Goal: Transaction & Acquisition: Subscribe to service/newsletter

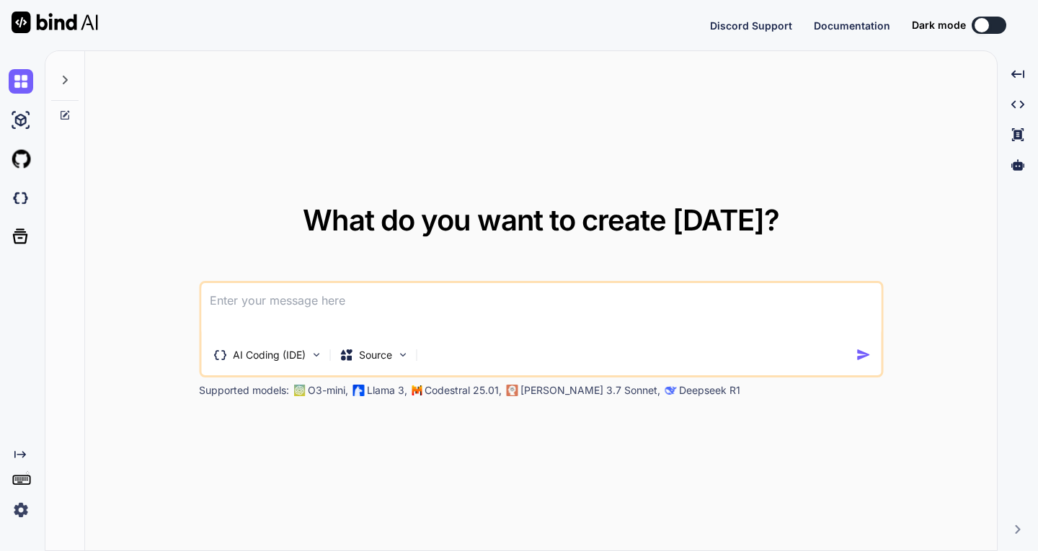
click at [22, 513] on img at bounding box center [21, 510] width 24 height 24
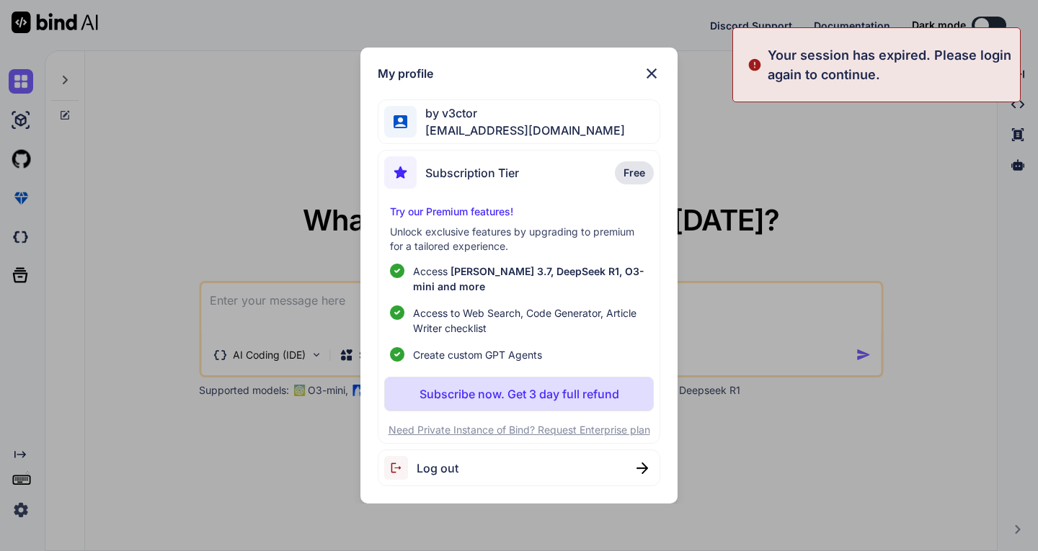
type textarea "x"
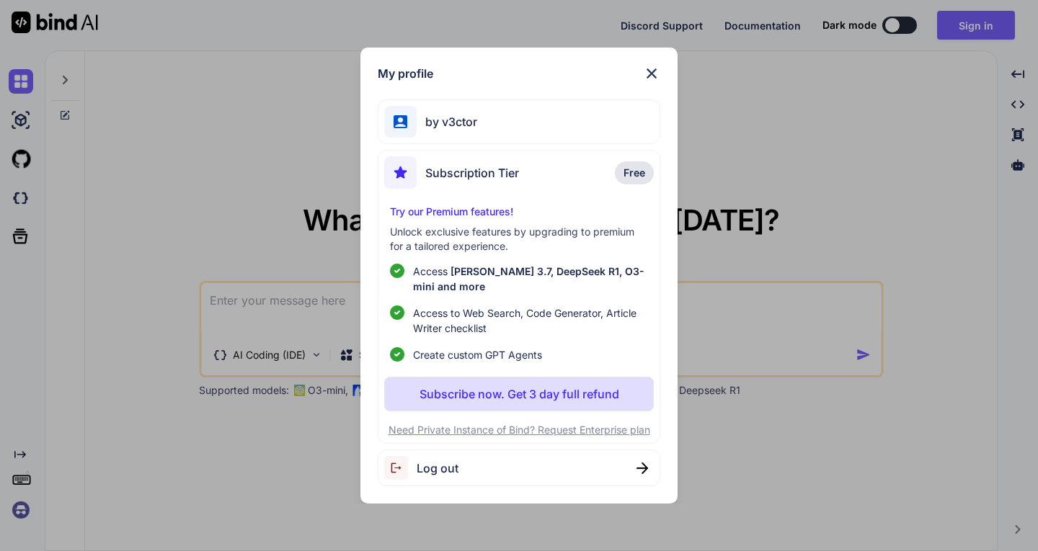
click at [513, 391] on p "Subscribe now. Get 3 day full refund" at bounding box center [519, 394] width 200 height 17
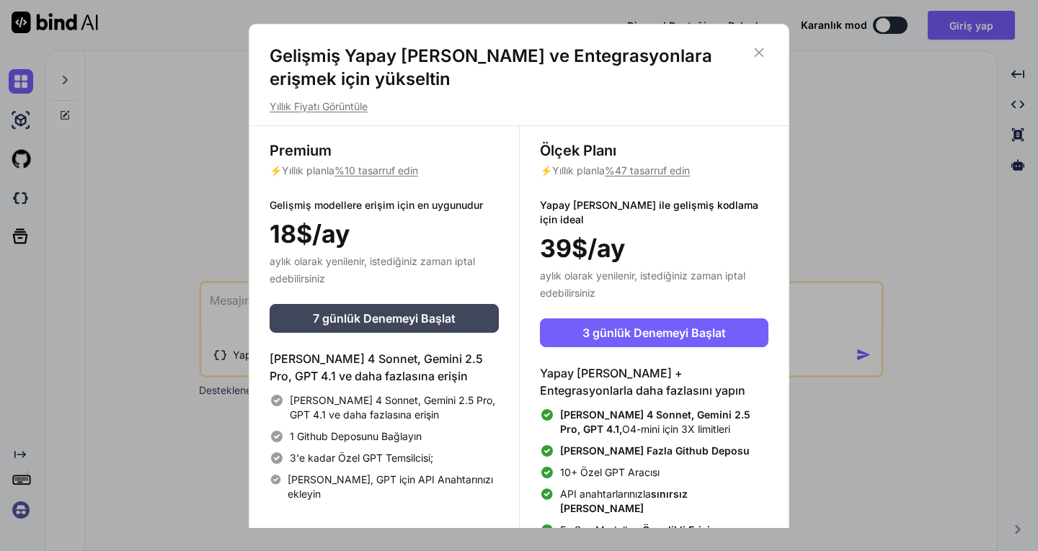
click at [731, 416] on span "Claude 4 Sonnet, Gemini 2.5 Pro, GPT 4.1, O4-mini için 3X limitleri" at bounding box center [664, 422] width 208 height 29
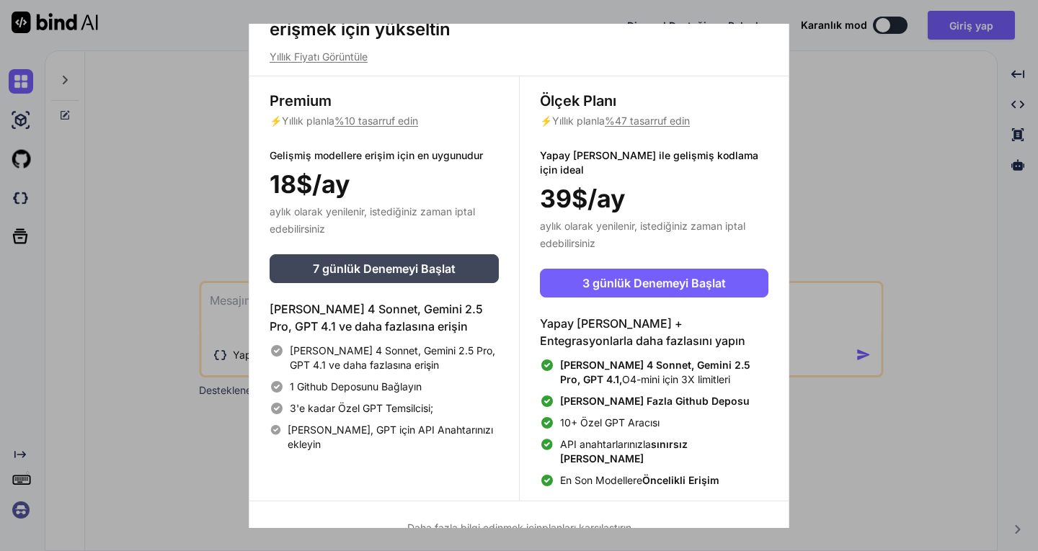
drag, startPoint x: 427, startPoint y: 130, endPoint x: 395, endPoint y: 189, distance: 67.4
click at [395, 189] on div "18$/ay" at bounding box center [383, 184] width 229 height 37
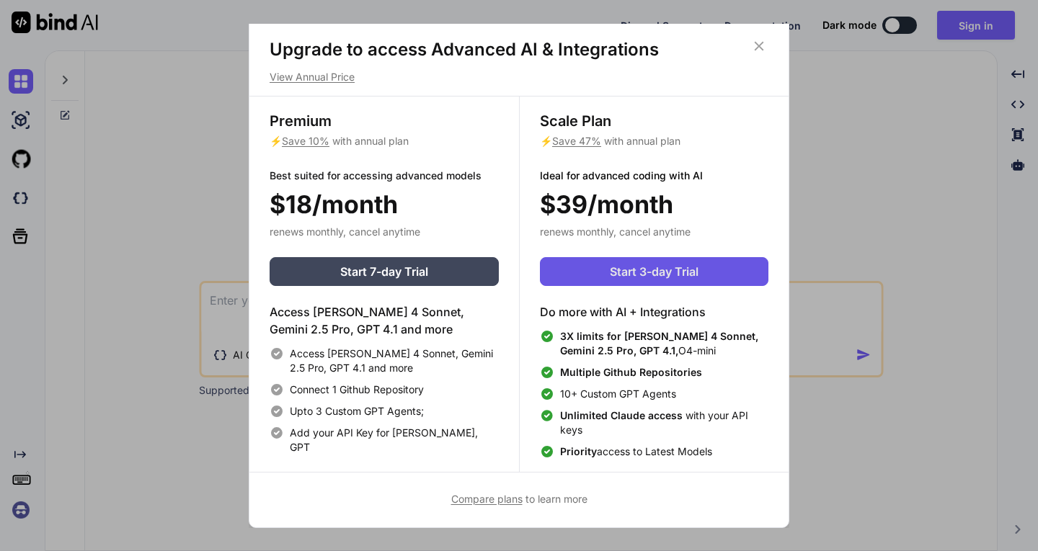
click at [597, 264] on button "Start 3-day Trial" at bounding box center [654, 271] width 228 height 29
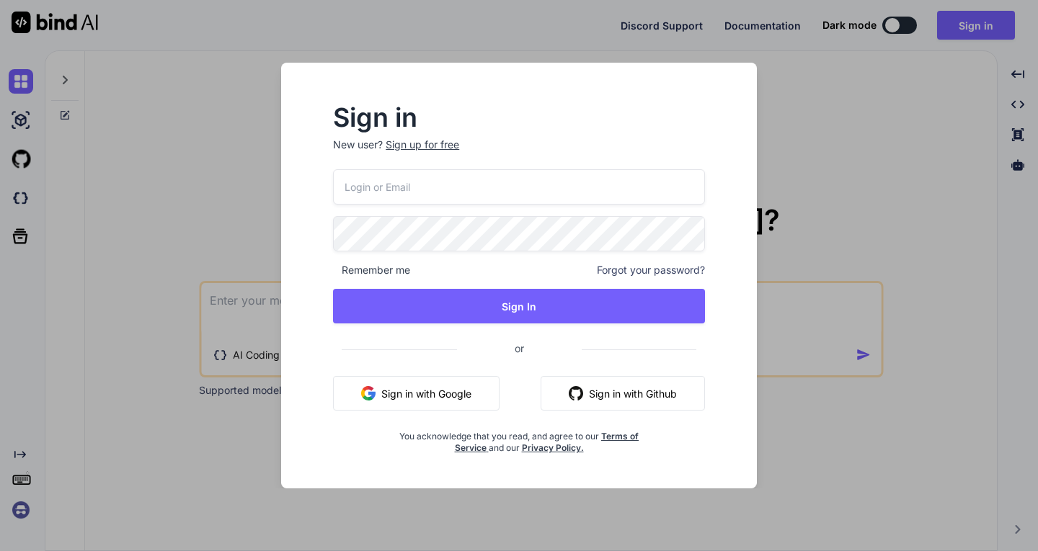
click at [419, 390] on button "Sign in with Google" at bounding box center [416, 393] width 166 height 35
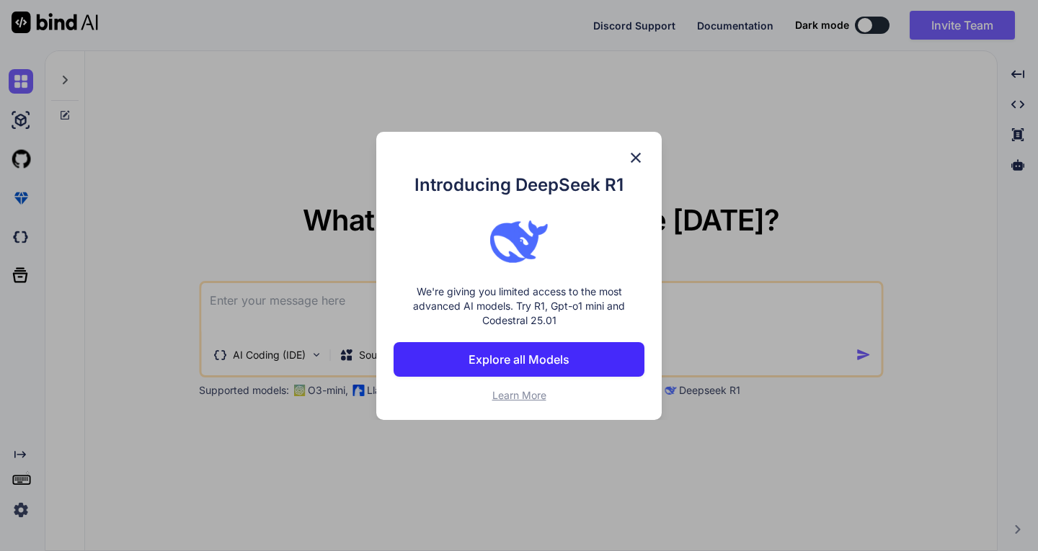
click at [640, 153] on img at bounding box center [635, 157] width 17 height 17
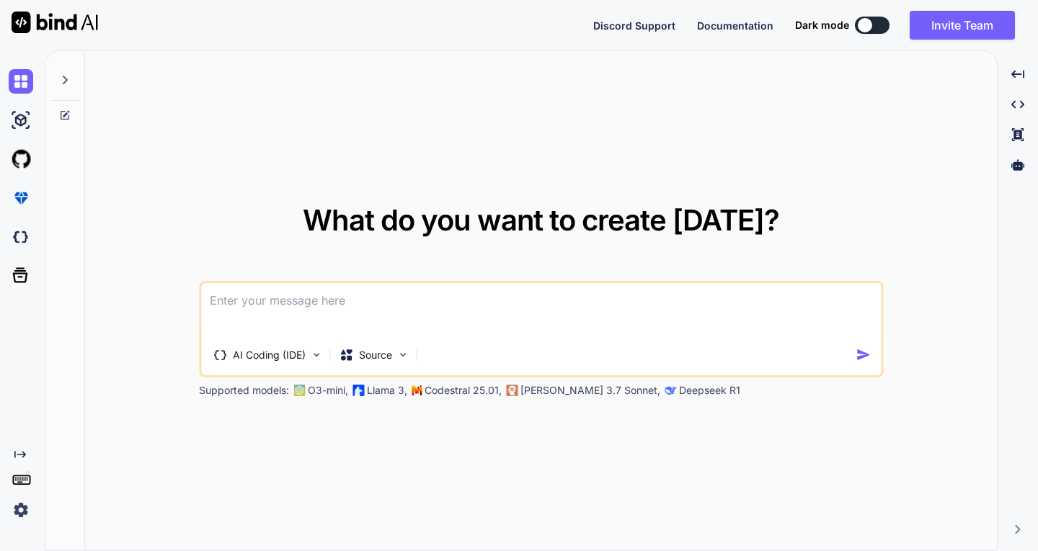
click at [29, 503] on img at bounding box center [21, 510] width 24 height 24
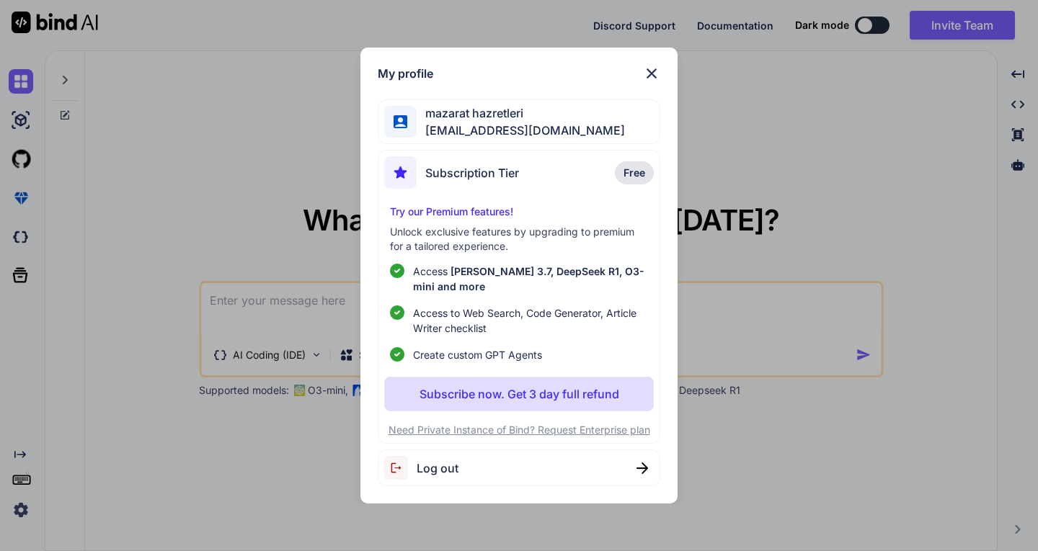
click at [27, 509] on div "My profile mazarat hazretleri mazarathazretleri0@gmail.com Subscription Tier Fr…" at bounding box center [519, 275] width 1038 height 551
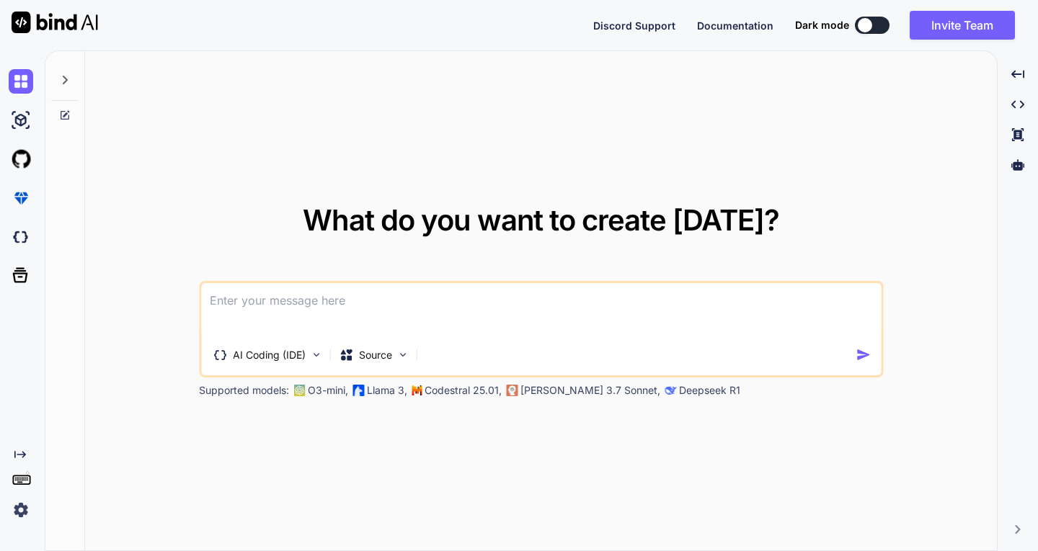
click at [27, 509] on img at bounding box center [21, 510] width 24 height 24
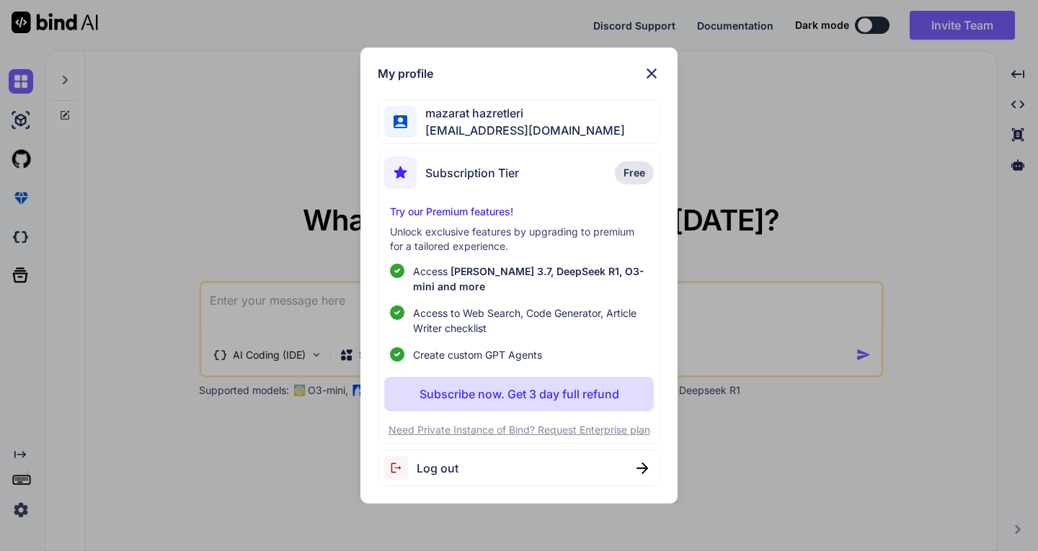
click at [518, 397] on p "Subscribe now. Get 3 day full refund" at bounding box center [519, 394] width 200 height 17
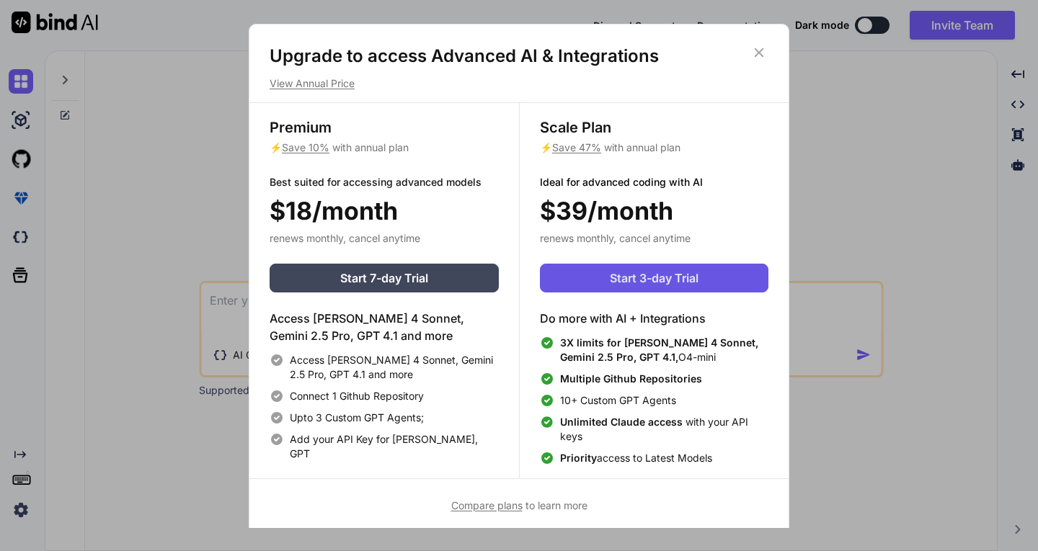
click at [638, 275] on span "Start 3-day Trial" at bounding box center [654, 277] width 89 height 17
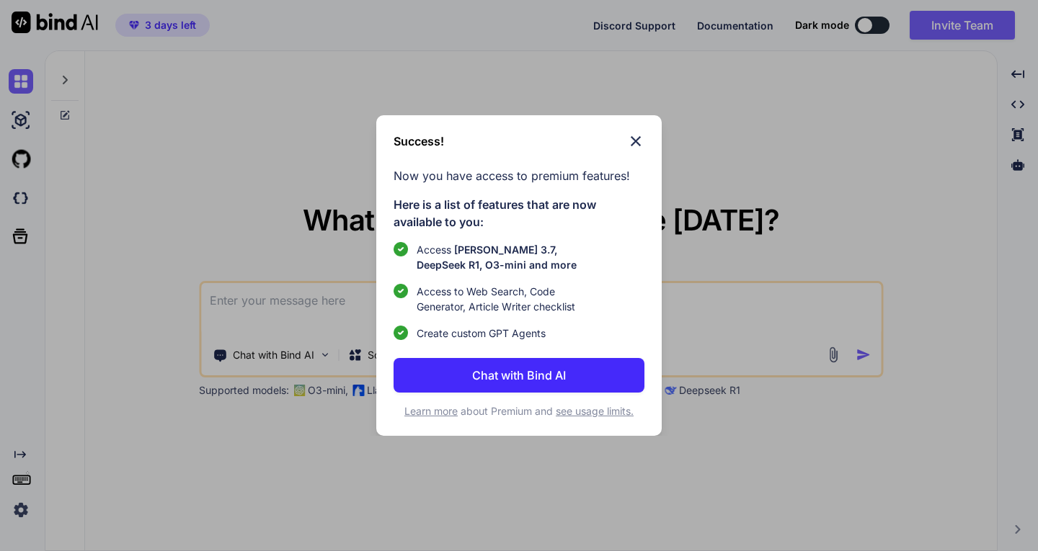
type textarea "x"
click at [22, 516] on div "Success! Now you have access to premium features! Here is a list of features th…" at bounding box center [519, 275] width 1038 height 551
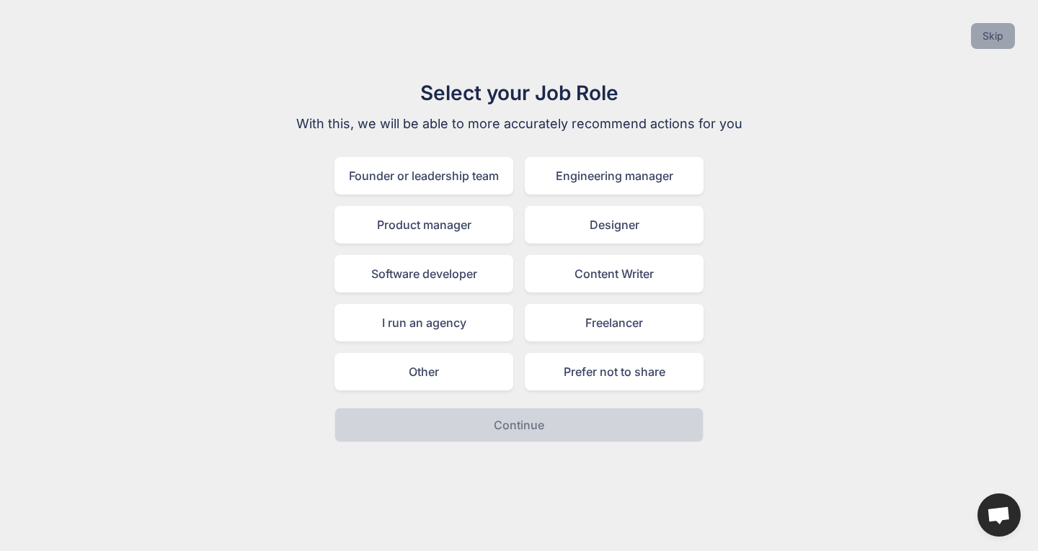
click at [994, 32] on button "Skip" at bounding box center [993, 36] width 44 height 26
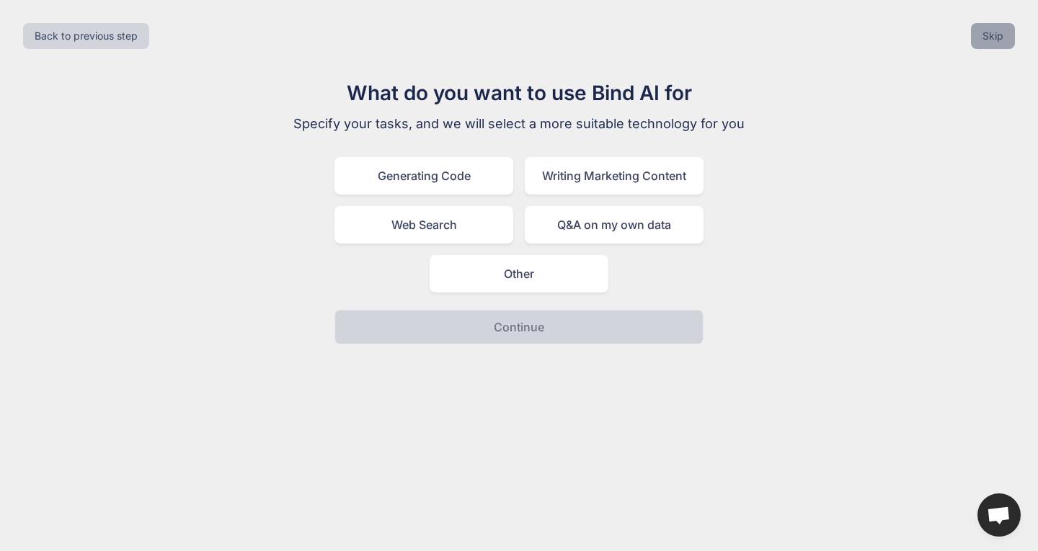
click at [989, 40] on button "Skip" at bounding box center [993, 36] width 44 height 26
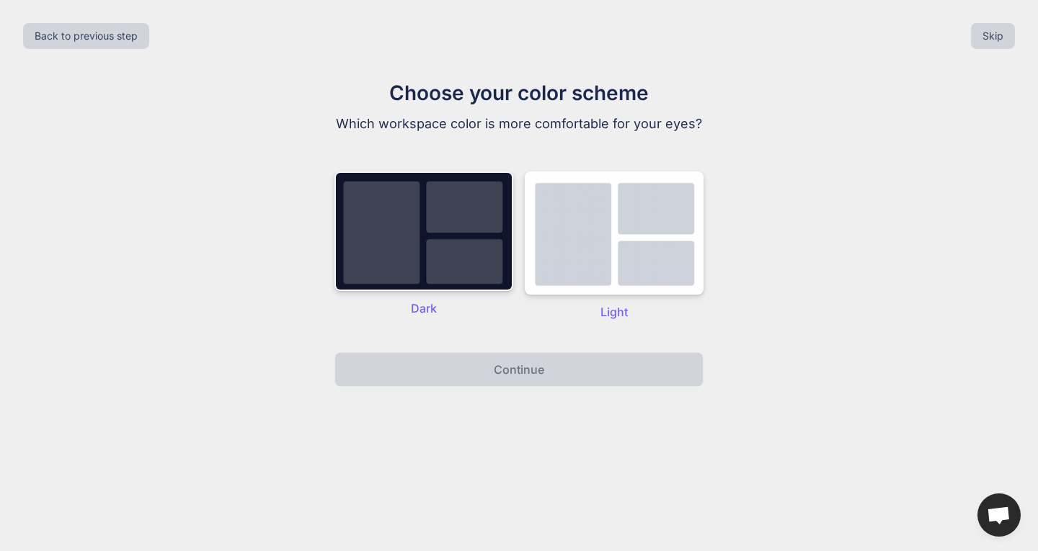
click at [393, 202] on img at bounding box center [423, 231] width 179 height 120
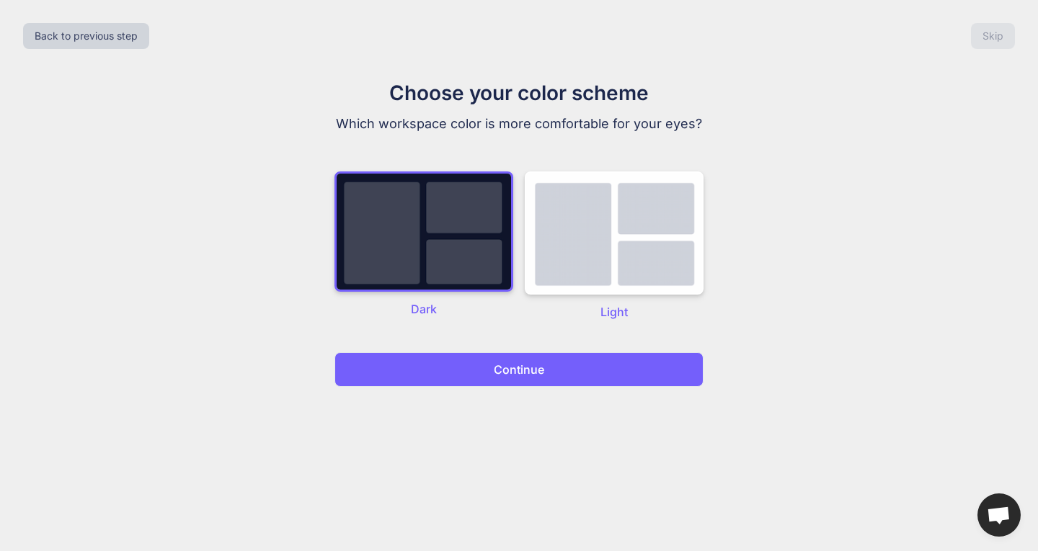
drag, startPoint x: 553, startPoint y: 380, endPoint x: 640, endPoint y: 322, distance: 104.5
click at [553, 379] on button "Continue" at bounding box center [518, 369] width 369 height 35
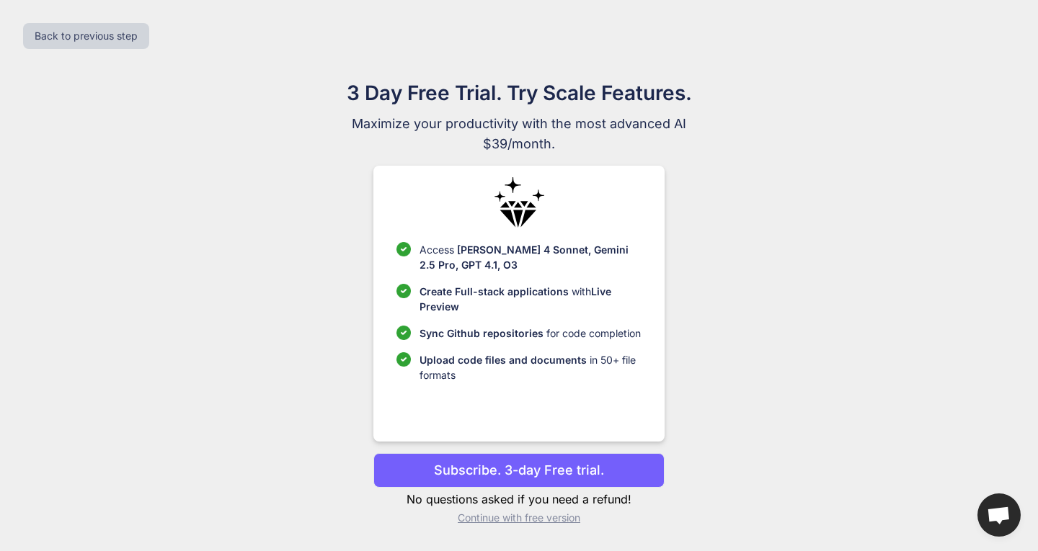
click at [546, 464] on p "Subscribe. 3-day Free trial." at bounding box center [519, 469] width 170 height 19
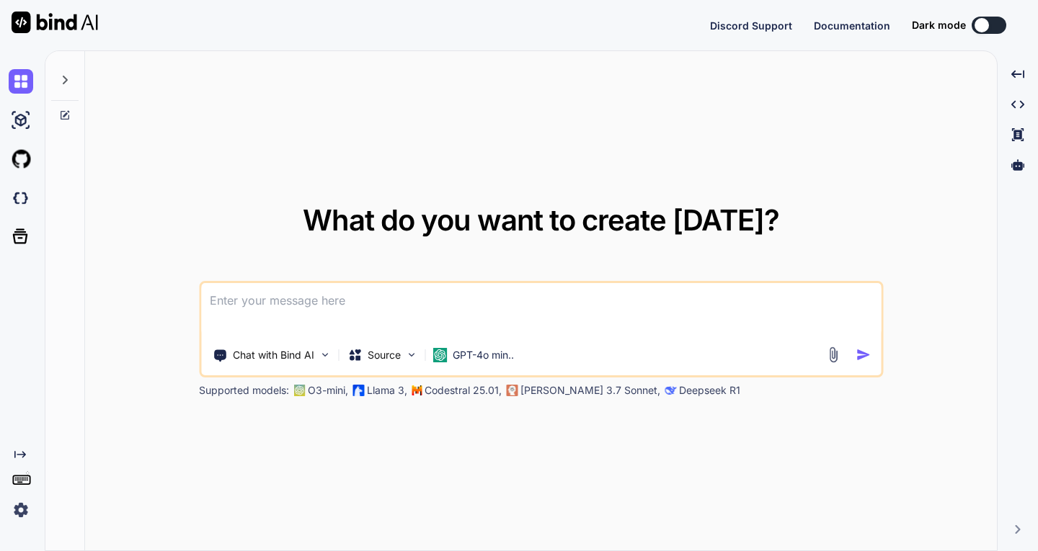
click at [454, 145] on div "What do you want to create [DATE]? Chat with Bind AI Source GPT-4o min.. Suppor…" at bounding box center [541, 301] width 912 height 501
click at [3, 504] on div "Created with Pixso." at bounding box center [19, 485] width 39 height 73
click at [22, 507] on img at bounding box center [21, 510] width 24 height 24
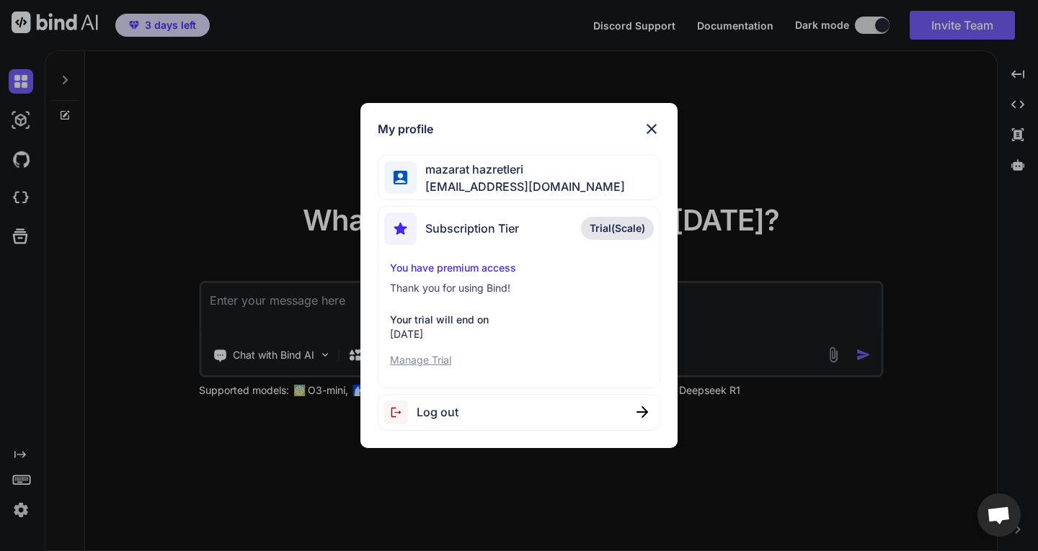
click at [659, 125] on img at bounding box center [651, 128] width 17 height 17
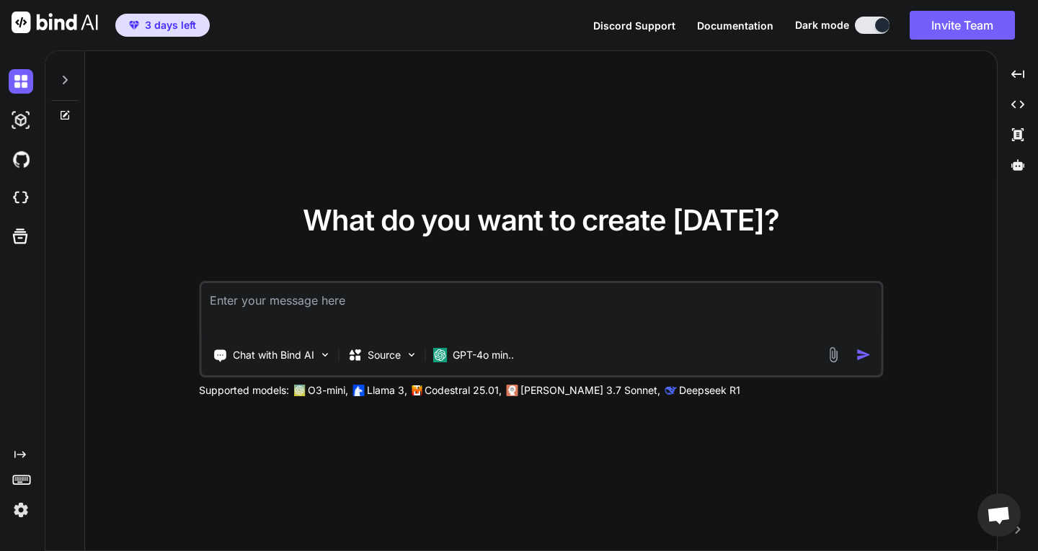
click at [22, 514] on img at bounding box center [21, 510] width 24 height 24
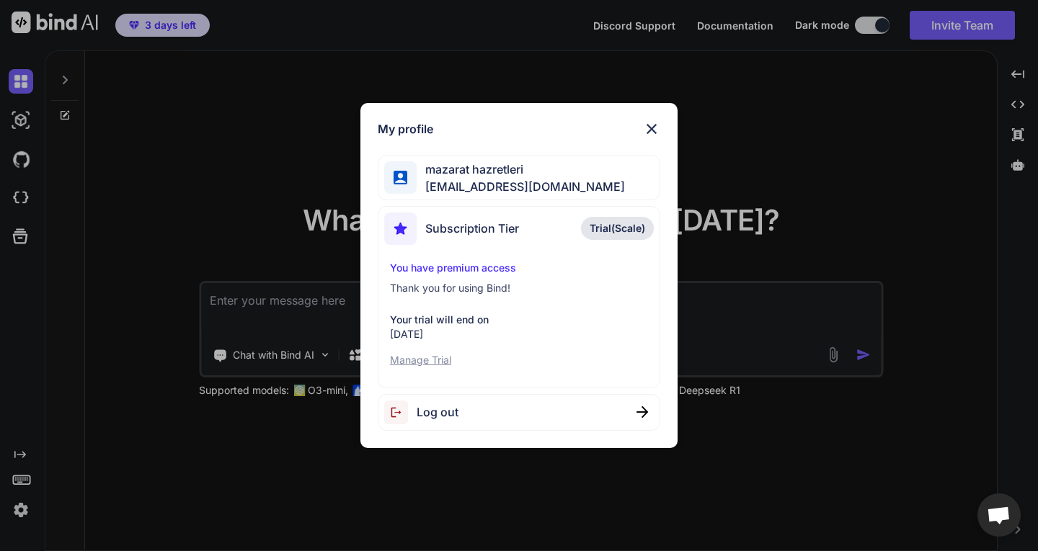
click at [236, 242] on div "My profile [PERSON_NAME] hazretleri [EMAIL_ADDRESS][DOMAIN_NAME] Subscription T…" at bounding box center [519, 275] width 1038 height 551
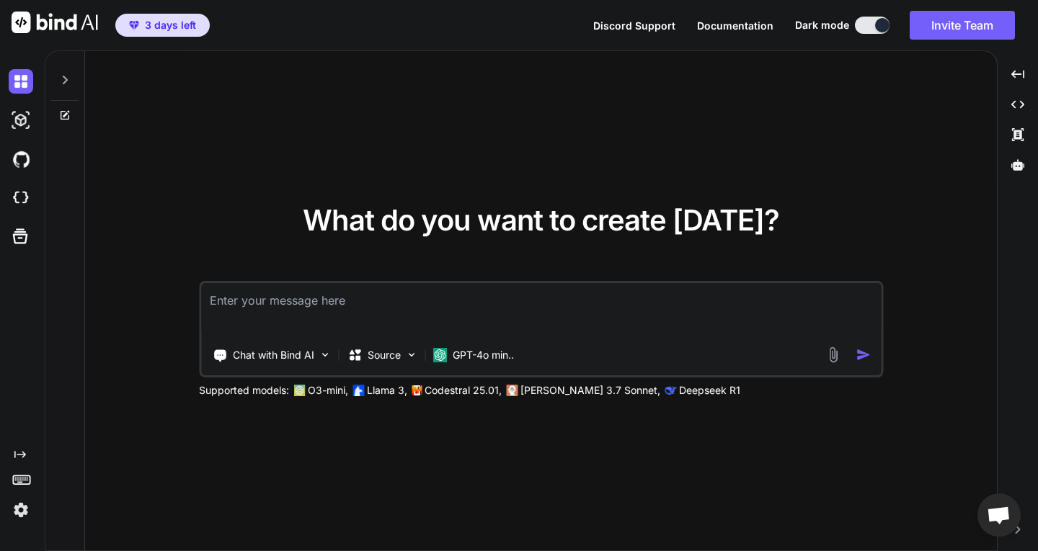
click at [22, 501] on img at bounding box center [21, 510] width 24 height 24
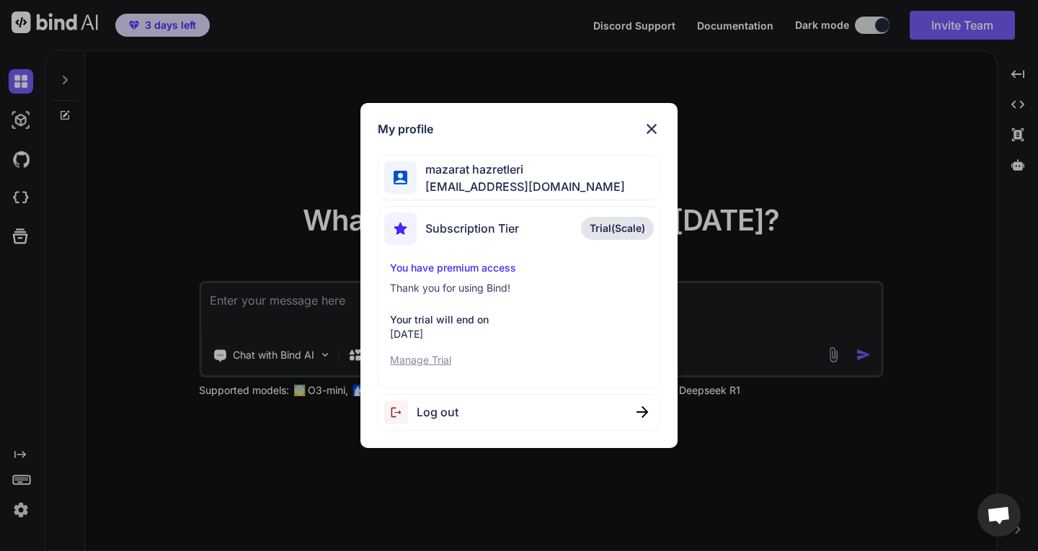
click at [463, 270] on p "You have premium access" at bounding box center [519, 268] width 258 height 14
click at [652, 122] on img at bounding box center [651, 128] width 17 height 17
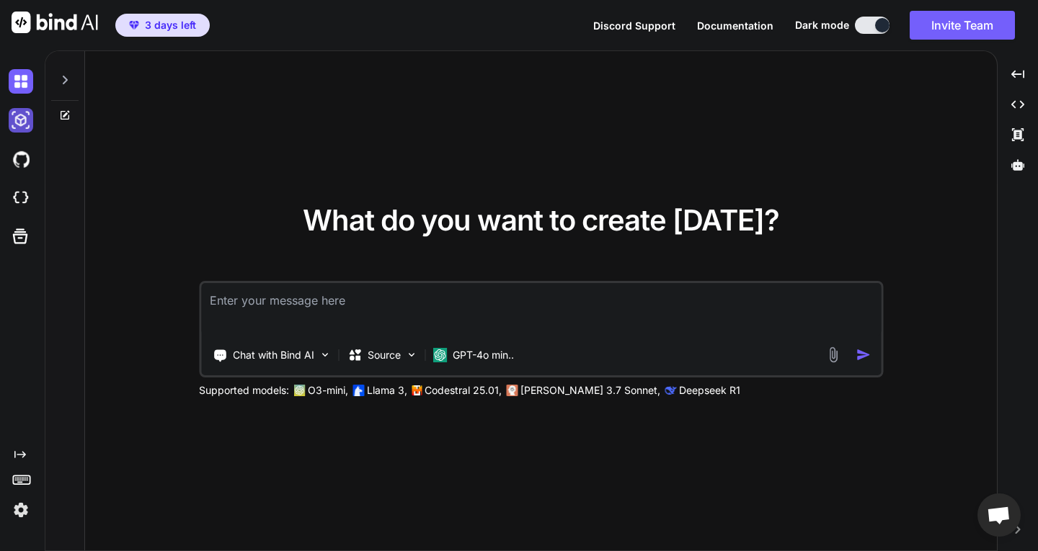
click at [14, 119] on img at bounding box center [21, 120] width 24 height 24
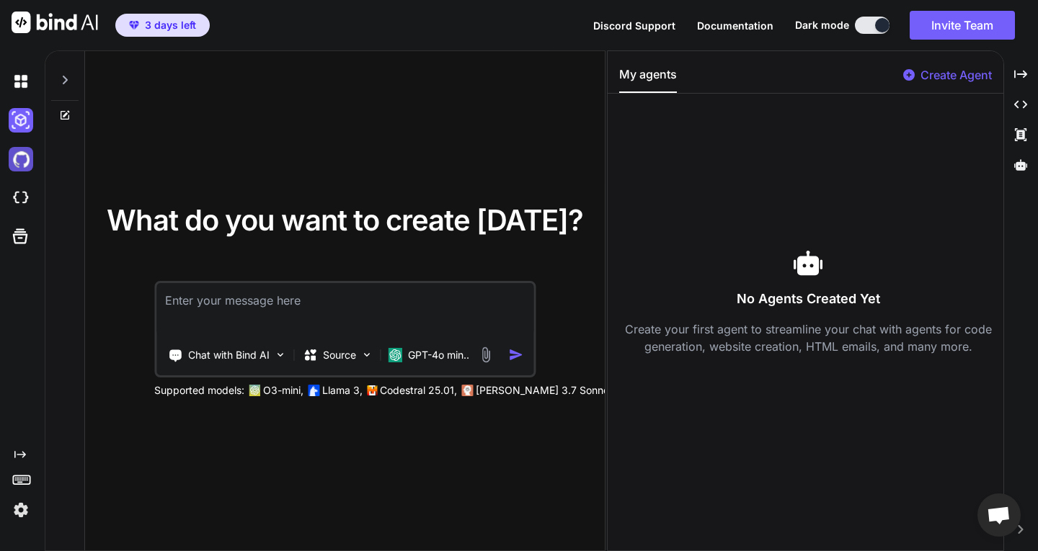
click at [24, 156] on img at bounding box center [21, 159] width 24 height 24
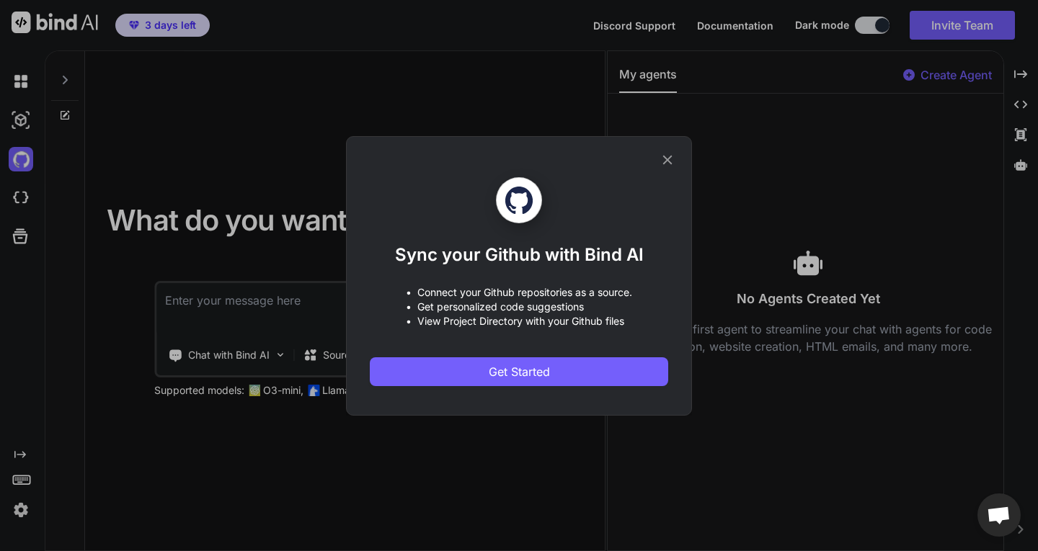
click at [183, 192] on div "Sync your Github with Bind AI • Connect your Github repositories as a source. •…" at bounding box center [519, 275] width 1038 height 551
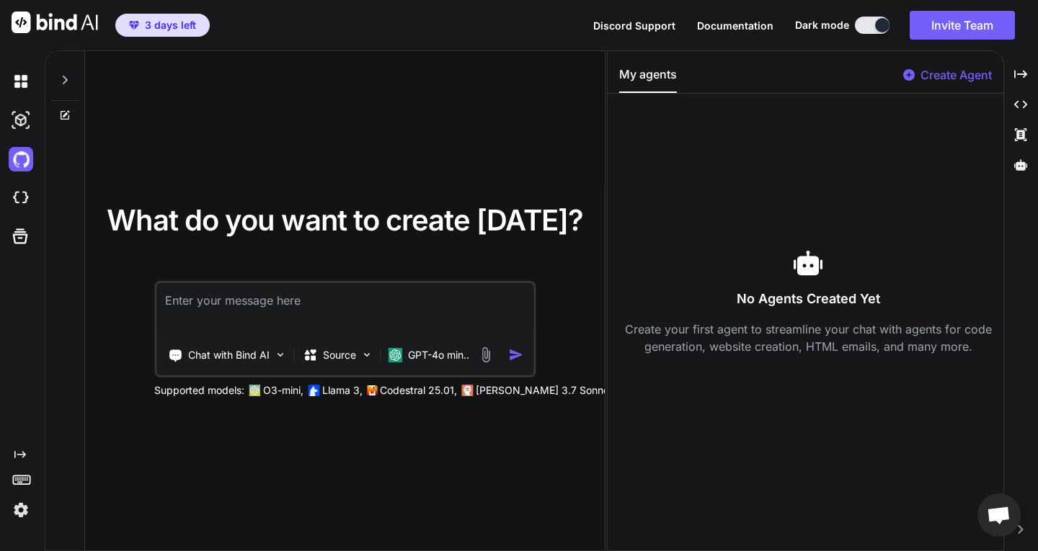
click at [32, 110] on div at bounding box center [24, 120] width 30 height 24
click at [24, 112] on img at bounding box center [21, 120] width 24 height 24
click at [22, 78] on img at bounding box center [21, 81] width 24 height 24
drag, startPoint x: 233, startPoint y: 97, endPoint x: 175, endPoint y: 17, distance: 99.6
click at [226, 83] on div "What do you want to create today? Chat with Bind AI Source GPT-4o min.. Support…" at bounding box center [345, 301] width 520 height 501
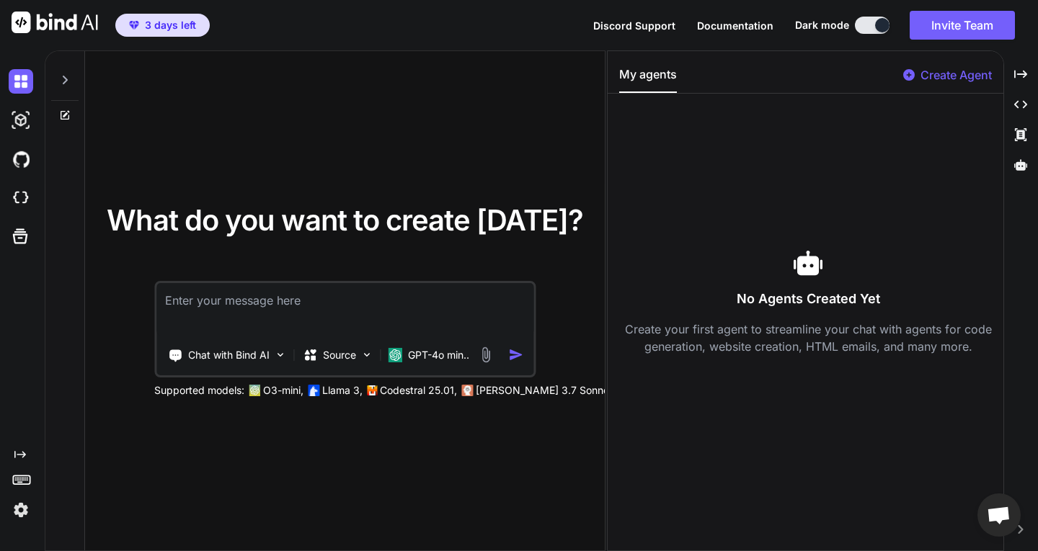
click at [76, 17] on img at bounding box center [55, 23] width 86 height 22
click at [1017, 78] on icon "Created with Pixso." at bounding box center [1020, 74] width 13 height 13
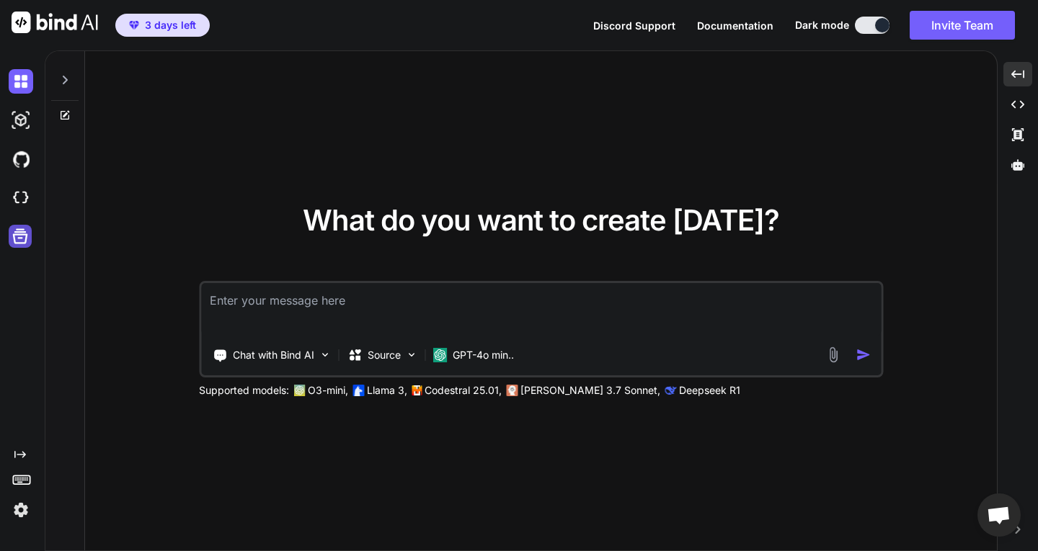
click at [24, 236] on icon at bounding box center [20, 236] width 20 height 20
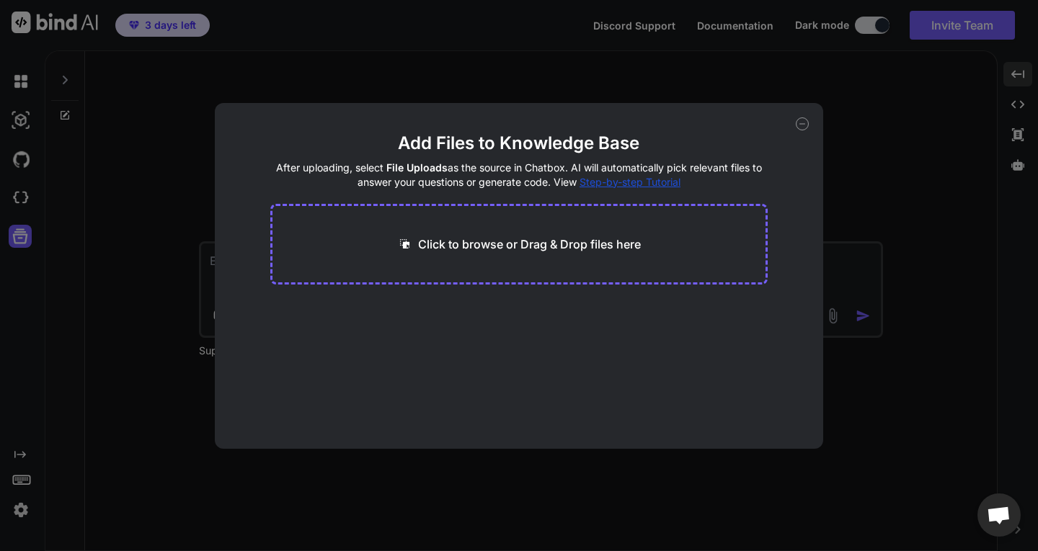
click at [80, 216] on div "Add Files to Knowledge Base After uploading, select File Uploads as the source …" at bounding box center [519, 275] width 1038 height 551
type textarea "x"
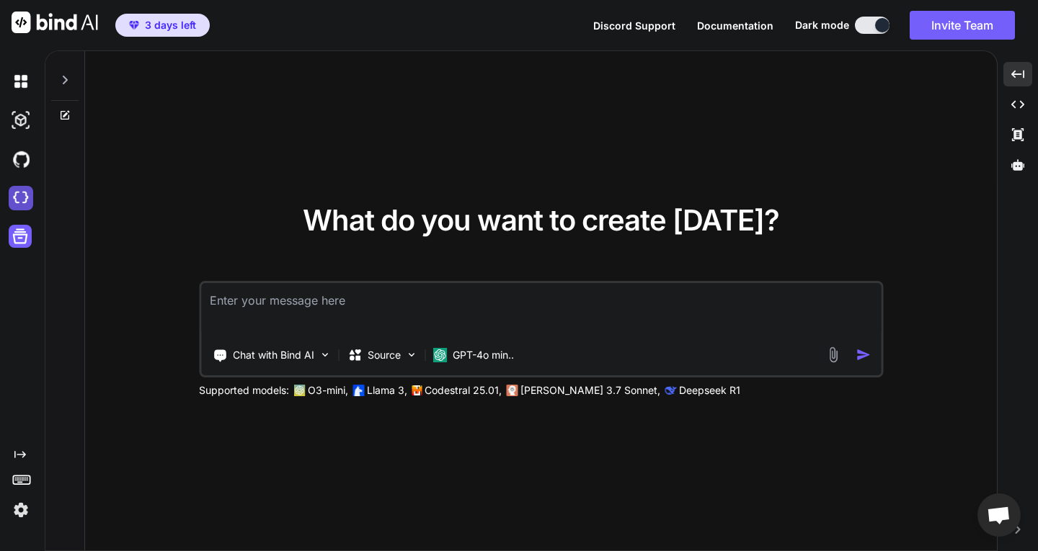
click at [16, 197] on img at bounding box center [21, 198] width 24 height 24
click at [22, 77] on img at bounding box center [21, 81] width 24 height 24
click at [63, 86] on div at bounding box center [64, 76] width 27 height 50
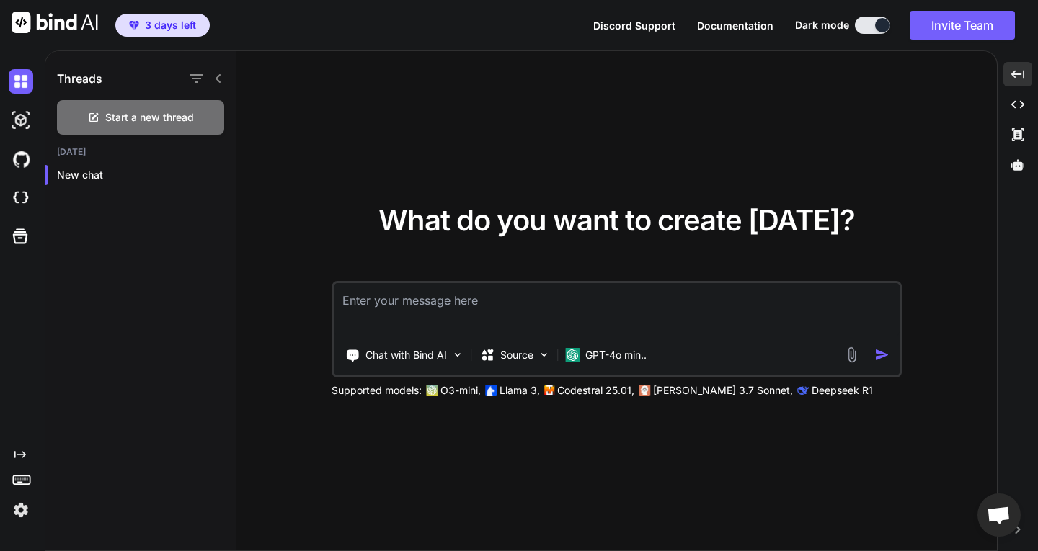
click at [19, 512] on img at bounding box center [21, 510] width 24 height 24
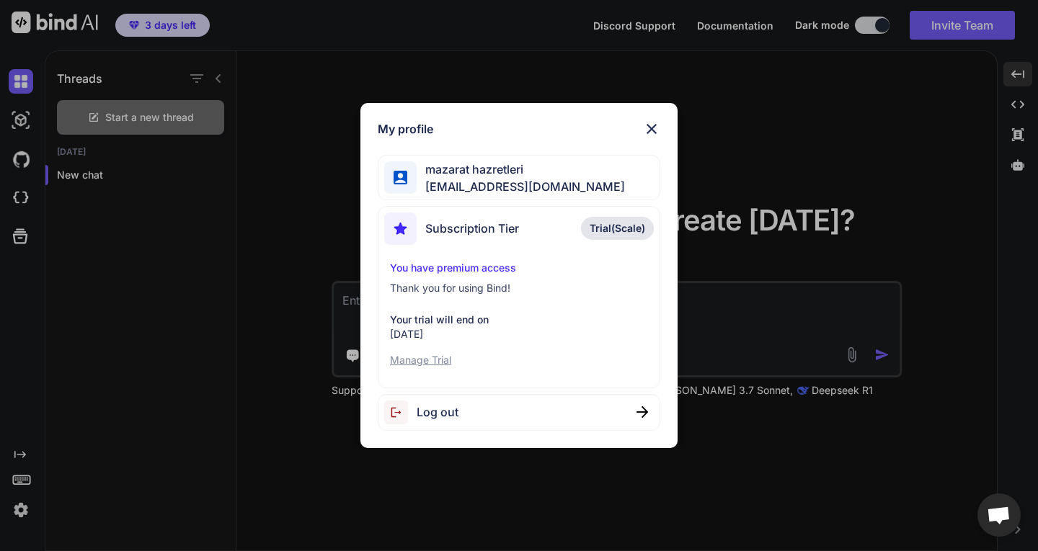
click at [260, 262] on div "My profile mazarat hazretleri mazarathazretleri0@gmail.com Subscription Tier Tr…" at bounding box center [519, 275] width 1038 height 551
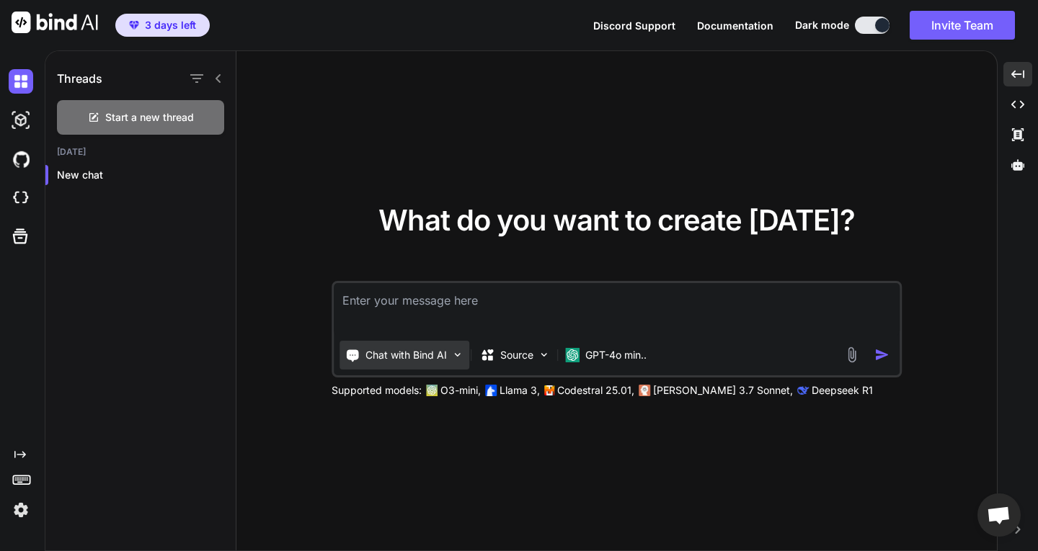
click at [444, 344] on div "Chat with Bind AI" at bounding box center [404, 355] width 130 height 29
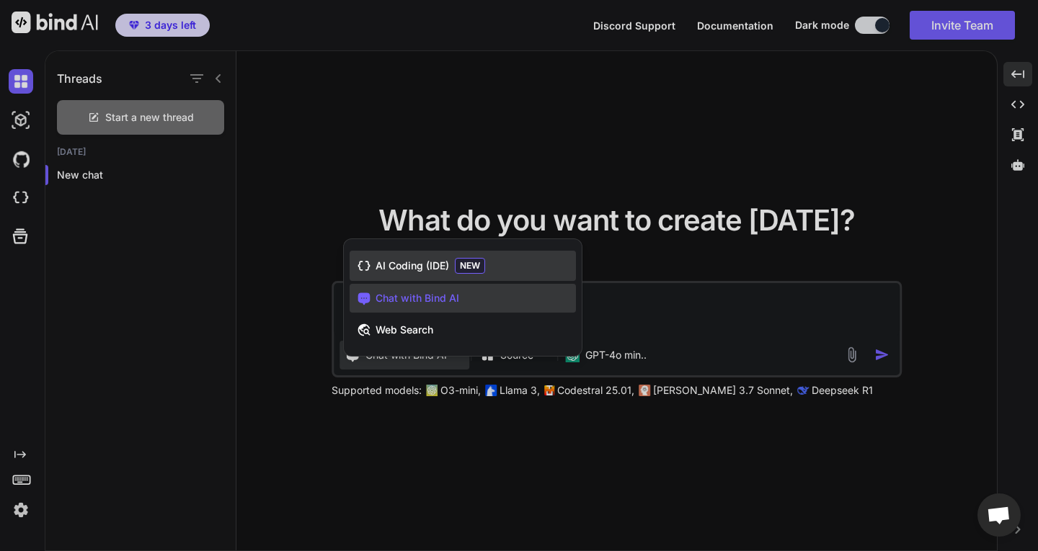
click at [407, 268] on span "AI Coding (IDE)" at bounding box center [411, 266] width 73 height 14
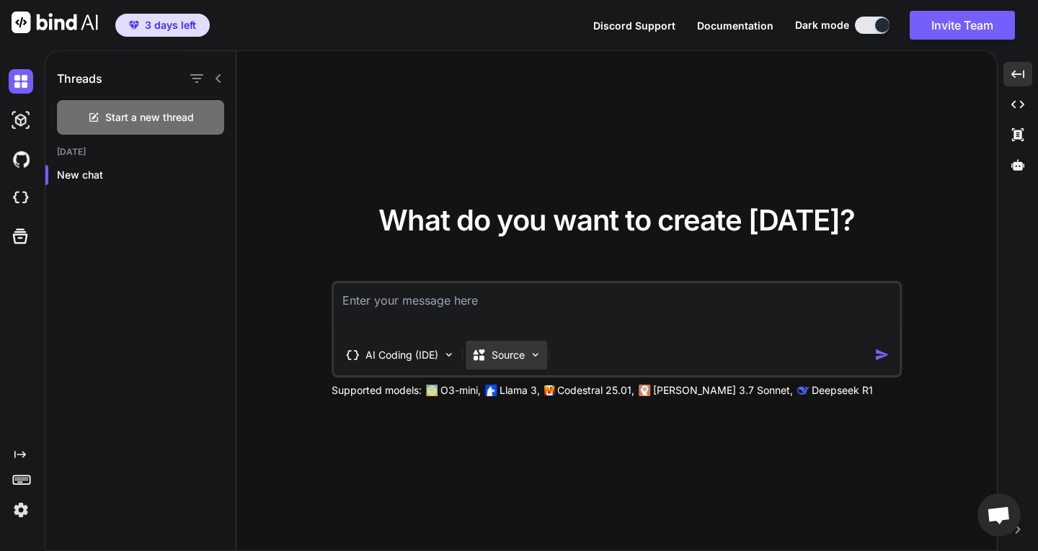
click at [523, 360] on p "Source" at bounding box center [507, 355] width 33 height 14
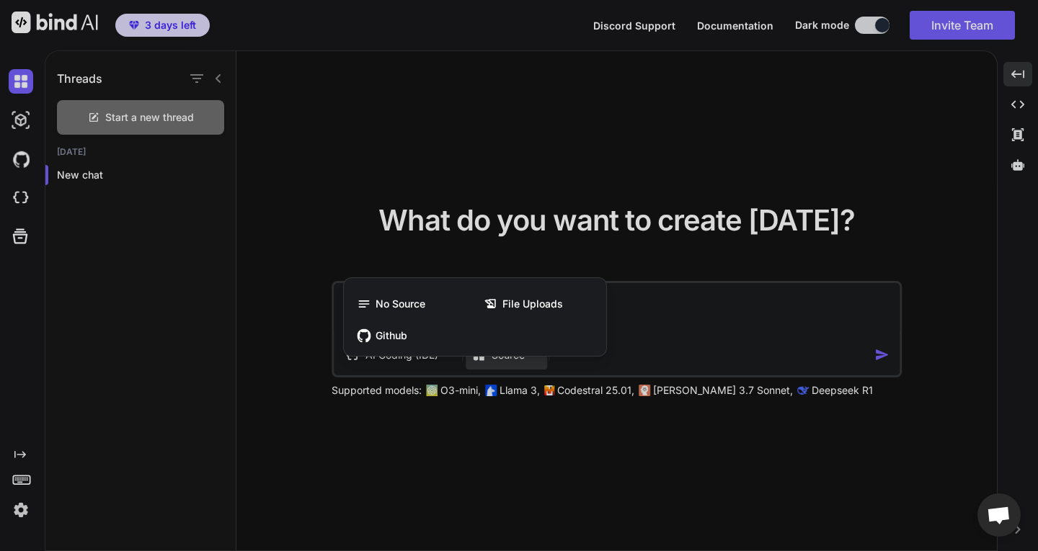
click at [230, 342] on div at bounding box center [519, 275] width 1038 height 551
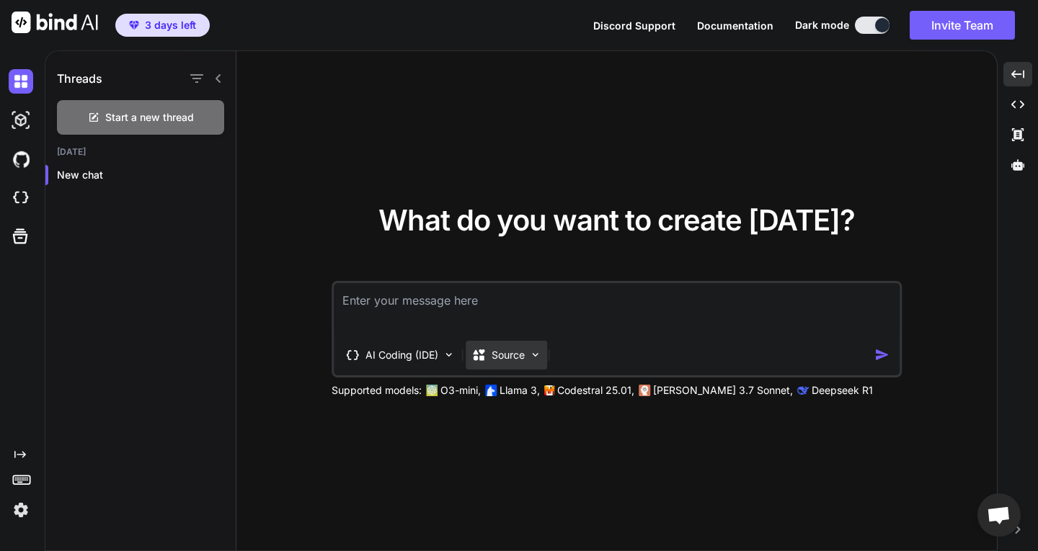
click at [513, 350] on p "Source" at bounding box center [507, 355] width 33 height 14
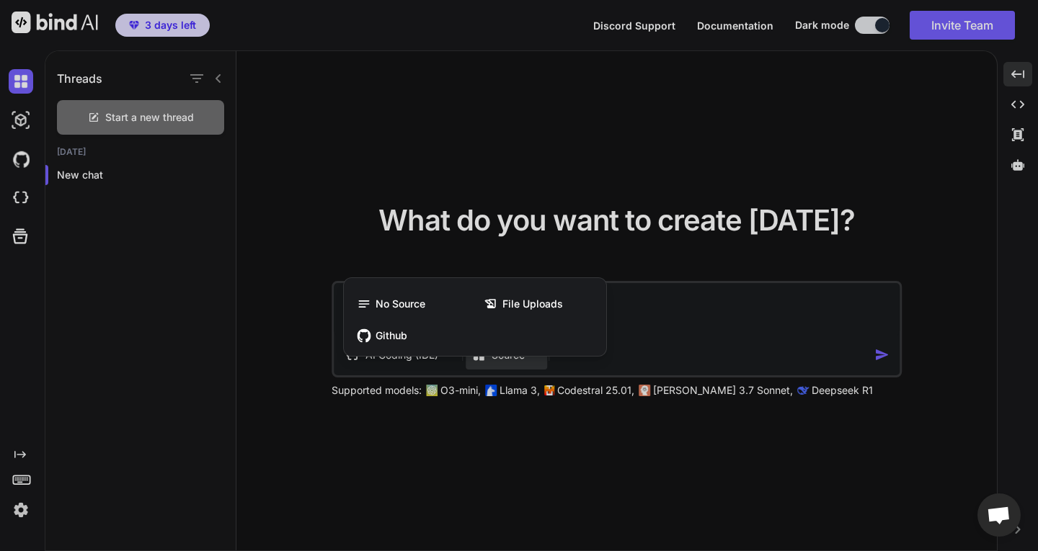
click at [151, 332] on div at bounding box center [519, 275] width 1038 height 551
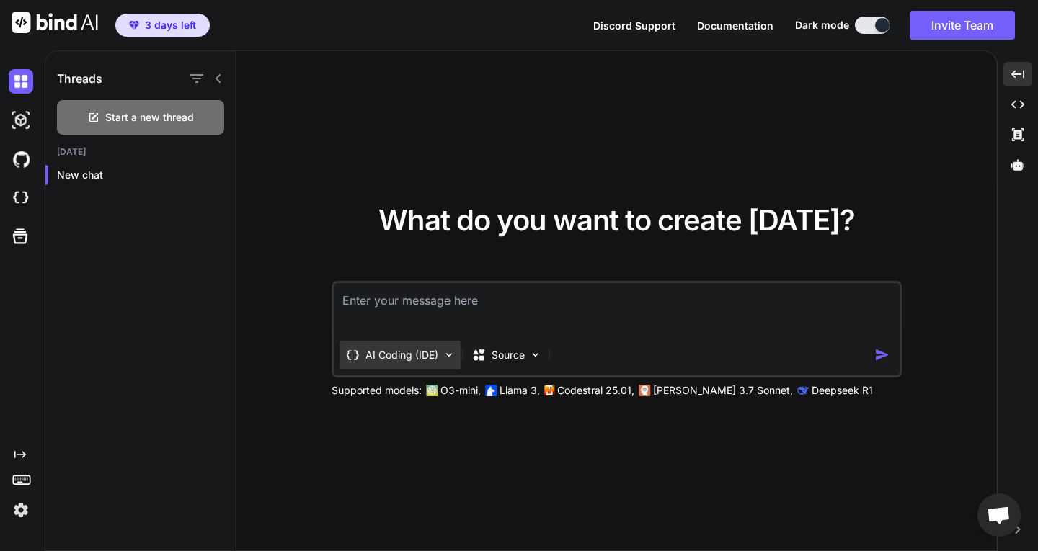
click at [373, 347] on div "AI Coding (IDE)" at bounding box center [399, 355] width 121 height 29
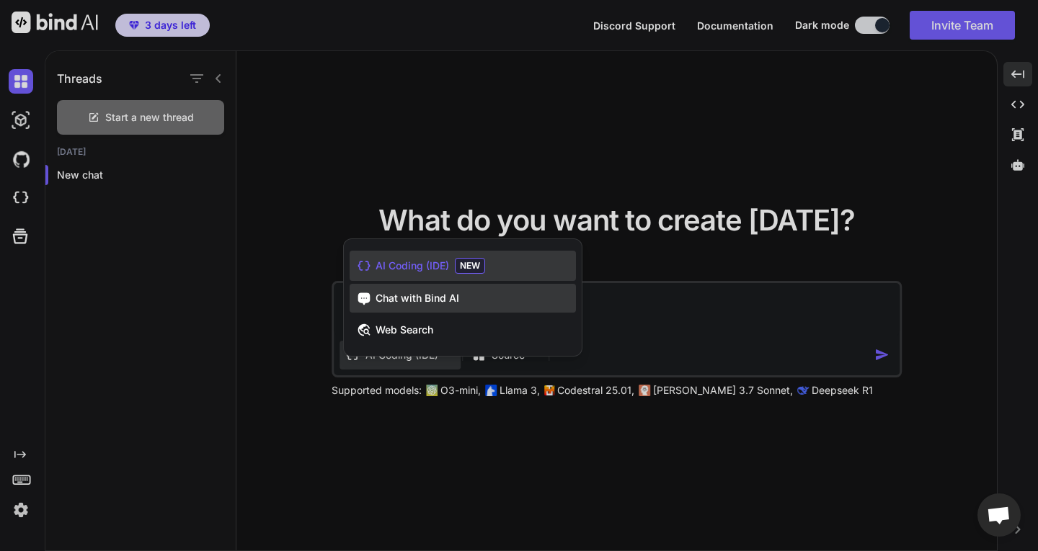
click at [395, 306] on div "Chat with Bind AI" at bounding box center [462, 298] width 226 height 29
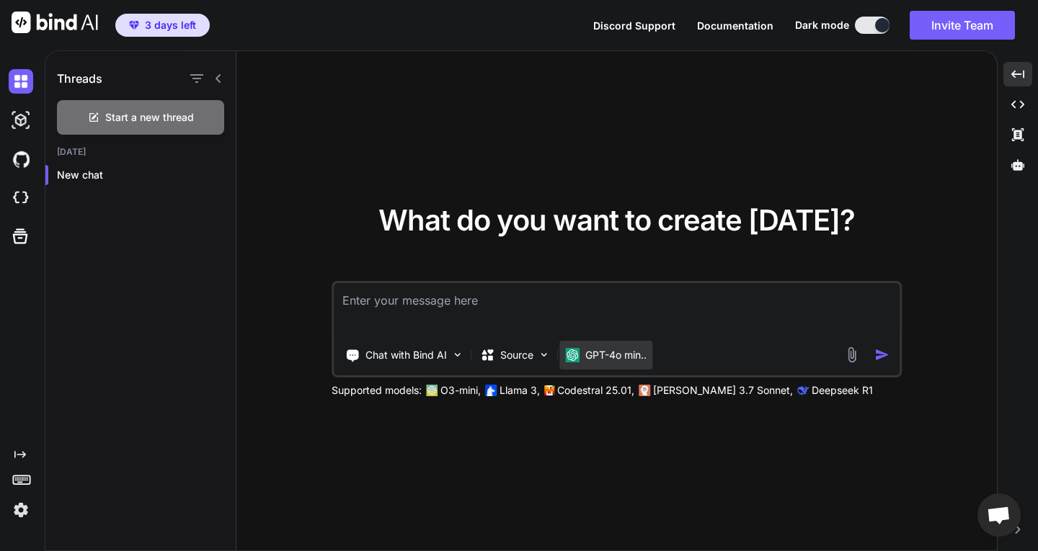
click at [576, 349] on img at bounding box center [572, 355] width 14 height 14
click at [614, 366] on div "GPT-4o min.." at bounding box center [605, 355] width 93 height 29
click at [612, 358] on p "GPT-4o min.." at bounding box center [615, 355] width 61 height 14
click at [525, 352] on p "Source" at bounding box center [516, 355] width 33 height 14
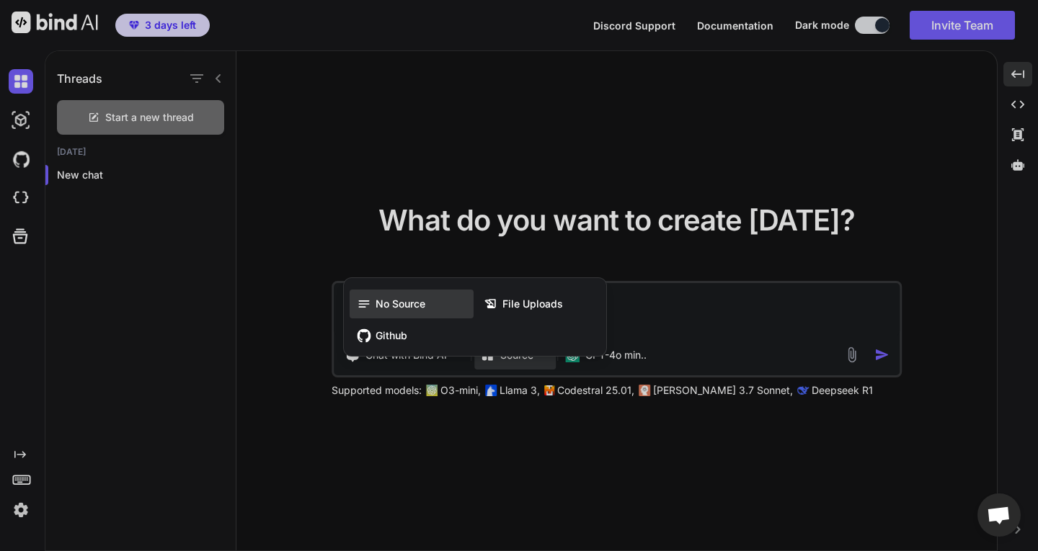
click at [394, 303] on span "No Source" at bounding box center [400, 304] width 50 height 14
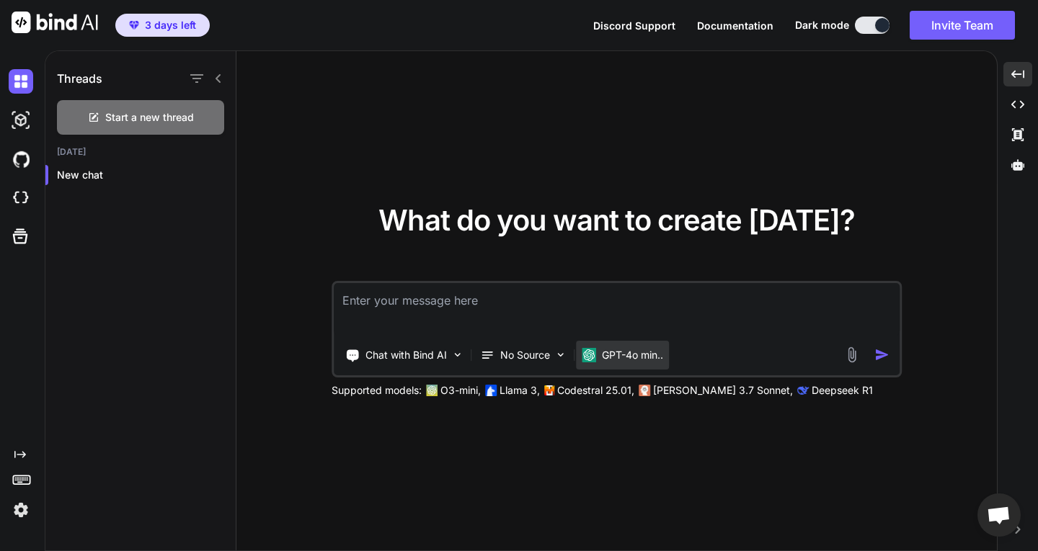
click at [605, 349] on p "GPT-4o min.." at bounding box center [632, 355] width 61 height 14
click at [388, 349] on p "Chat with Bind AI" at bounding box center [405, 355] width 81 height 14
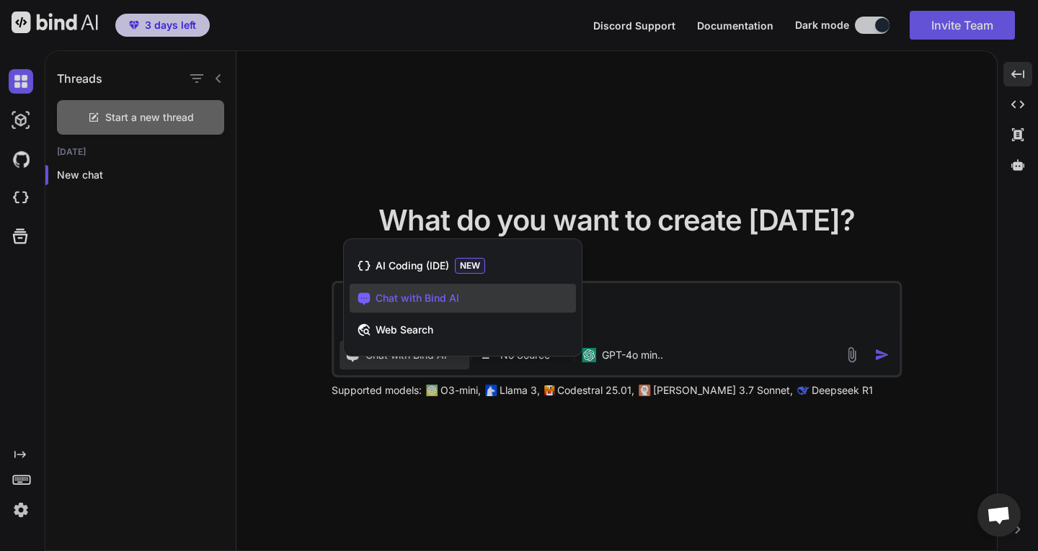
drag, startPoint x: 409, startPoint y: 327, endPoint x: 577, endPoint y: 344, distance: 169.4
click at [410, 326] on span "Web Search" at bounding box center [404, 330] width 58 height 14
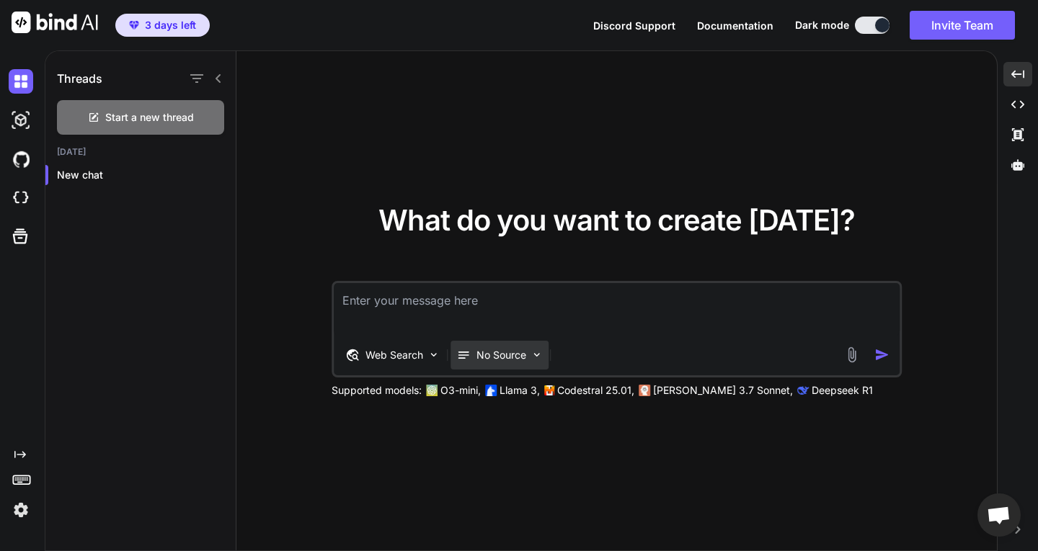
click at [491, 355] on p "No Source" at bounding box center [501, 355] width 50 height 14
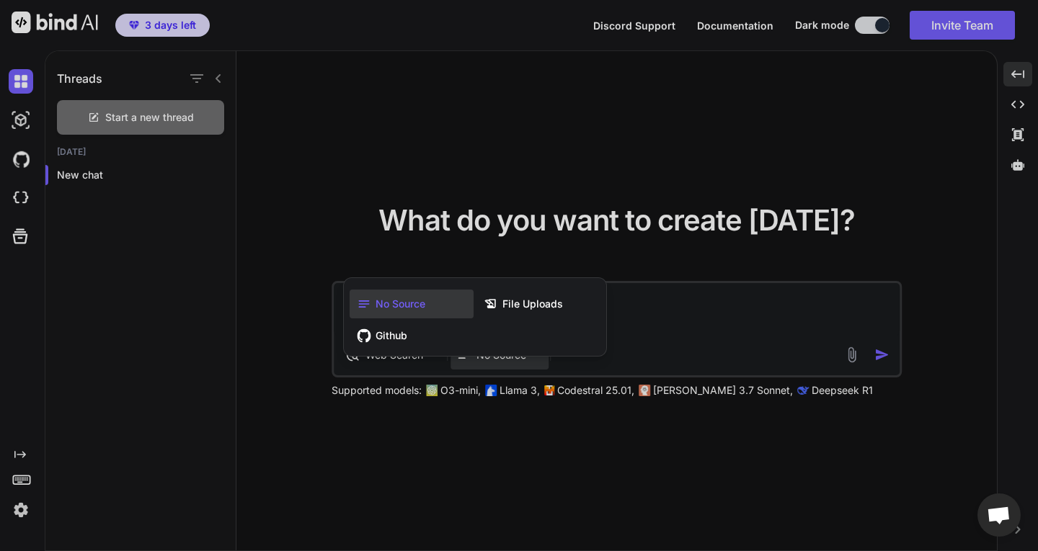
click at [290, 365] on div at bounding box center [519, 275] width 1038 height 551
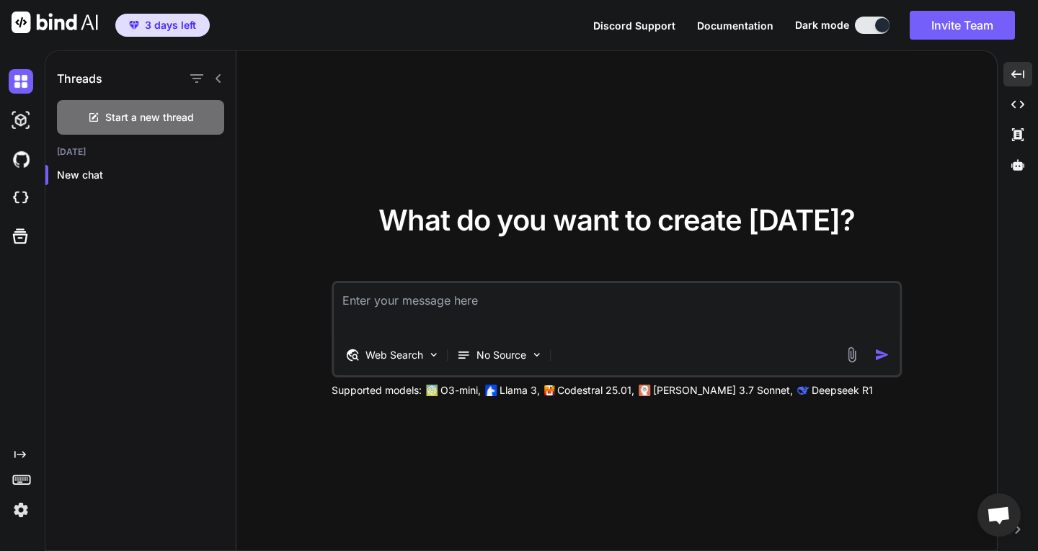
click at [30, 503] on img at bounding box center [21, 510] width 24 height 24
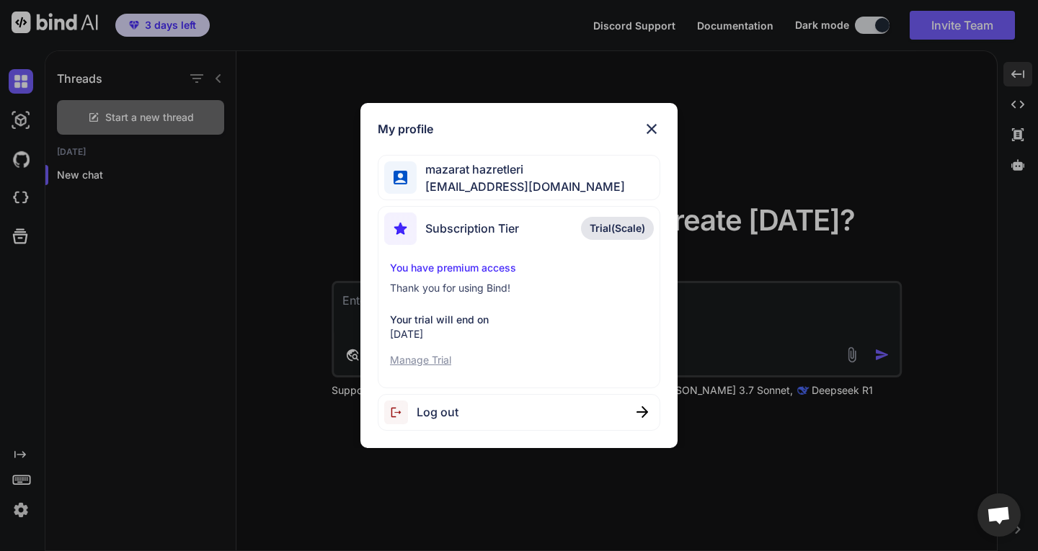
click at [263, 321] on div "My profile mazarat hazretleri mazarathazretleri0@gmail.com Subscription Tier Tr…" at bounding box center [519, 275] width 1038 height 551
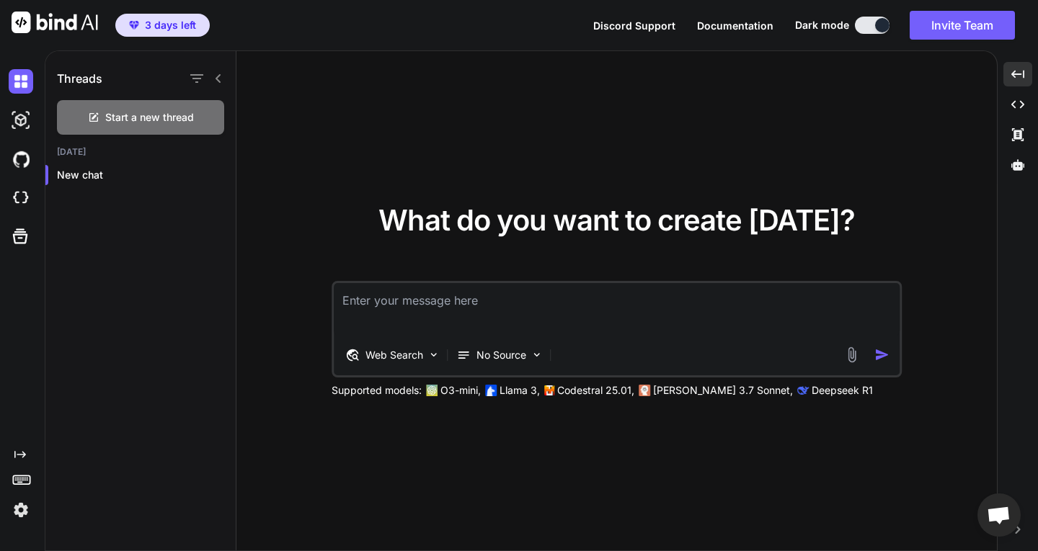
click at [35, 122] on div at bounding box center [24, 120] width 30 height 24
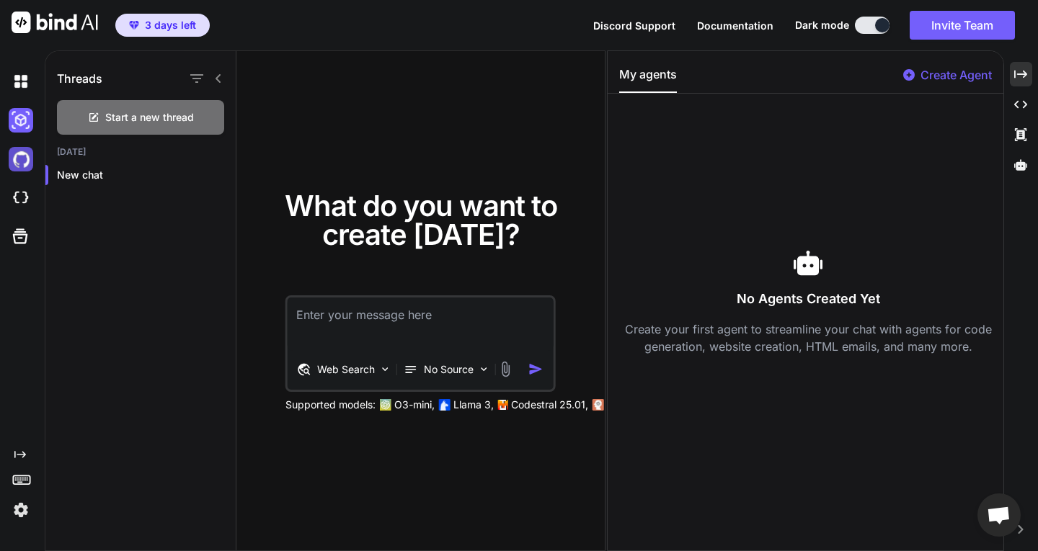
click at [30, 155] on img at bounding box center [21, 159] width 24 height 24
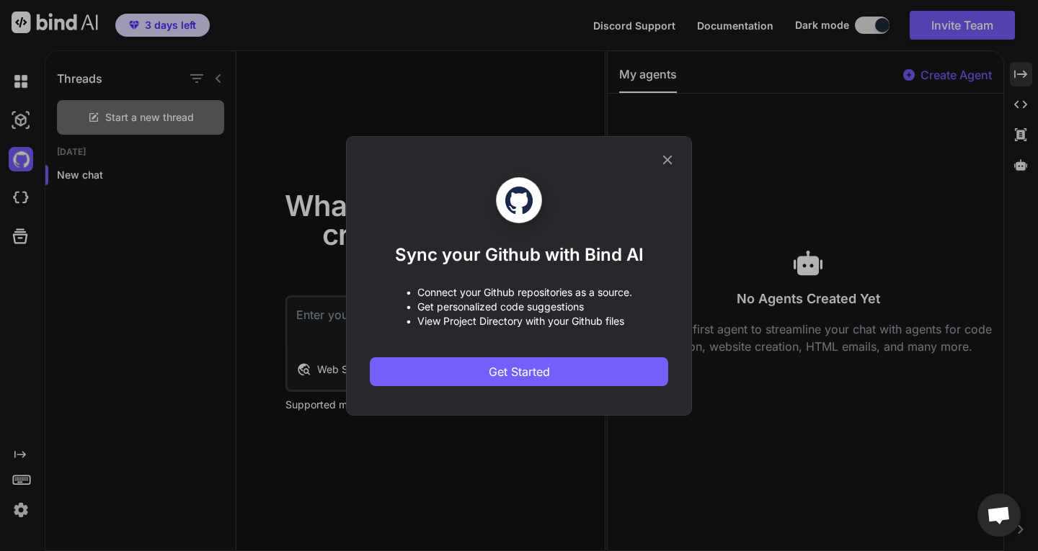
click at [130, 248] on div "Sync your Github with Bind AI • Connect your Github repositories as a source. •…" at bounding box center [519, 275] width 1038 height 551
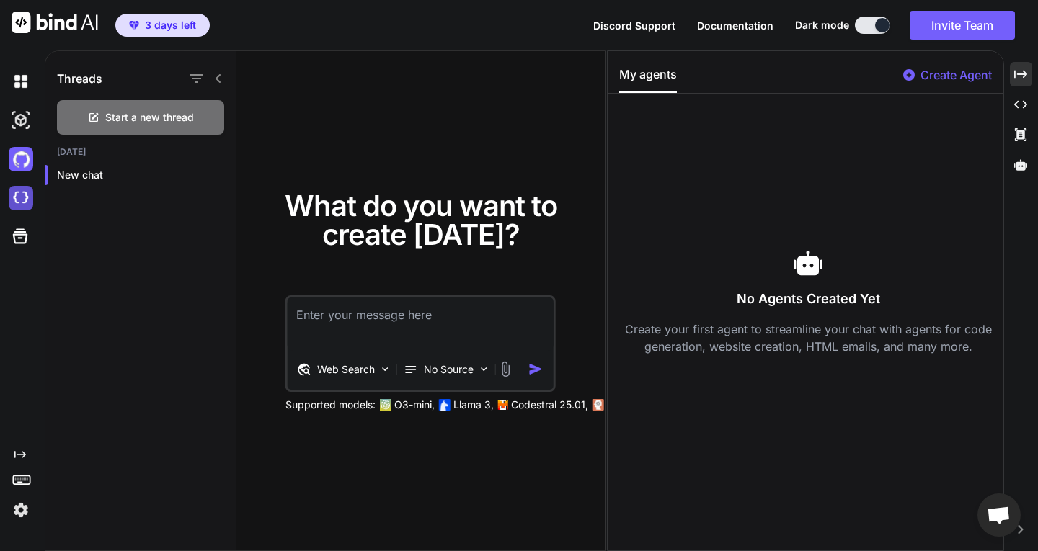
click at [29, 199] on img at bounding box center [21, 198] width 24 height 24
click at [11, 513] on img at bounding box center [21, 510] width 24 height 24
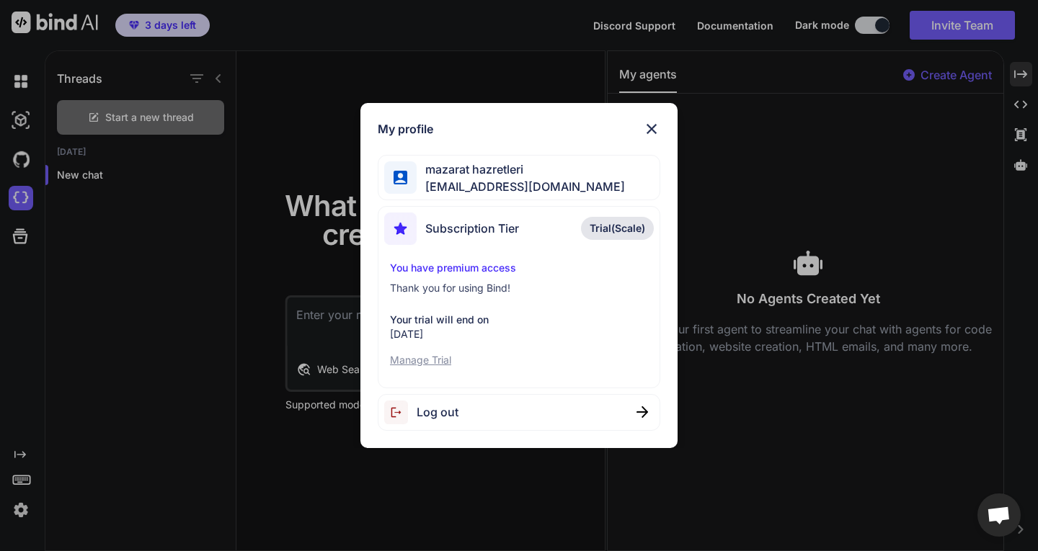
click at [17, 509] on div "My profile mazarat hazretleri mazarathazretleri0@gmail.com Subscription Tier Tr…" at bounding box center [519, 275] width 1038 height 551
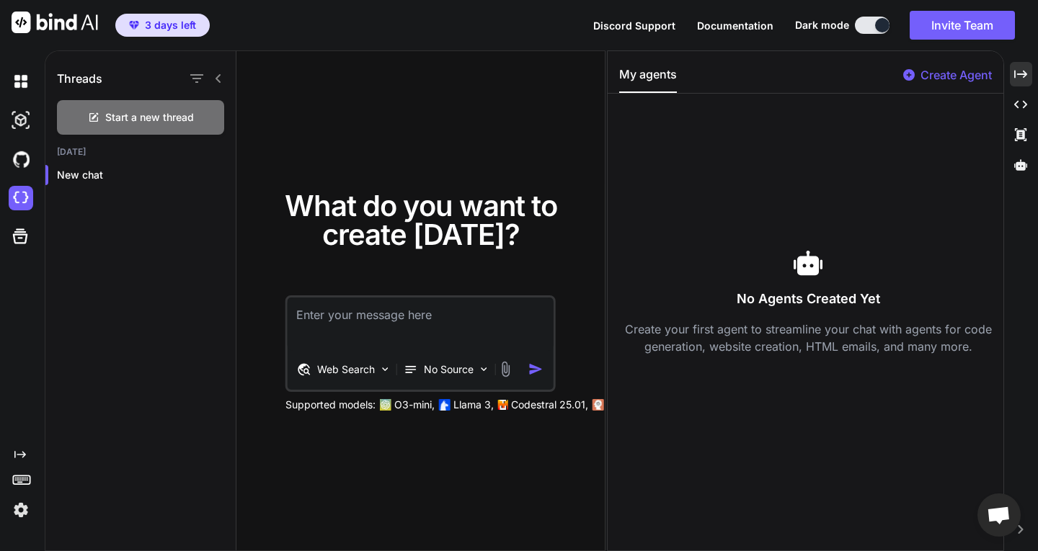
click at [17, 509] on img at bounding box center [21, 510] width 24 height 24
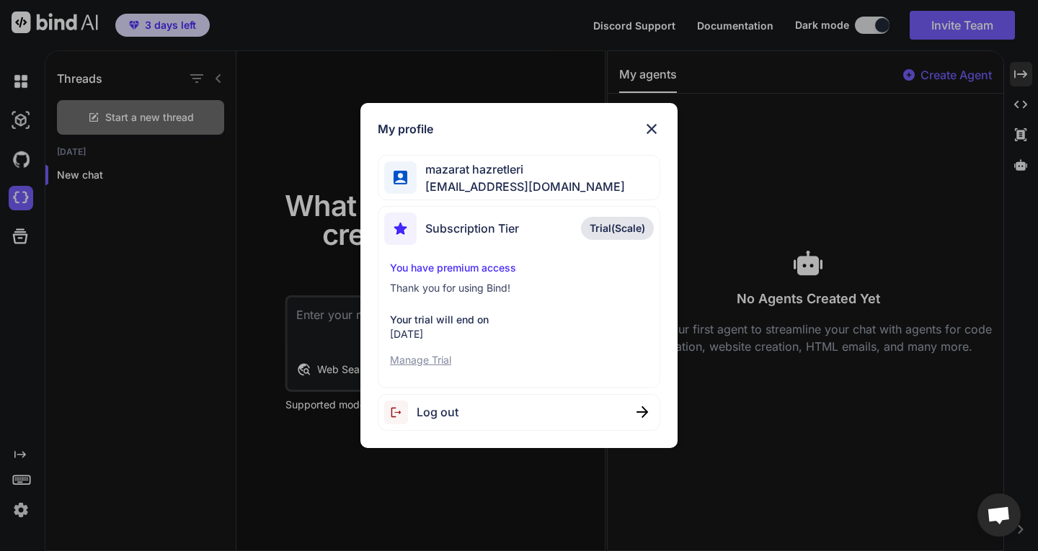
click at [592, 230] on span "Trial(Scale)" at bounding box center [616, 228] width 55 height 14
click at [493, 177] on span "mazarat hazretleri" at bounding box center [520, 169] width 208 height 17
click at [442, 169] on span "mazarat hazretleri" at bounding box center [520, 169] width 208 height 17
click at [419, 183] on span "mazarathazretleri0@gmail.com" at bounding box center [520, 186] width 208 height 17
click at [352, 329] on div "My profile mazarat hazretleri mazarathazretleri0@gmail.com Subscription Tier Tr…" at bounding box center [519, 275] width 346 height 345
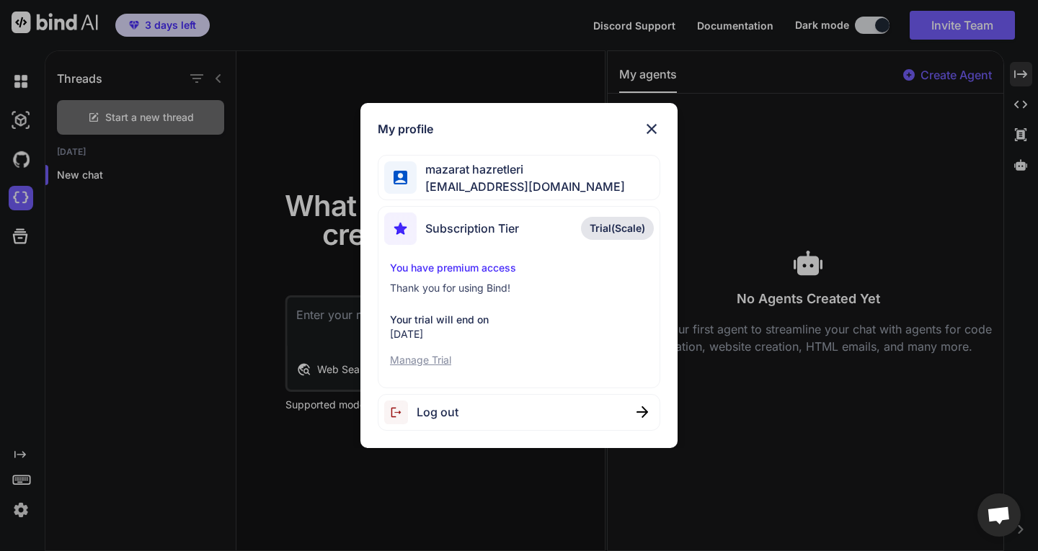
click at [643, 133] on div "My profile" at bounding box center [519, 128] width 282 height 17
click at [652, 126] on img at bounding box center [651, 128] width 17 height 17
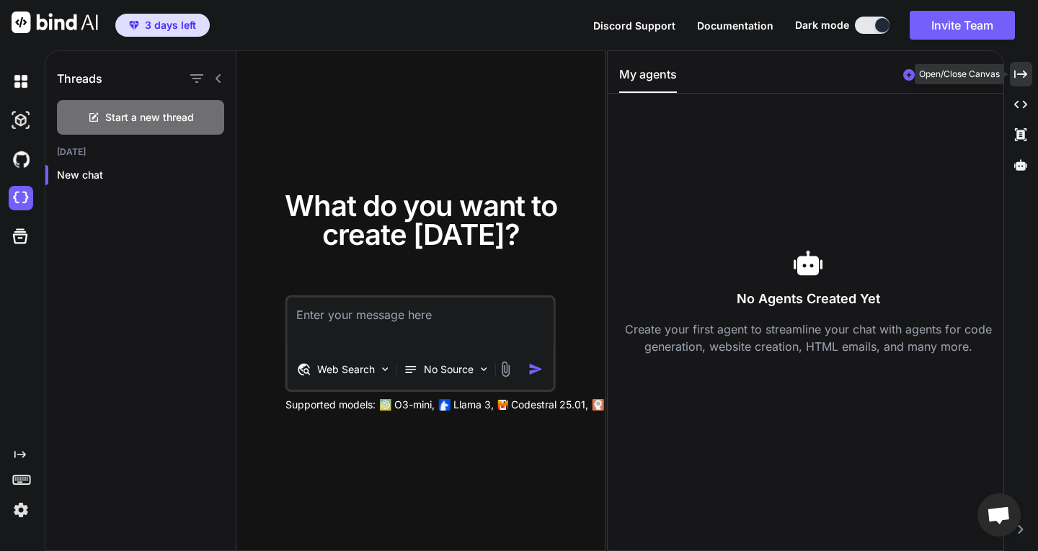
click at [1018, 83] on div "Created with Pixso." at bounding box center [1021, 74] width 22 height 24
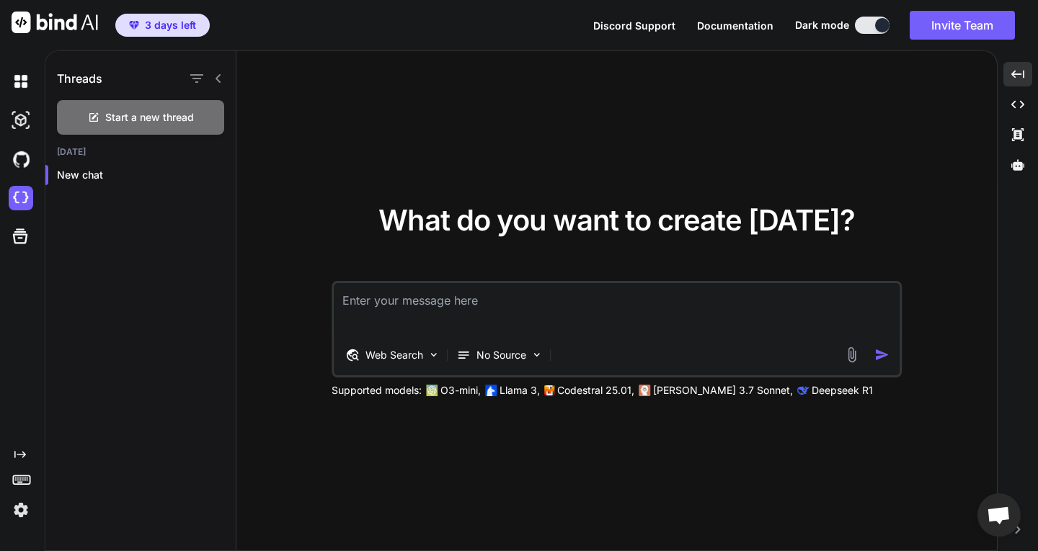
click at [25, 512] on img at bounding box center [21, 510] width 24 height 24
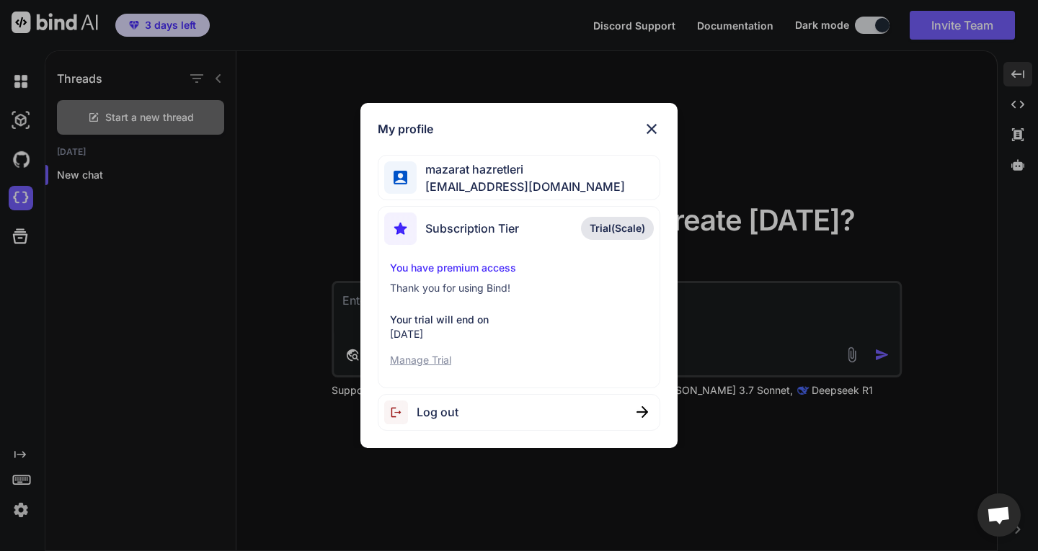
click at [496, 215] on div "Subscription Tier" at bounding box center [451, 229] width 135 height 32
click at [495, 174] on span "mazarat hazretleri" at bounding box center [520, 169] width 208 height 17
click at [740, 267] on div "My profile mazarat hazretleri mazarathazretleri0@gmail.com Subscription Tier Tr…" at bounding box center [519, 275] width 1038 height 551
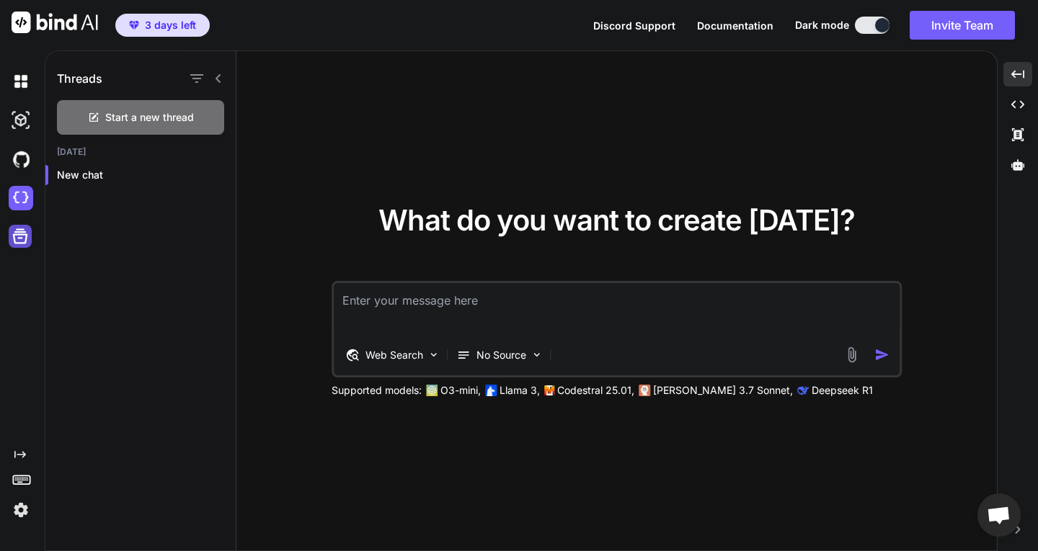
click at [23, 240] on icon at bounding box center [20, 236] width 20 height 20
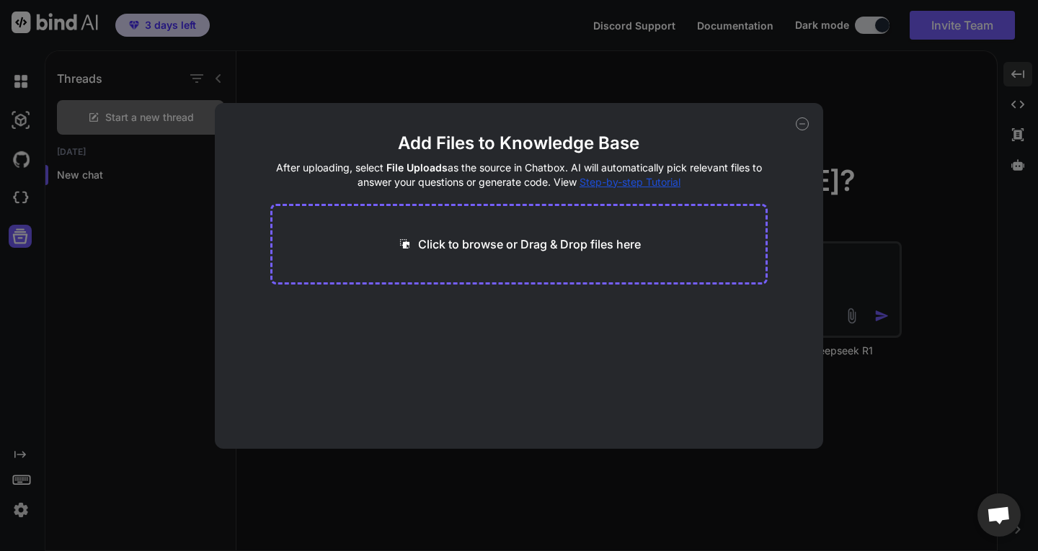
click at [83, 228] on div "Add Files to Knowledge Base After uploading, select File Uploads as the source …" at bounding box center [519, 275] width 1038 height 551
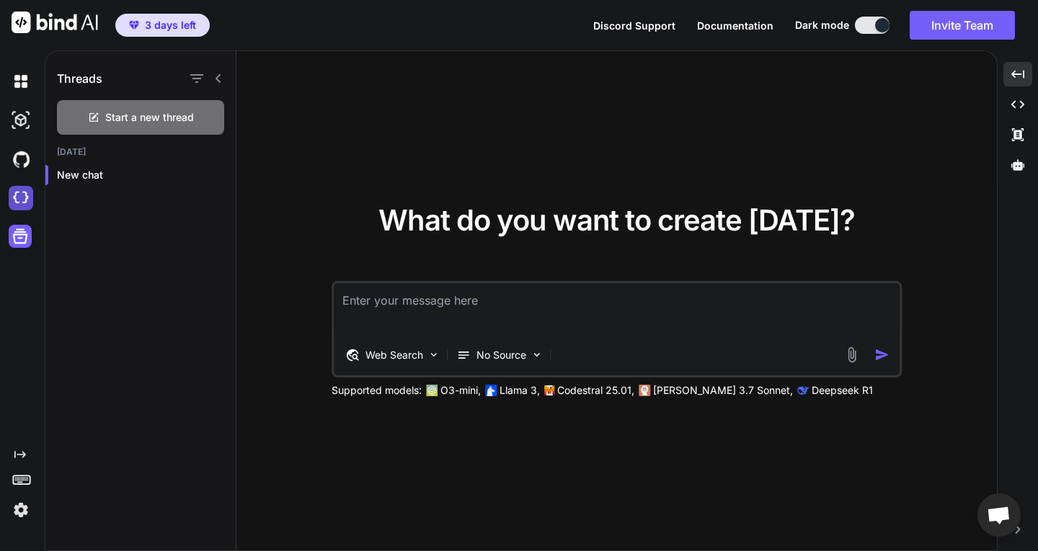
click at [13, 194] on img at bounding box center [21, 198] width 24 height 24
click at [25, 171] on div at bounding box center [24, 159] width 30 height 39
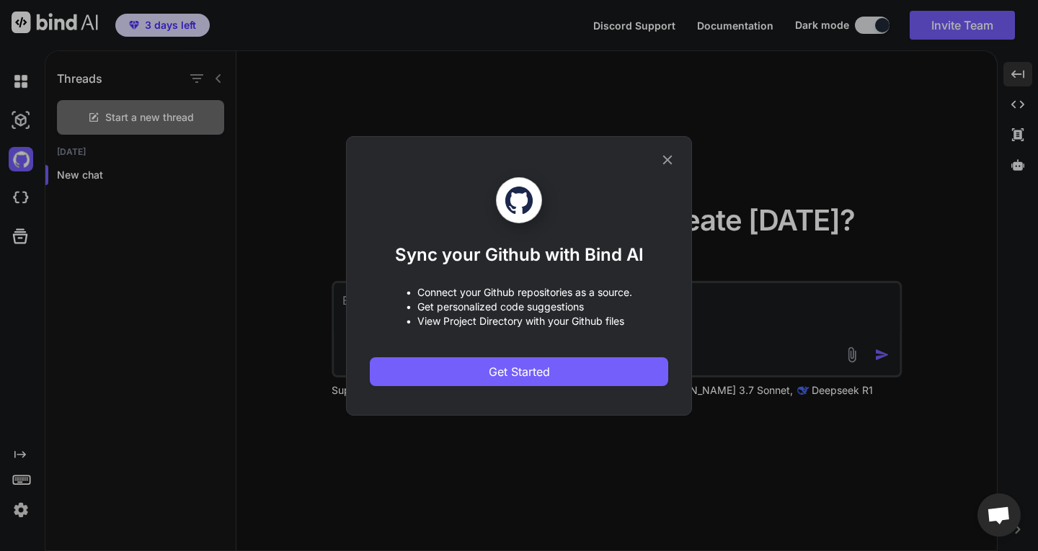
click at [35, 119] on div "Sync your Github with Bind AI • Connect your Github repositories as a source. •…" at bounding box center [519, 275] width 1038 height 551
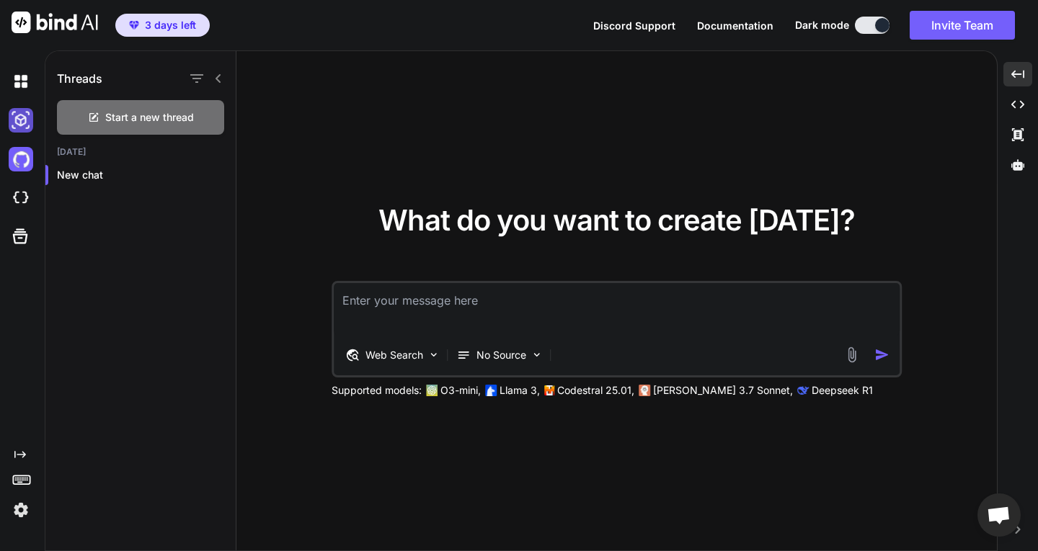
click at [27, 113] on img at bounding box center [21, 120] width 24 height 24
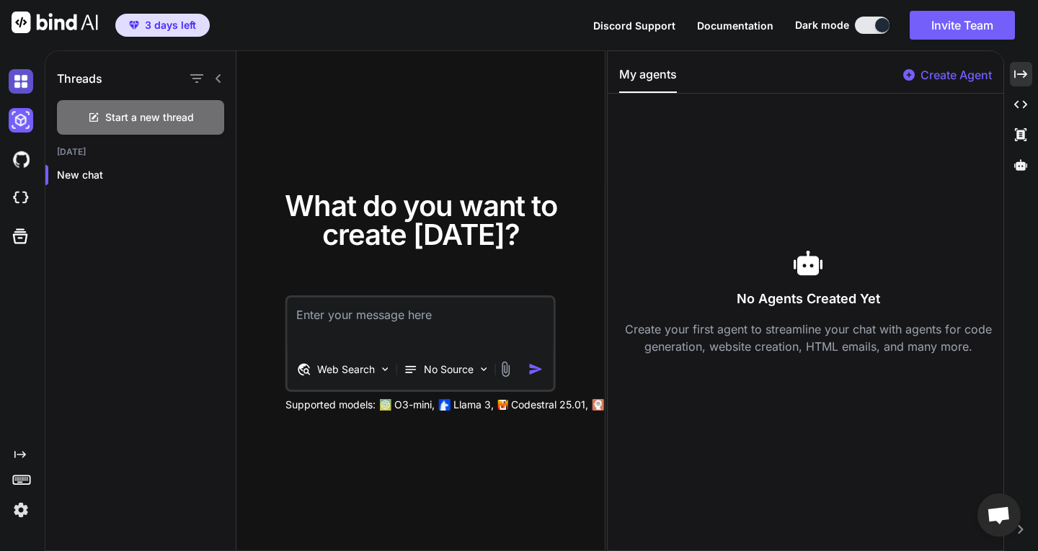
click at [24, 92] on img at bounding box center [21, 81] width 24 height 24
click at [1021, 169] on icon at bounding box center [1020, 164] width 13 height 11
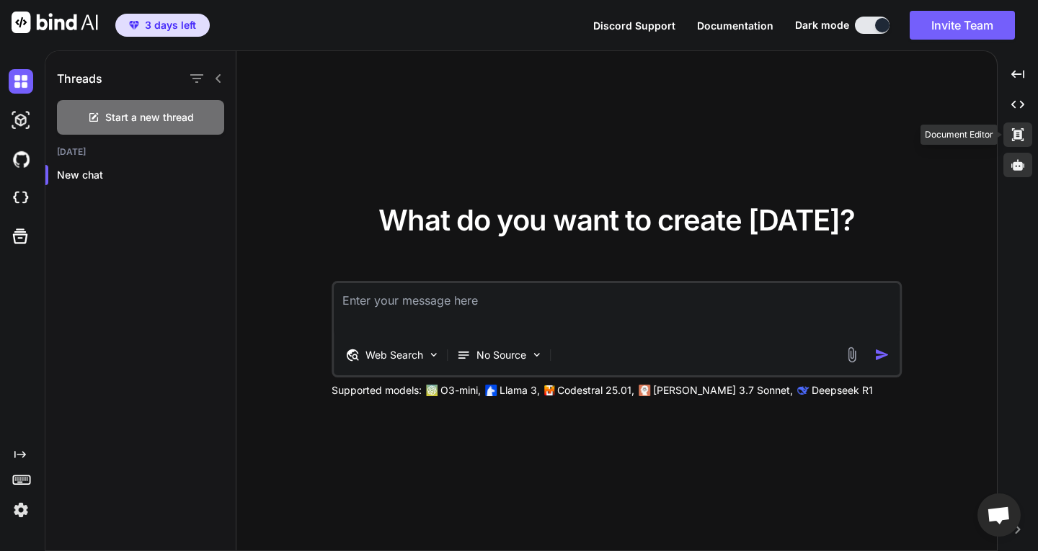
click at [1025, 133] on div "Created with Pixso." at bounding box center [1017, 134] width 29 height 24
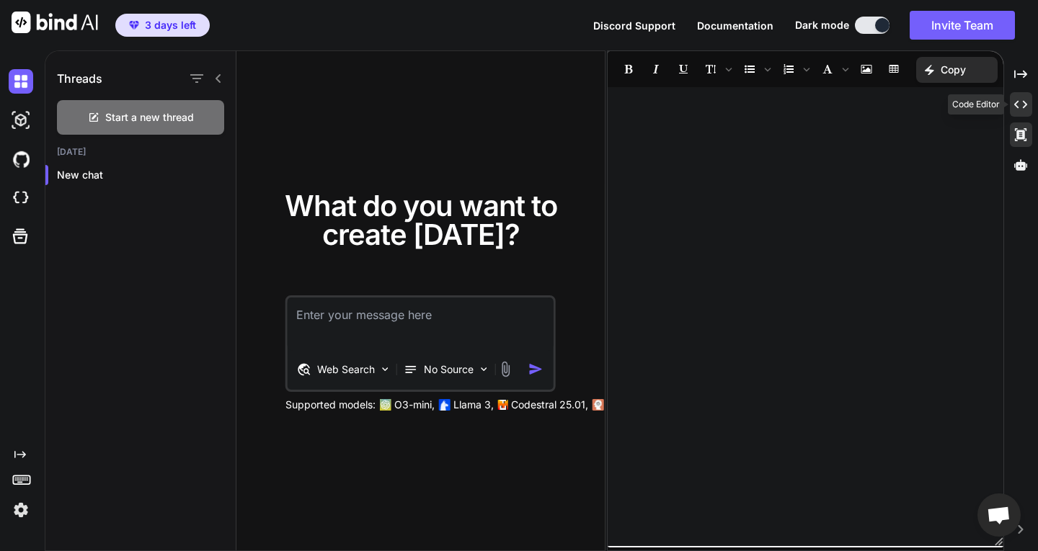
click at [1016, 97] on div "Created with Pixso." at bounding box center [1021, 104] width 22 height 24
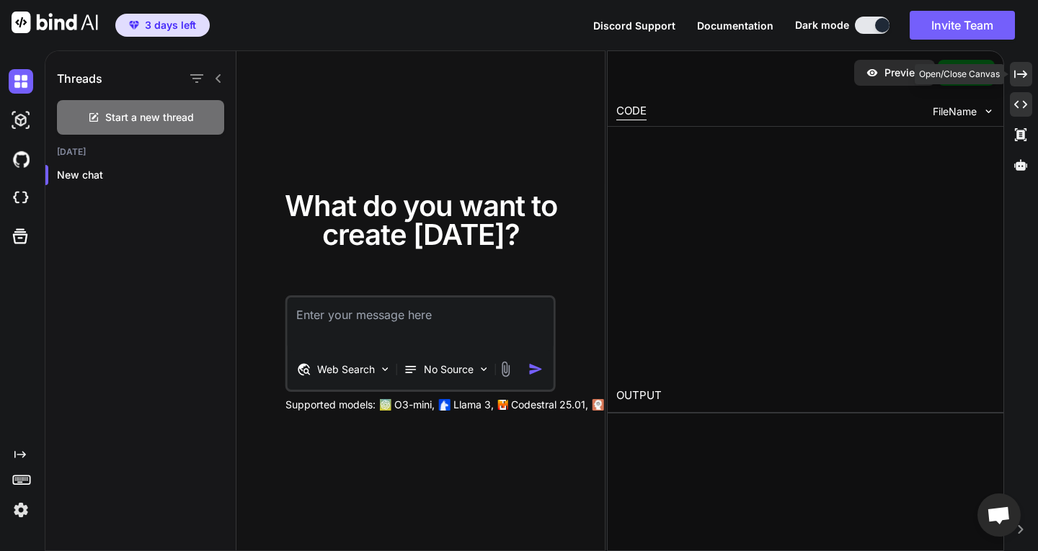
click at [1015, 73] on icon at bounding box center [1020, 74] width 13 height 8
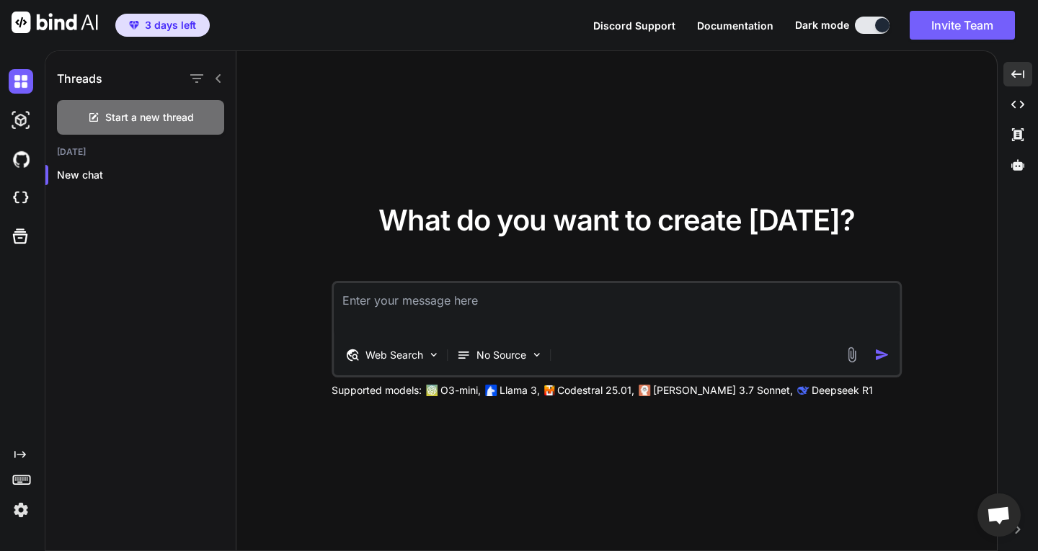
click at [14, 512] on img at bounding box center [21, 510] width 24 height 24
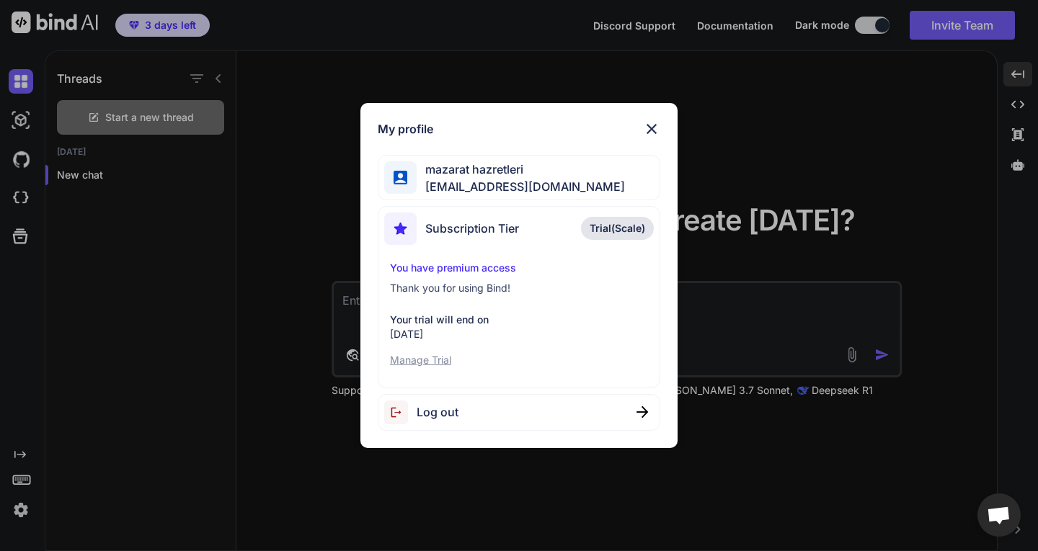
click at [252, 322] on div "My profile mazarat hazretleri mazarathazretleri0@gmail.com Subscription Tier Tr…" at bounding box center [519, 275] width 1038 height 551
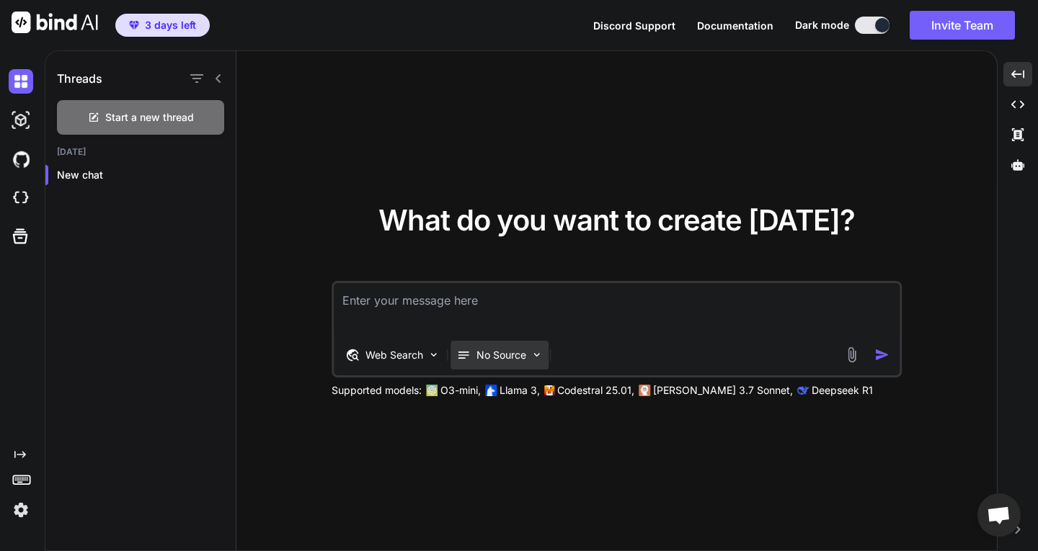
click at [501, 348] on p "No Source" at bounding box center [501, 355] width 50 height 14
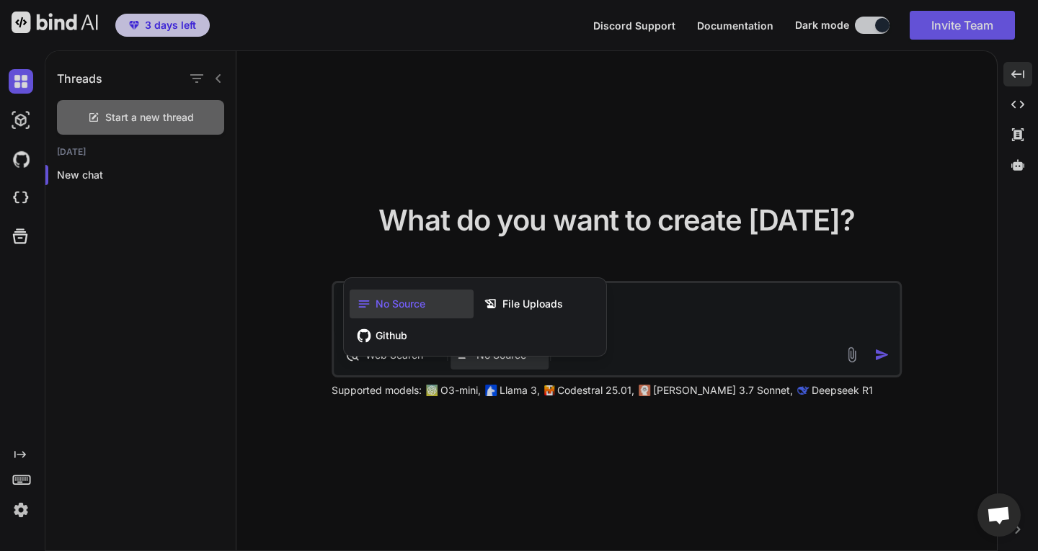
click at [508, 320] on div "No Source File Uploads Github" at bounding box center [475, 320] width 262 height 72
click at [688, 330] on div at bounding box center [519, 275] width 1038 height 551
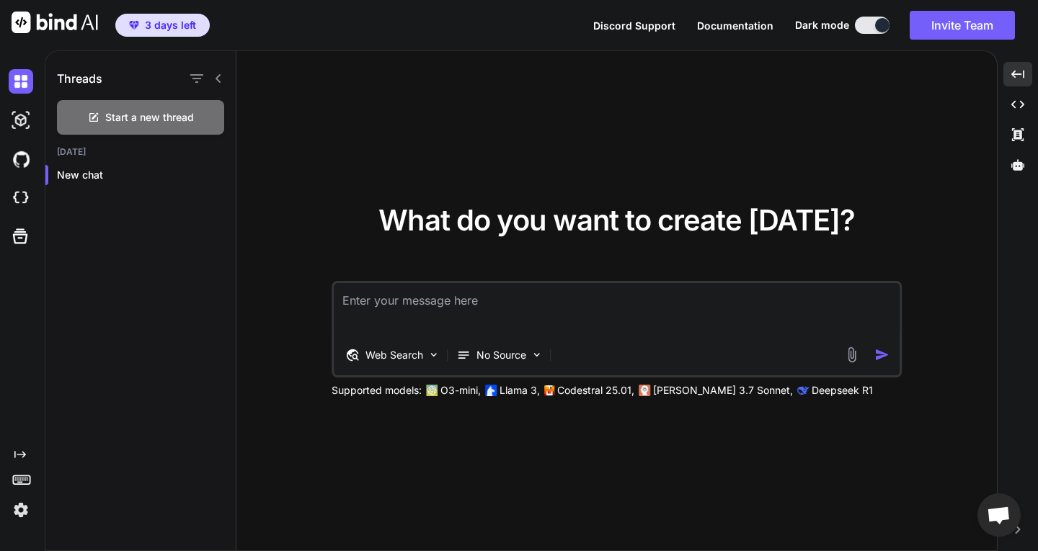
click at [659, 378] on div "Web Search No Source Supported models: O3-mini, Llama 3, Codestral 25.01, Claud…" at bounding box center [616, 339] width 571 height 117
click at [662, 396] on p "[PERSON_NAME] 3.7 Sonnet," at bounding box center [723, 390] width 140 height 14
click at [641, 389] on img at bounding box center [644, 391] width 12 height 12
click at [403, 344] on div "Web Search" at bounding box center [392, 355] width 106 height 29
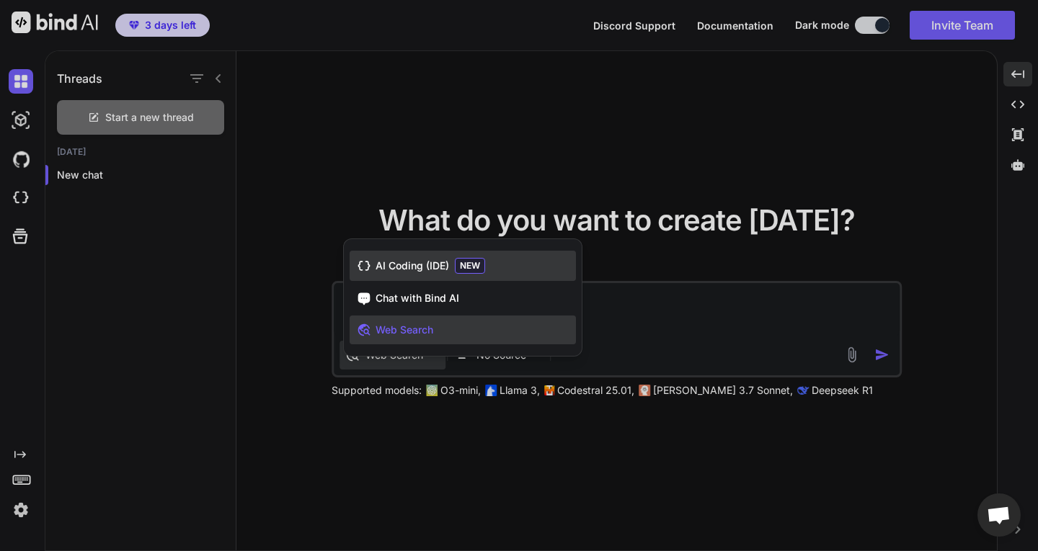
click at [387, 270] on span "AI Coding (IDE)" at bounding box center [411, 266] width 73 height 14
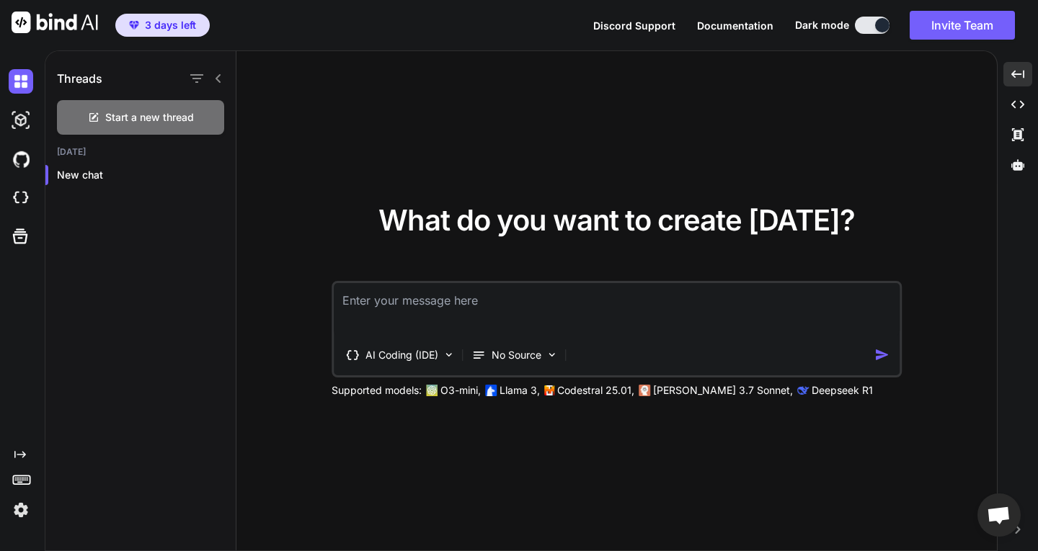
click at [529, 388] on p "Llama 3," at bounding box center [519, 390] width 40 height 14
click at [516, 358] on p "No Source" at bounding box center [516, 355] width 50 height 14
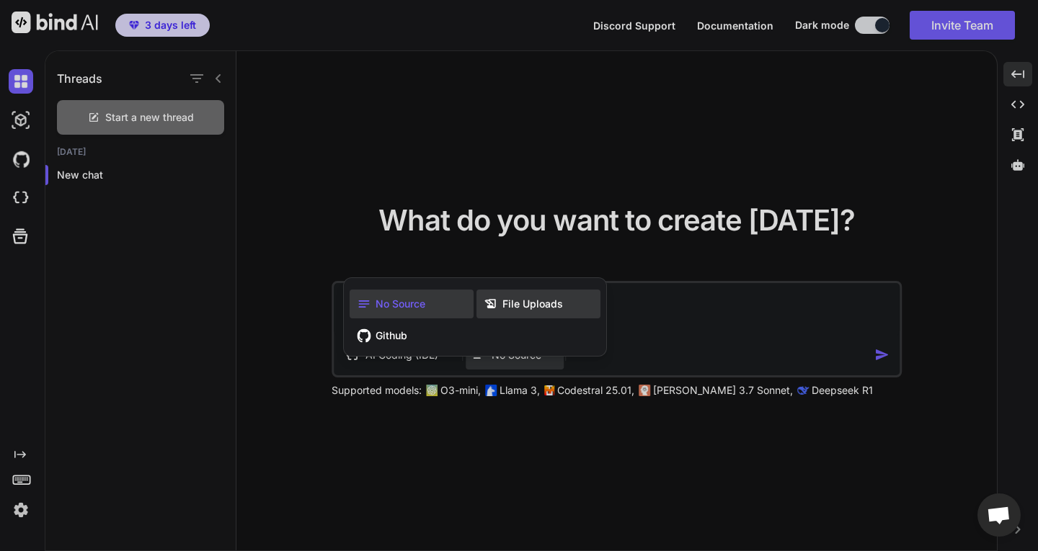
click at [526, 301] on span "File Uploads" at bounding box center [532, 304] width 61 height 14
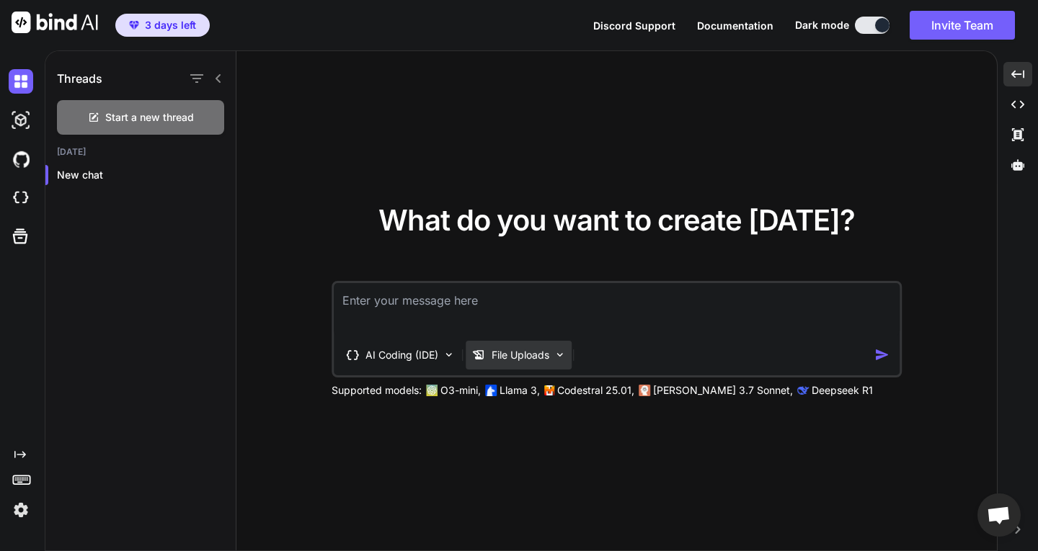
click at [541, 350] on p "File Uploads" at bounding box center [520, 355] width 58 height 14
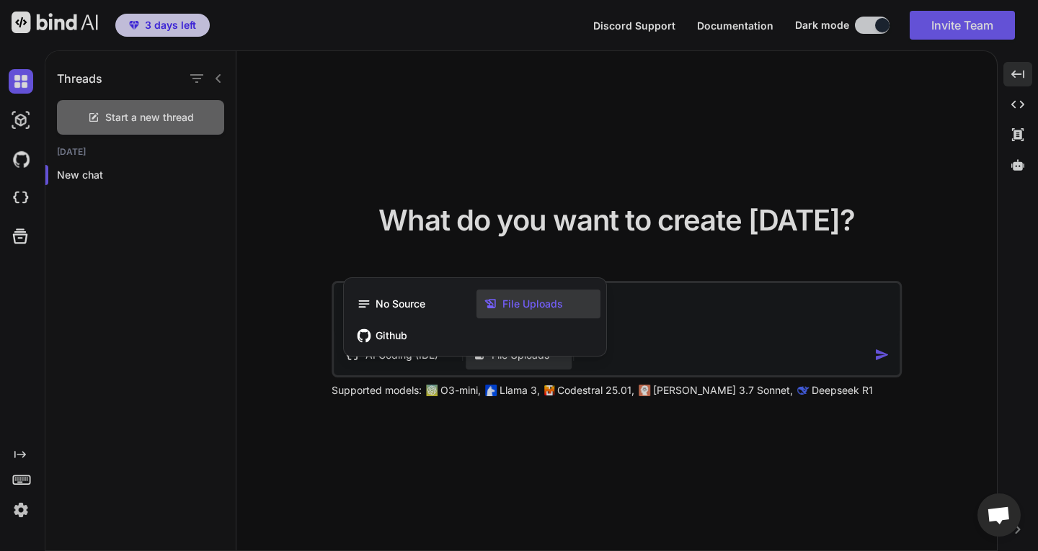
click at [422, 350] on div "No Source File Uploads Github" at bounding box center [475, 320] width 262 height 72
click at [420, 338] on div "Github" at bounding box center [474, 335] width 251 height 29
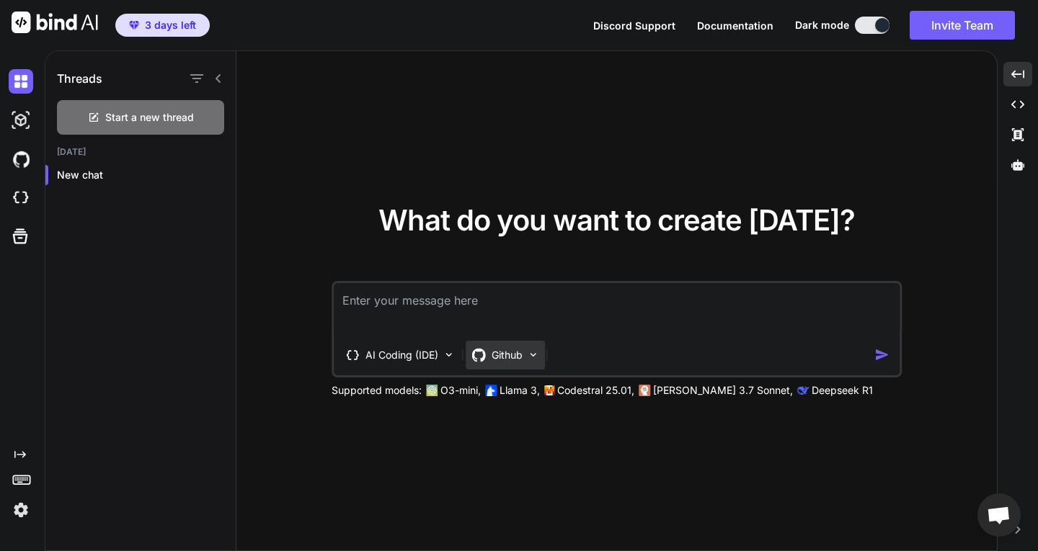
click at [516, 360] on p "Github" at bounding box center [506, 355] width 31 height 14
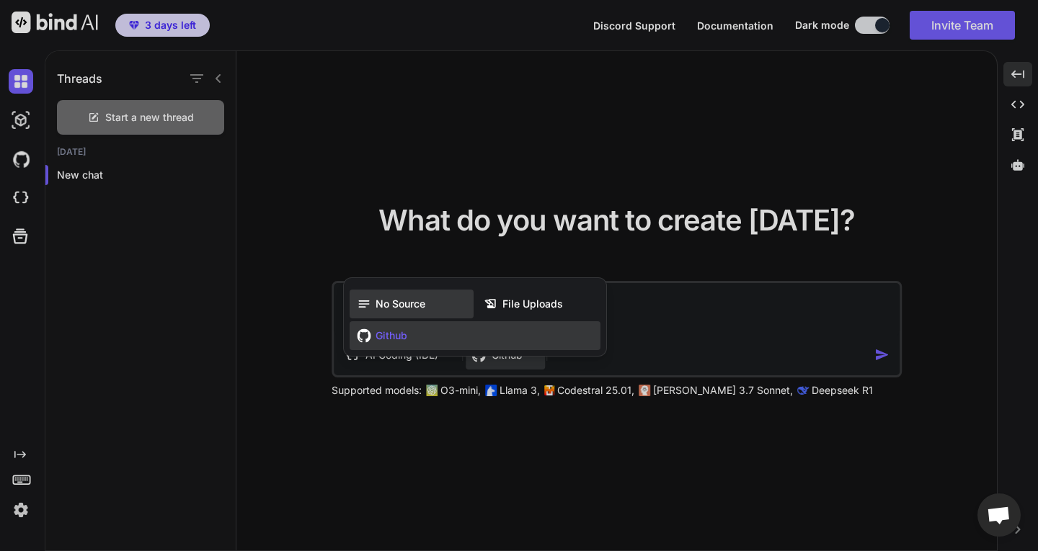
click at [431, 301] on div "No Source" at bounding box center [411, 304] width 124 height 29
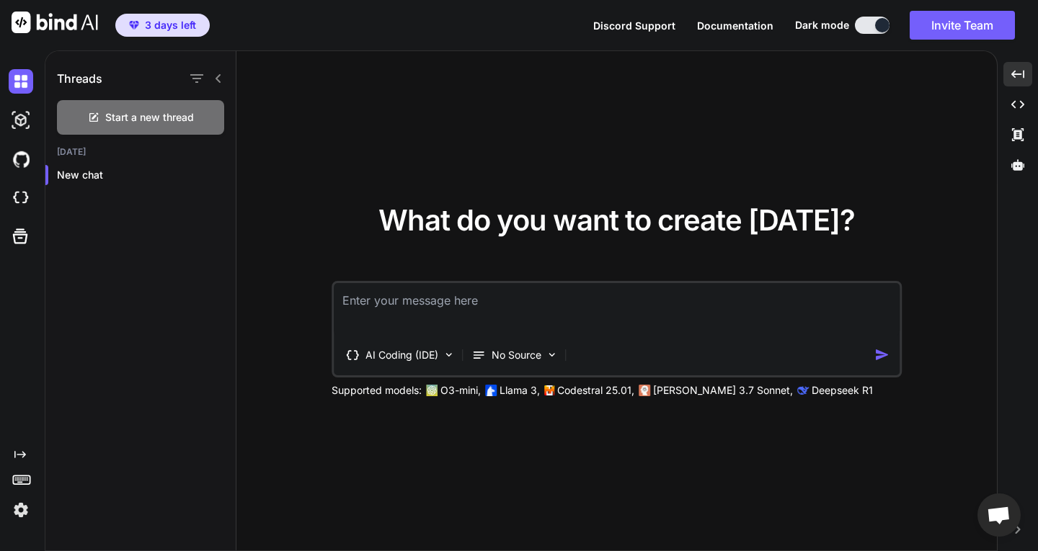
click at [559, 380] on div "AI Coding (IDE) No Source Supported models: O3-mini, Llama 3, Codestral 25.01, …" at bounding box center [616, 339] width 571 height 117
click at [532, 396] on p "Llama 3," at bounding box center [519, 390] width 40 height 14
click at [179, 120] on span "Start a new thread" at bounding box center [149, 117] width 89 height 14
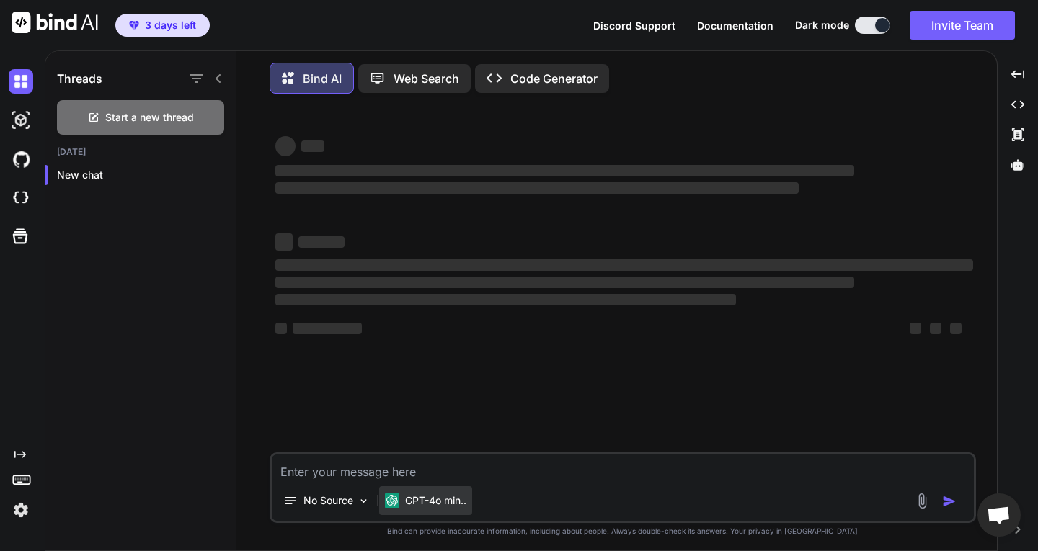
click at [432, 503] on p "GPT-4o min.." at bounding box center [435, 501] width 61 height 14
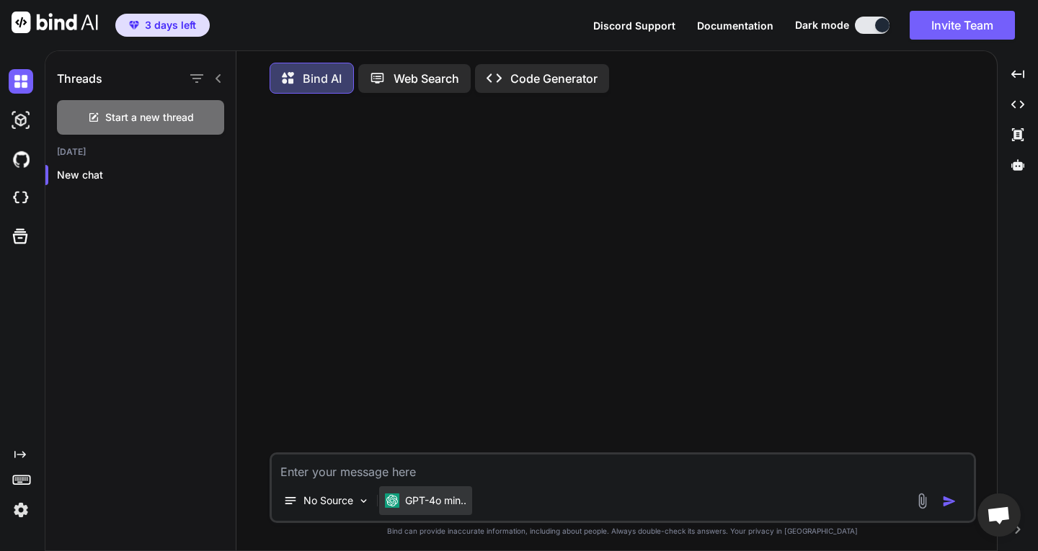
click at [432, 503] on p "GPT-4o min.." at bounding box center [435, 501] width 61 height 14
drag, startPoint x: 432, startPoint y: 503, endPoint x: 420, endPoint y: 502, distance: 11.6
click at [420, 502] on p "GPT-4o min.." at bounding box center [435, 501] width 61 height 14
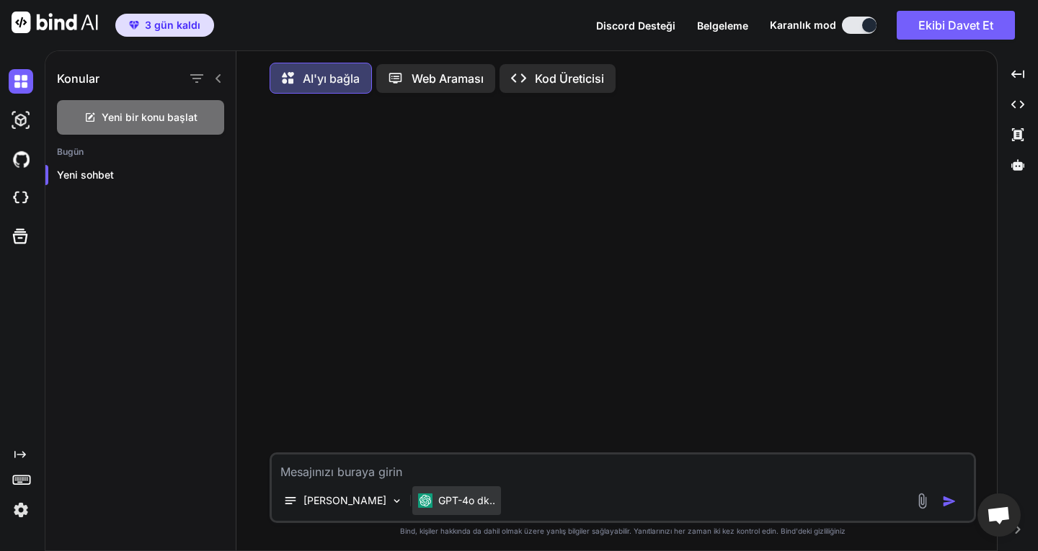
click at [438, 503] on font "GPT-4o dk.." at bounding box center [466, 500] width 57 height 12
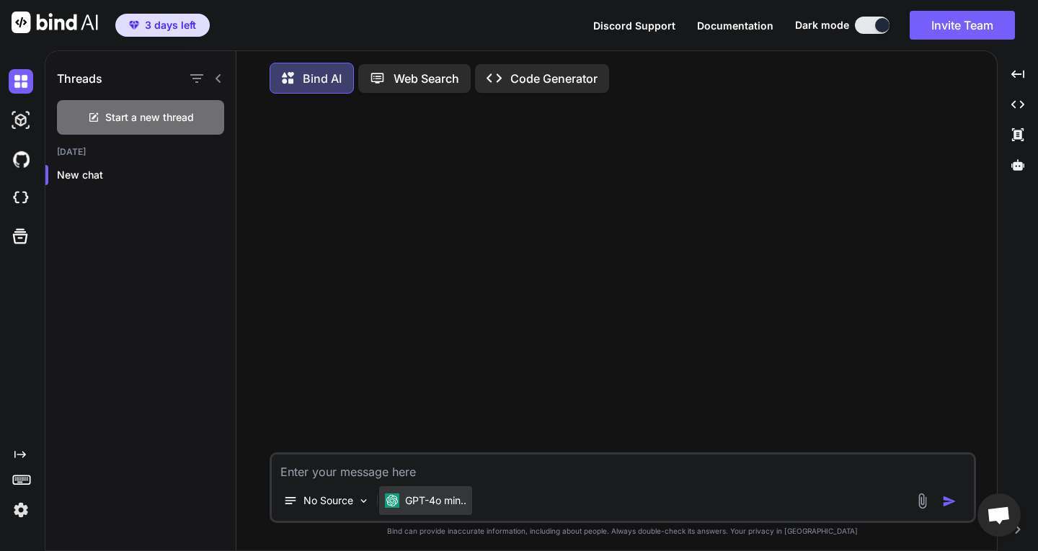
click at [363, 191] on div at bounding box center [623, 278] width 703 height 347
click at [373, 84] on icon at bounding box center [377, 78] width 15 height 15
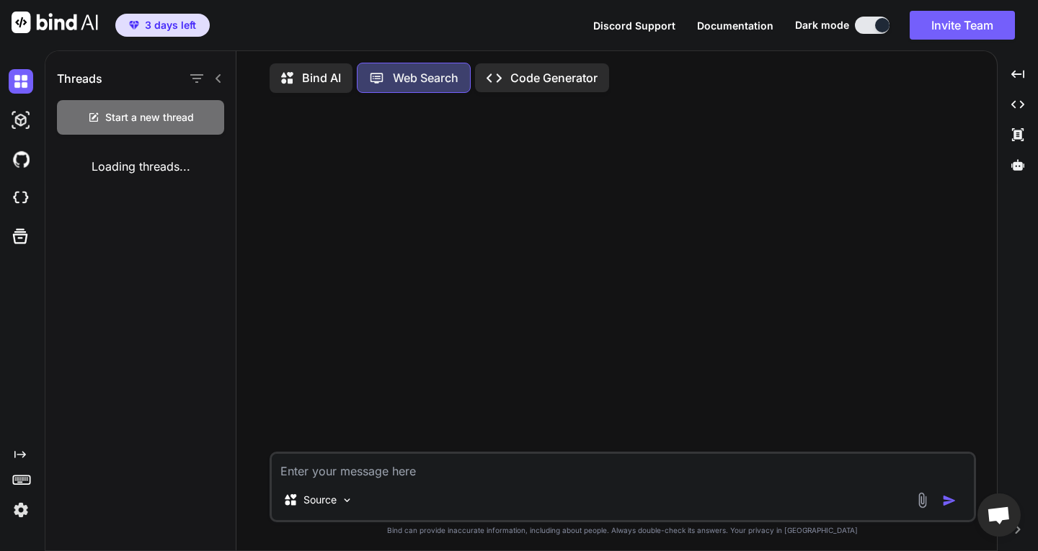
click at [314, 79] on p "Bind AI" at bounding box center [321, 77] width 39 height 17
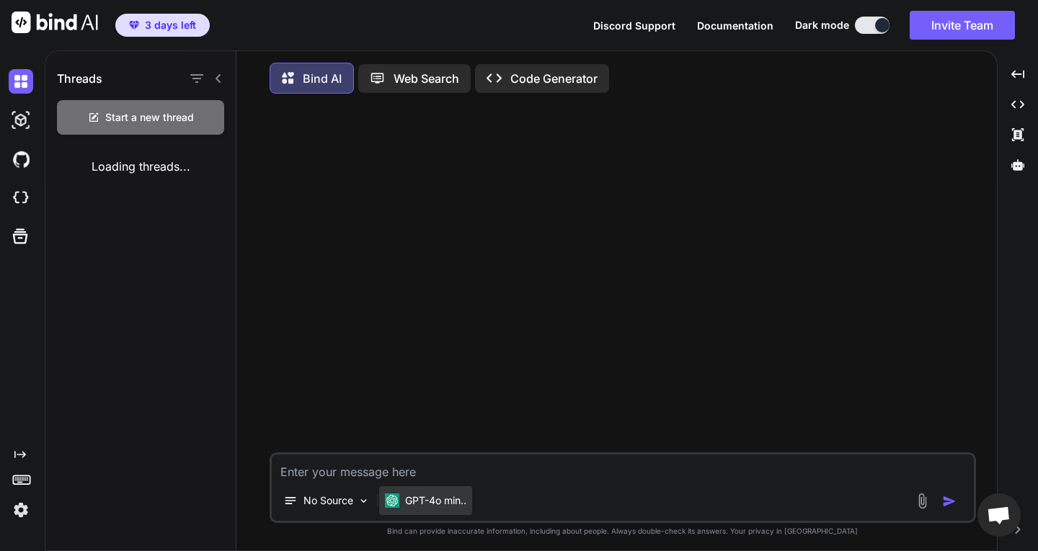
click at [404, 492] on div "GPT-4o min.." at bounding box center [425, 500] width 93 height 29
click at [410, 512] on div "GPT-4o min.." at bounding box center [425, 500] width 93 height 29
click at [24, 507] on img at bounding box center [21, 510] width 24 height 24
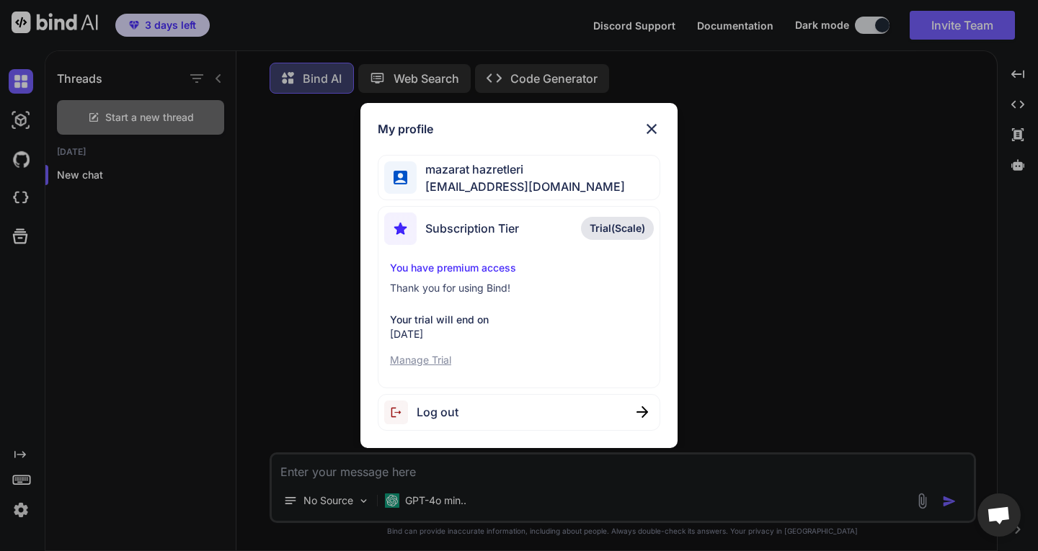
click at [272, 245] on div "My profile mazarat hazretleri mazarathazretleri0@gmail.com Subscription Tier Tr…" at bounding box center [519, 275] width 1038 height 551
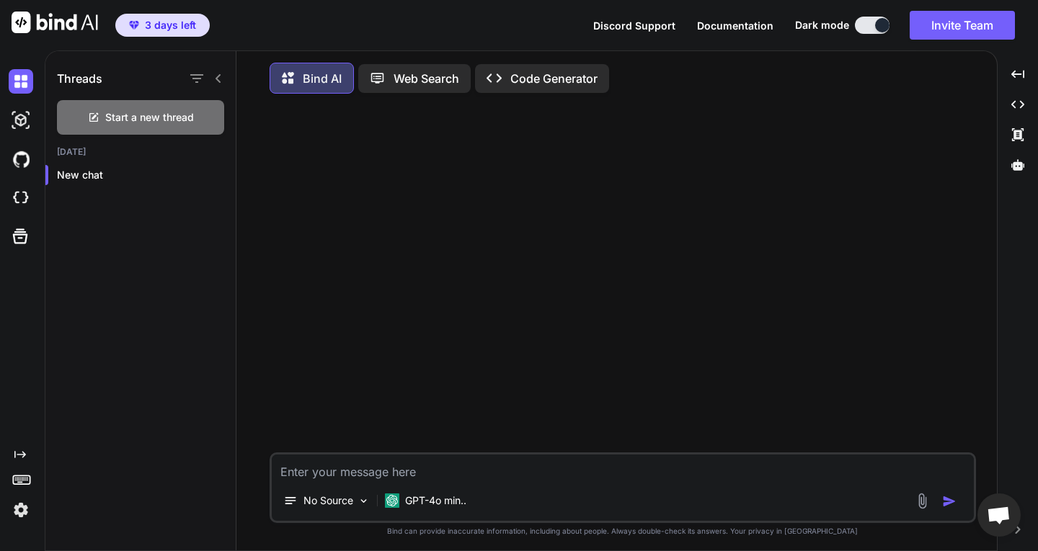
click at [46, 22] on img at bounding box center [55, 23] width 86 height 22
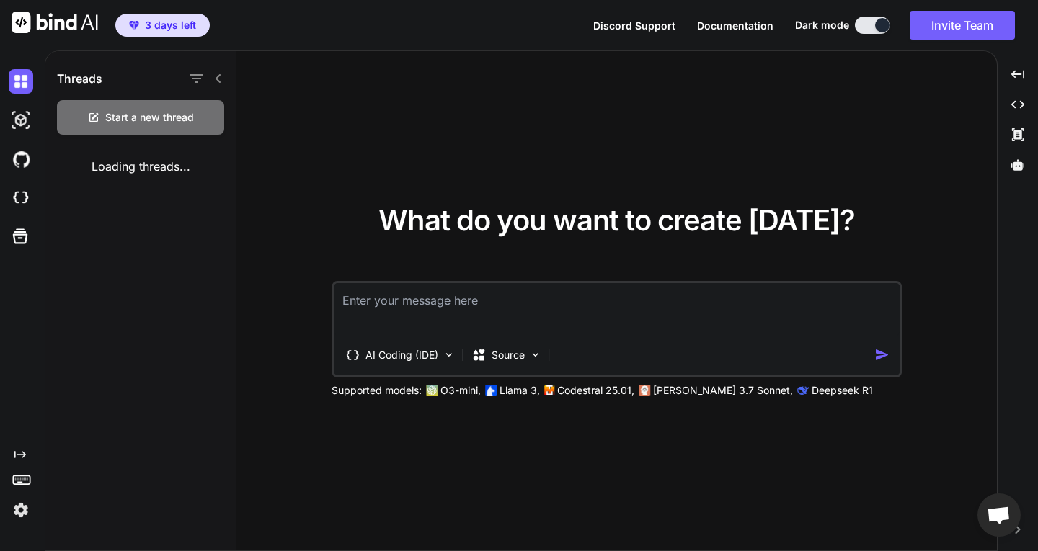
click at [174, 19] on span "3 days left" at bounding box center [170, 25] width 51 height 14
click at [453, 353] on img at bounding box center [448, 355] width 12 height 12
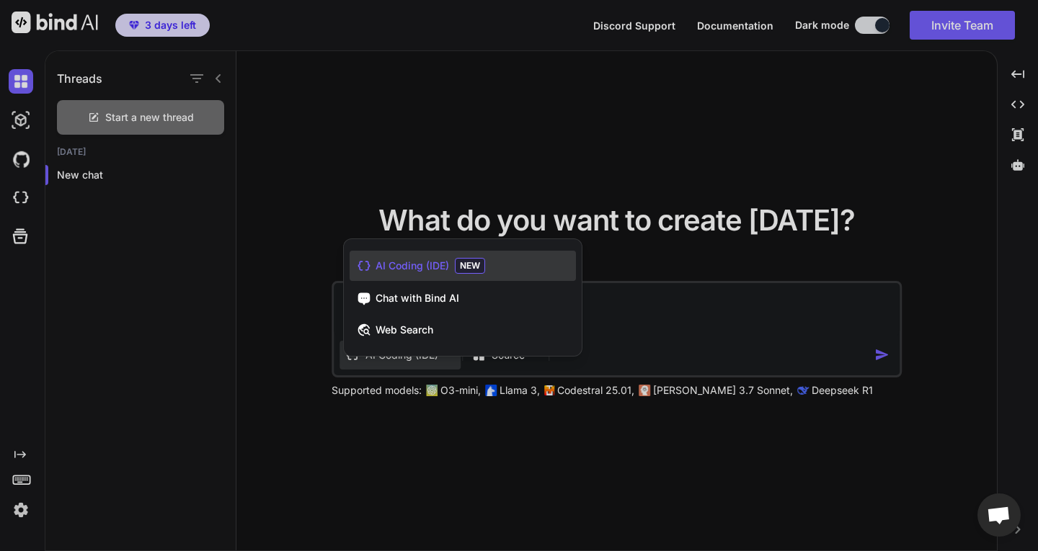
click at [431, 265] on span "AI Coding (IDE)" at bounding box center [411, 266] width 73 height 14
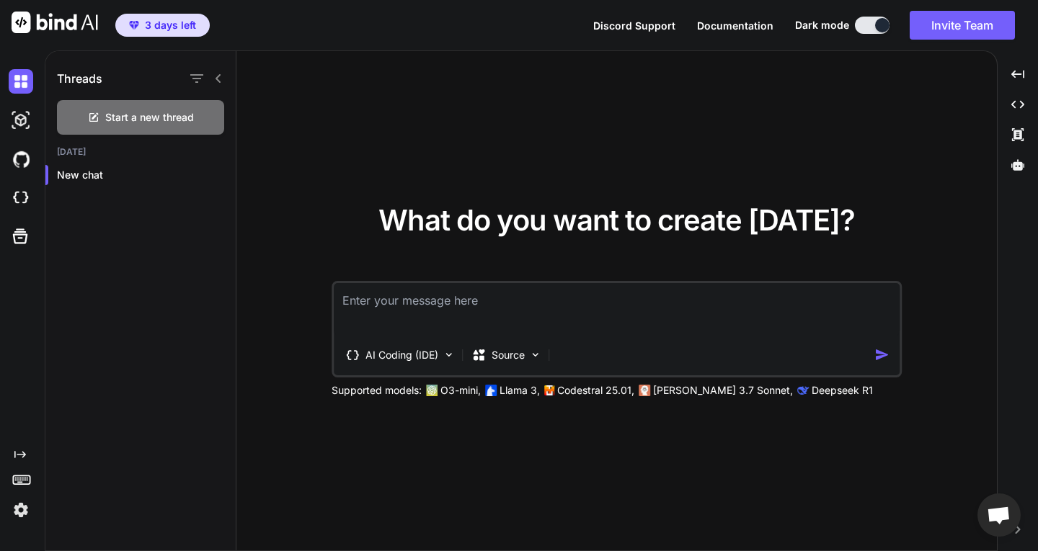
click at [411, 234] on span "What do you want to create [DATE]?" at bounding box center [616, 219] width 476 height 35
click at [1012, 102] on icon "Created with Pixso." at bounding box center [1017, 104] width 13 height 13
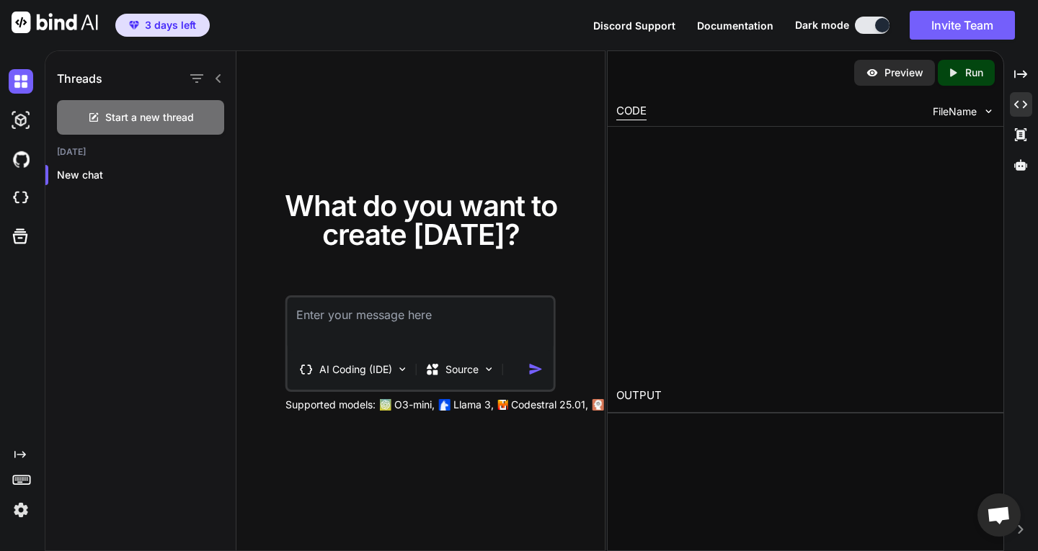
click at [958, 113] on span "FileName" at bounding box center [954, 111] width 44 height 14
click at [961, 111] on span "FileName" at bounding box center [954, 111] width 44 height 14
click at [1036, 106] on div "Threads Start a new thread Today New chat What do you want to create today? AI …" at bounding box center [541, 300] width 993 height 501
click at [1025, 100] on icon "Created with Pixso." at bounding box center [1020, 104] width 13 height 13
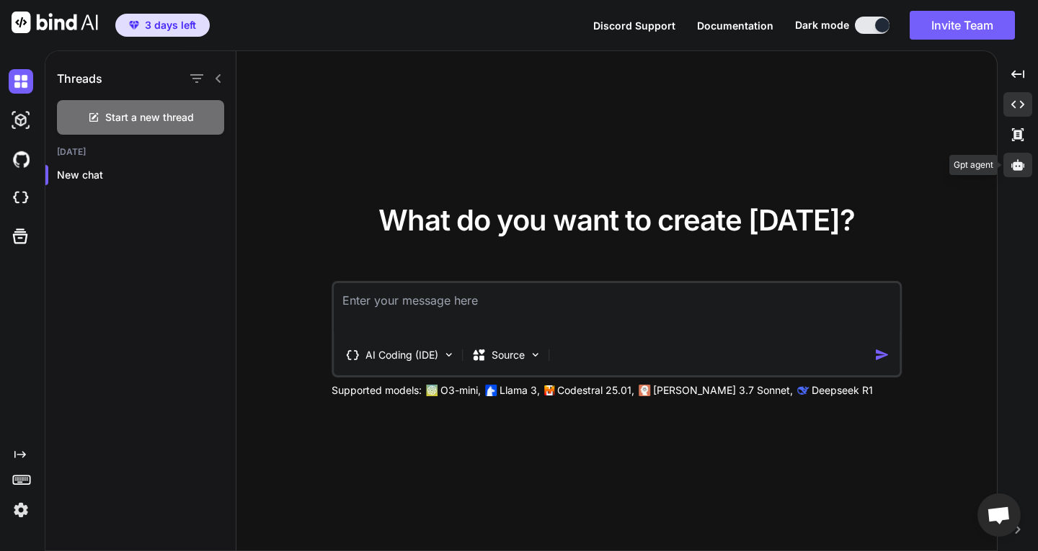
click at [1022, 156] on div at bounding box center [1017, 165] width 29 height 24
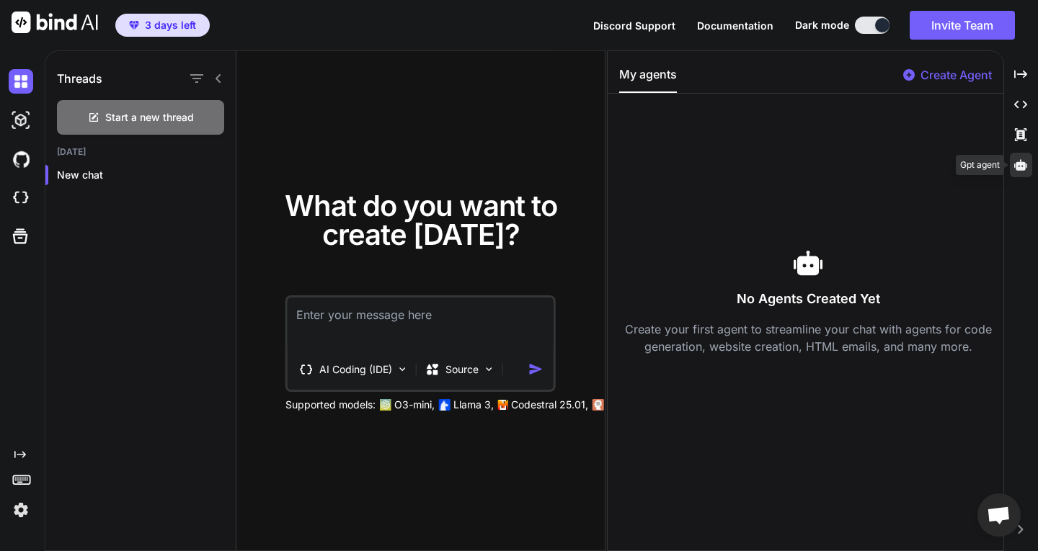
click at [1022, 156] on div at bounding box center [1021, 165] width 22 height 24
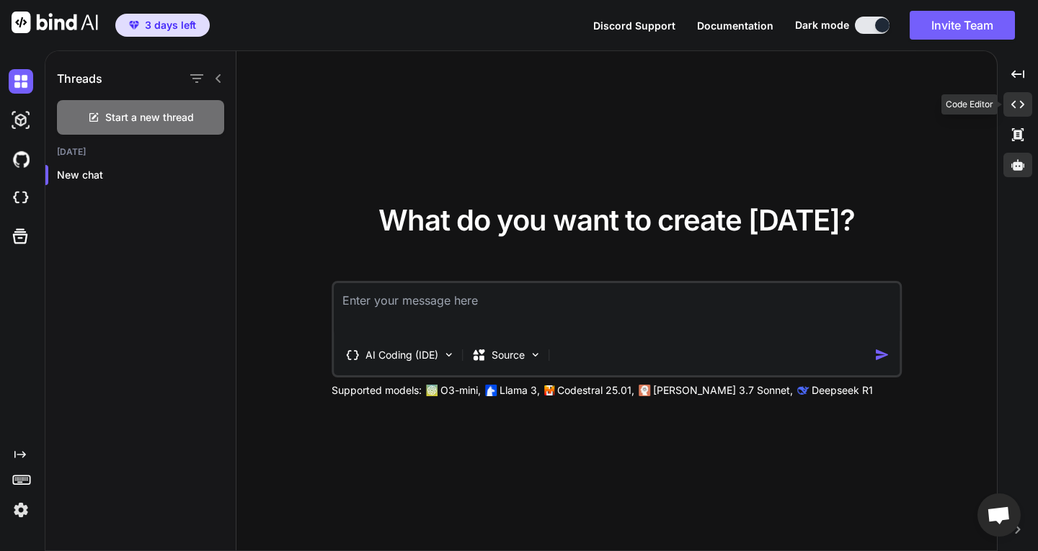
click at [1017, 97] on div "Created with Pixso." at bounding box center [1017, 104] width 29 height 24
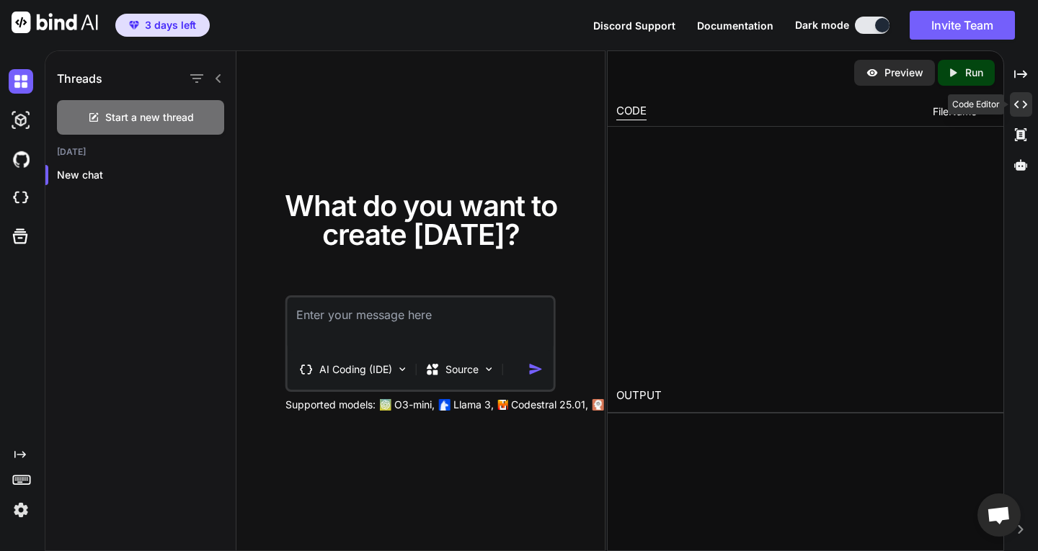
click at [1017, 97] on div "Created with Pixso." at bounding box center [1021, 104] width 22 height 24
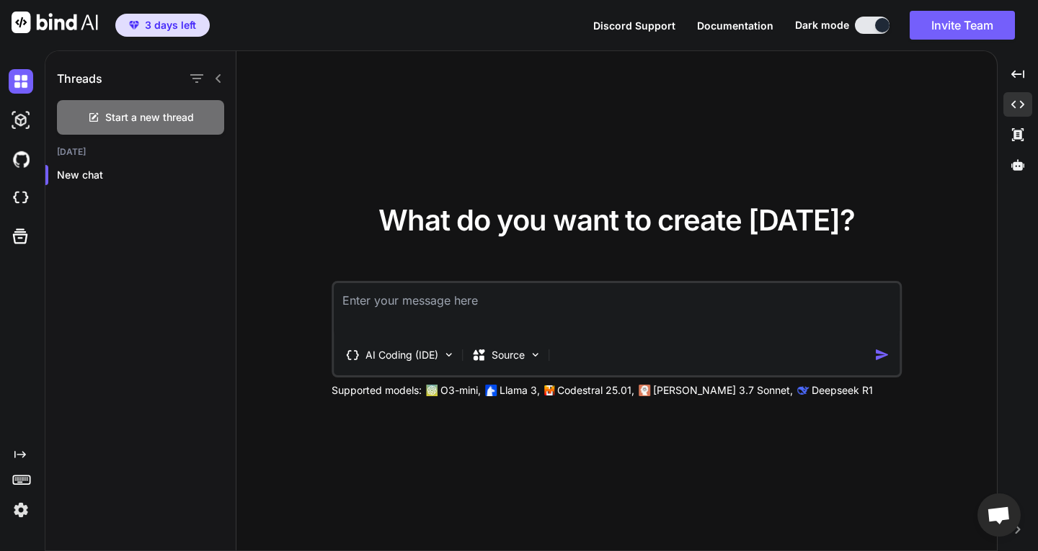
click at [1020, 540] on div "Created with Pixso. Created with Pixso. Created with Pixso. Created with Pixso." at bounding box center [1017, 306] width 29 height 489
click at [1019, 540] on div "Created with Pixso. Created with Pixso. Created with Pixso. Created with Pixso." at bounding box center [1017, 306] width 29 height 489
click at [666, 476] on div "What do you want to create today? AI Coding (IDE) Source Supported models: O3-m…" at bounding box center [616, 301] width 760 height 501
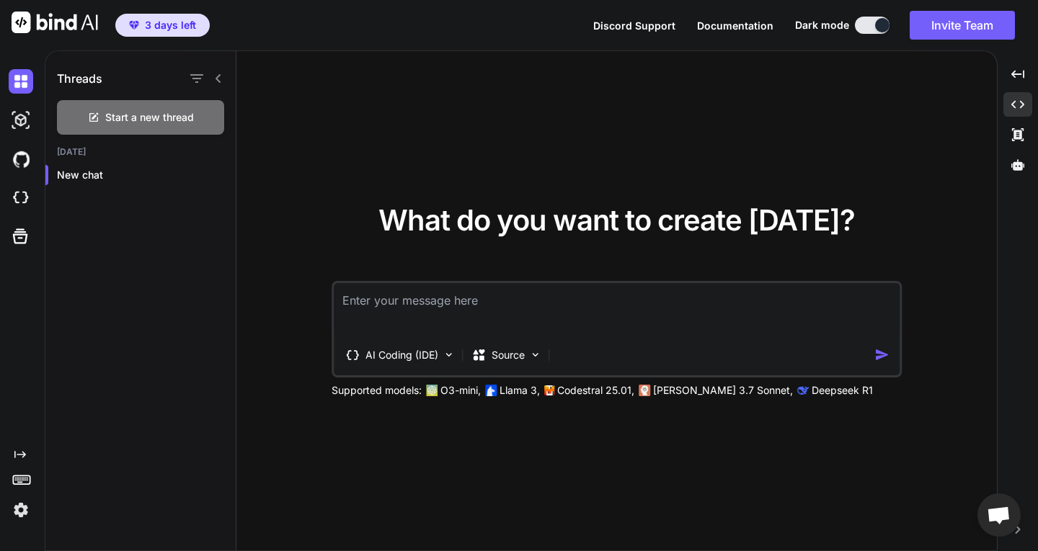
click at [739, 404] on div "What do you want to create today? AI Coding (IDE) Source Supported models: O3-m…" at bounding box center [616, 301] width 760 height 501
click at [797, 395] on img at bounding box center [803, 391] width 12 height 12
click at [797, 394] on img at bounding box center [803, 391] width 12 height 12
click at [649, 387] on div "Supported models: O3-mini, Llama 3, Codestral 25.01, Claude 3.7 Sonnet, Deepsee…" at bounding box center [691, 390] width 721 height 14
click at [1015, 112] on div "Created with Pixso." at bounding box center [1017, 104] width 29 height 24
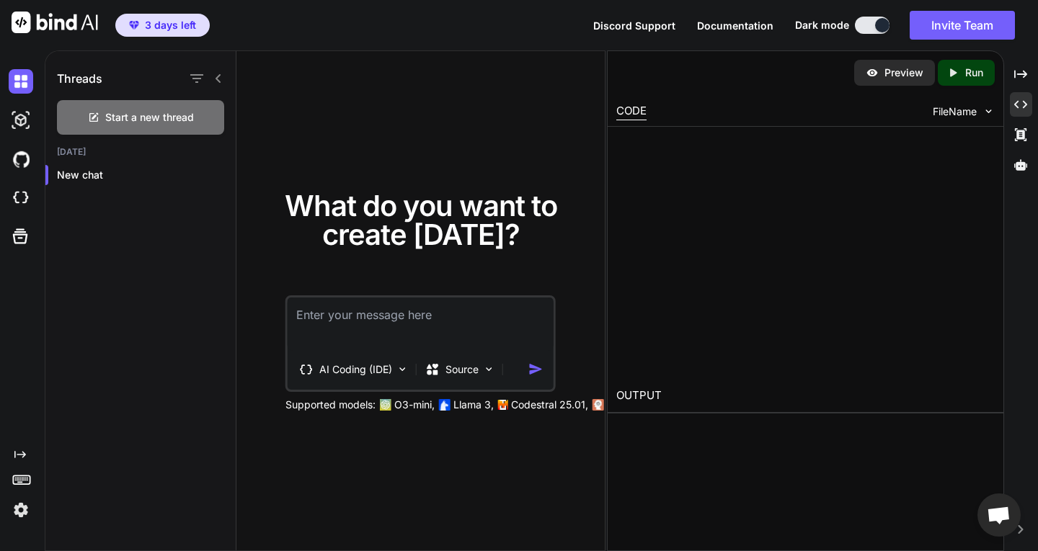
click at [979, 107] on div "FileName" at bounding box center [963, 111] width 62 height 14
click at [901, 77] on p "Preview" at bounding box center [903, 73] width 39 height 14
click at [1037, 76] on div "Threads Start a new thread Today New chat What do you want to create today? AI …" at bounding box center [541, 300] width 993 height 501
click at [1028, 76] on div "Created with Pixso." at bounding box center [1021, 74] width 22 height 24
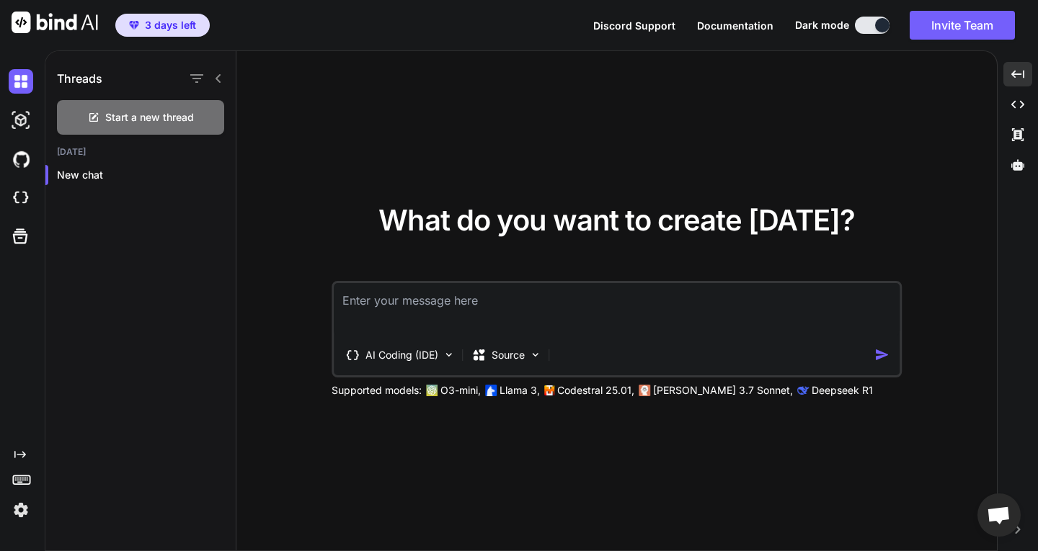
click at [177, 26] on span "3 days left" at bounding box center [170, 25] width 51 height 14
click at [27, 503] on img at bounding box center [21, 510] width 24 height 24
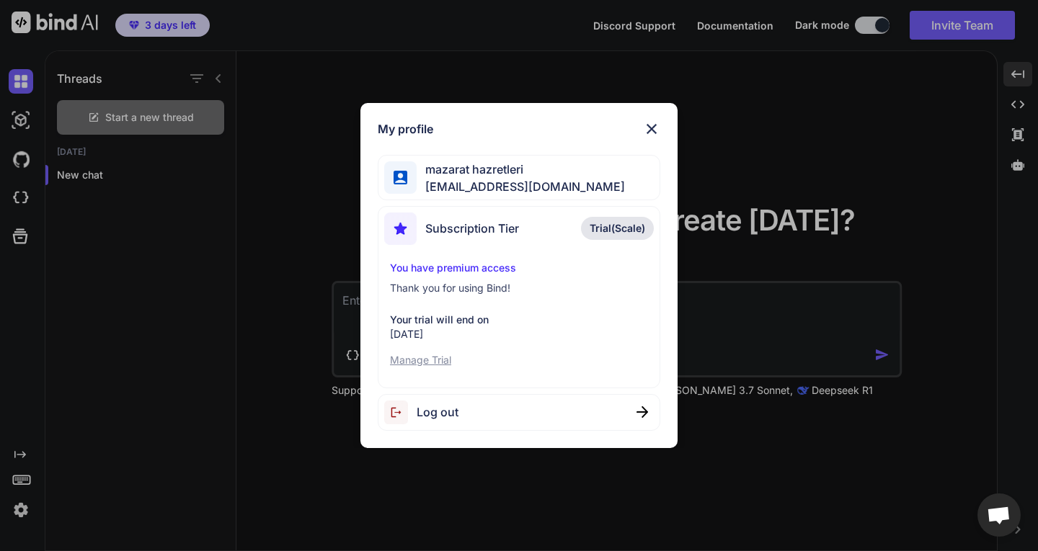
click at [151, 365] on div "My profile mazarat hazretleri mazarathazretleri0@gmail.com Subscription Tier Tr…" at bounding box center [519, 275] width 1038 height 551
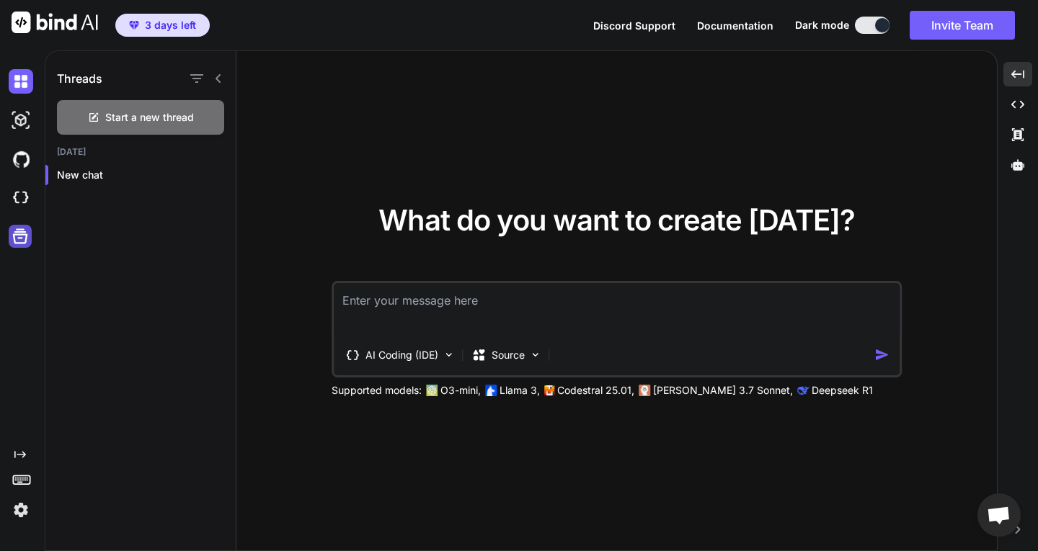
click at [13, 243] on icon at bounding box center [20, 236] width 20 height 20
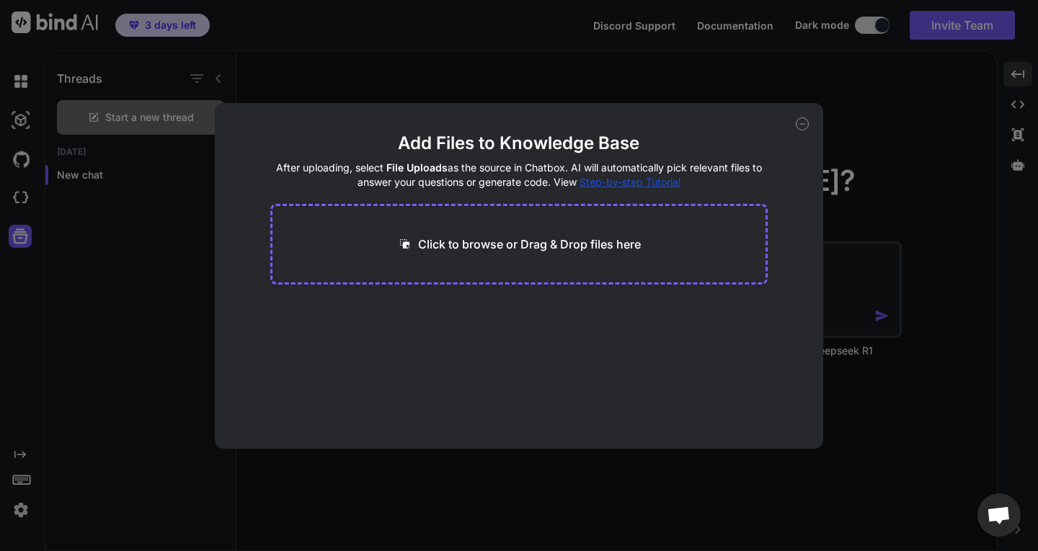
click at [41, 220] on div "Add Files to Knowledge Base After uploading, select File Uploads as the source …" at bounding box center [519, 275] width 1038 height 551
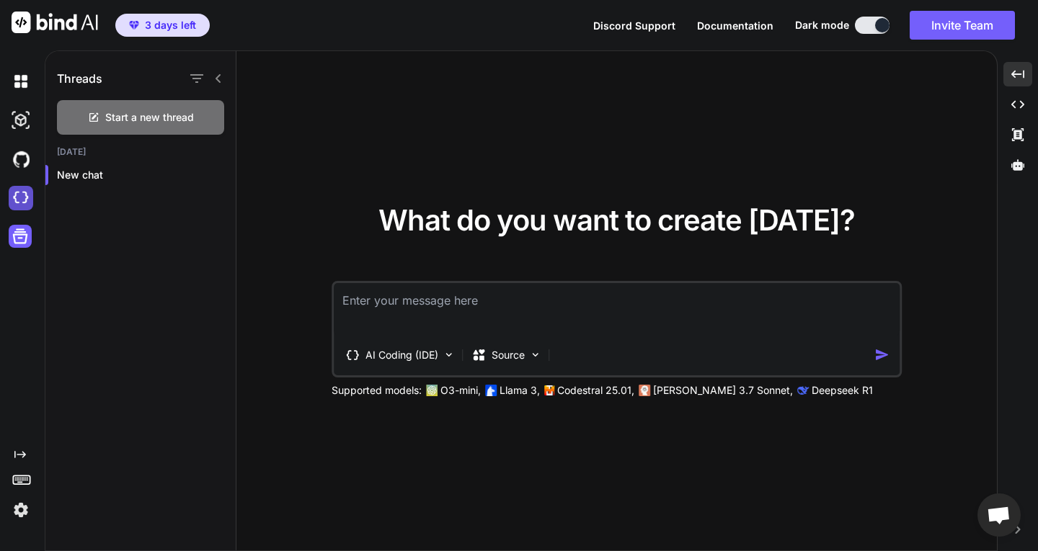
click at [17, 192] on img at bounding box center [21, 198] width 24 height 24
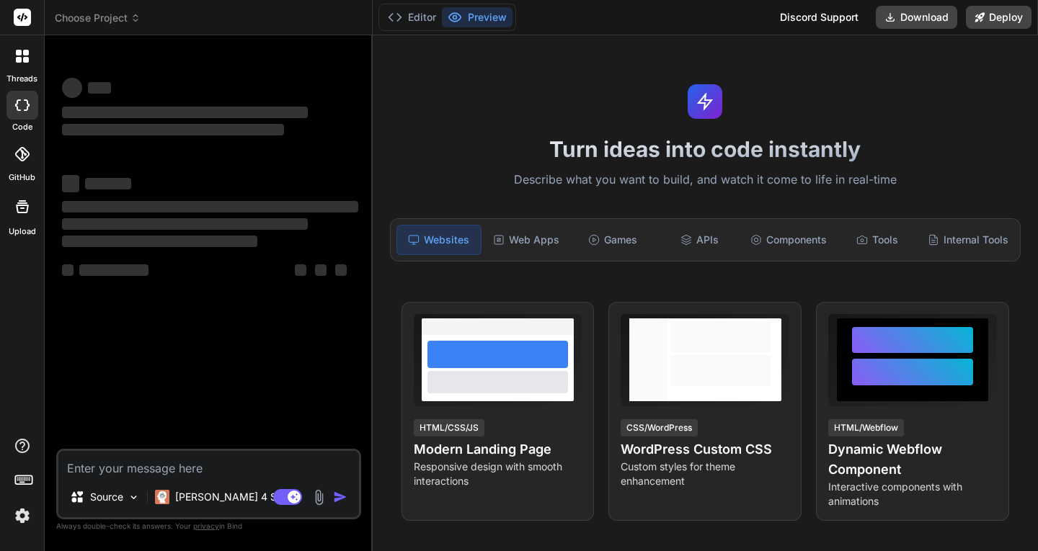
type textarea "x"
click at [26, 58] on icon at bounding box center [26, 60] width 6 height 6
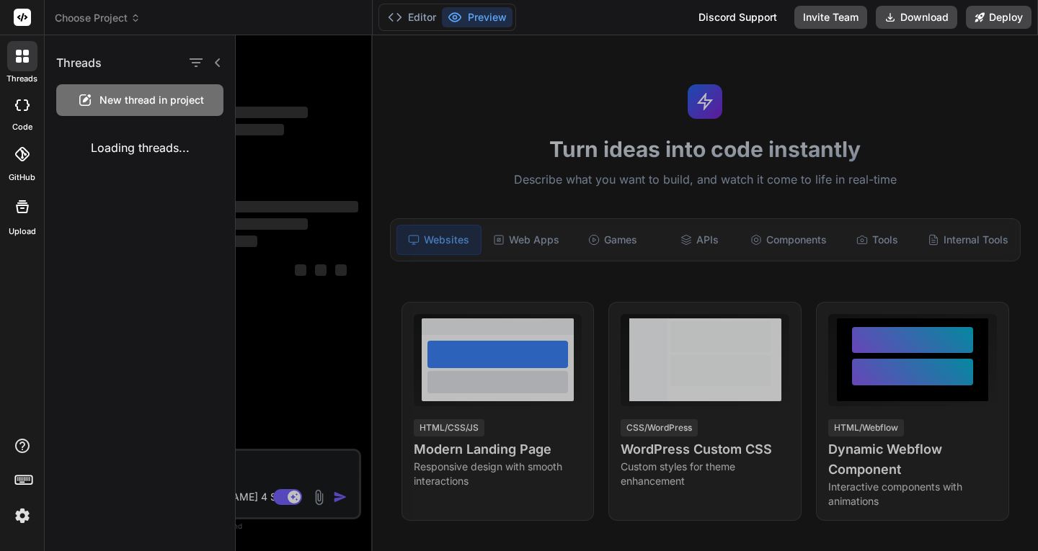
click at [26, 14] on rect at bounding box center [22, 17] width 17 height 17
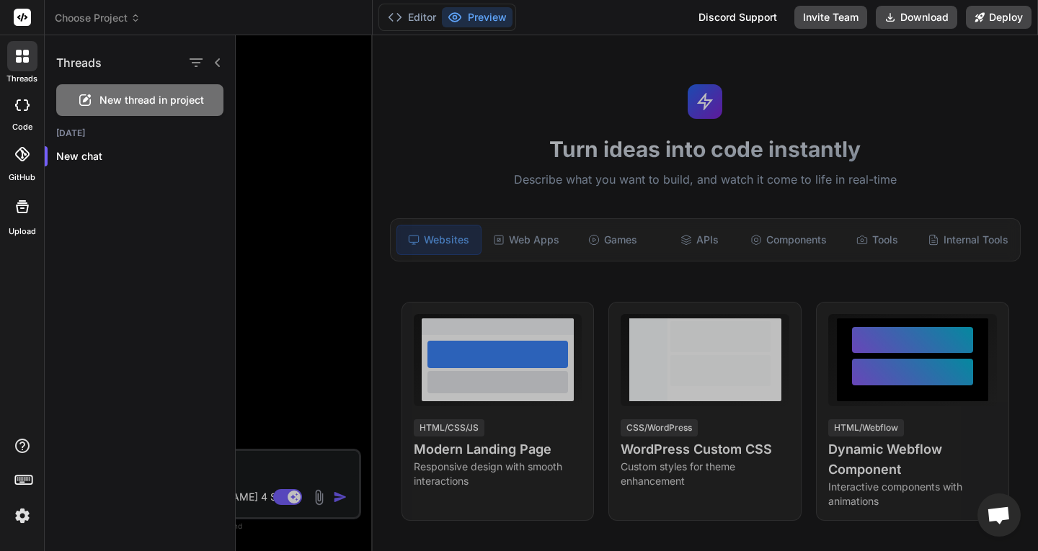
click at [29, 513] on img at bounding box center [22, 516] width 24 height 24
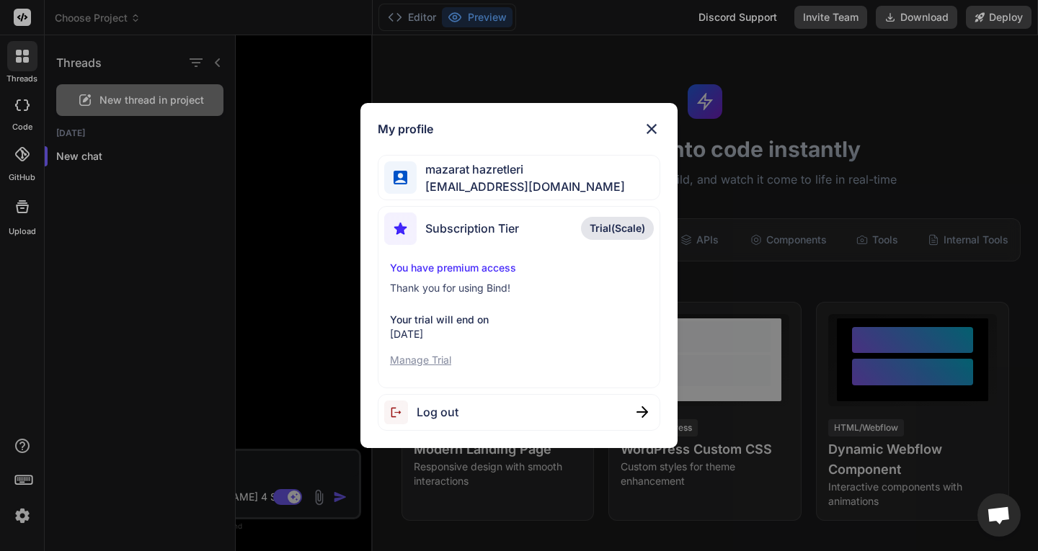
click at [29, 513] on div "My profile mazarat hazretleri mazarathazretleri0@gmail.com Subscription Tier Tr…" at bounding box center [519, 275] width 1038 height 551
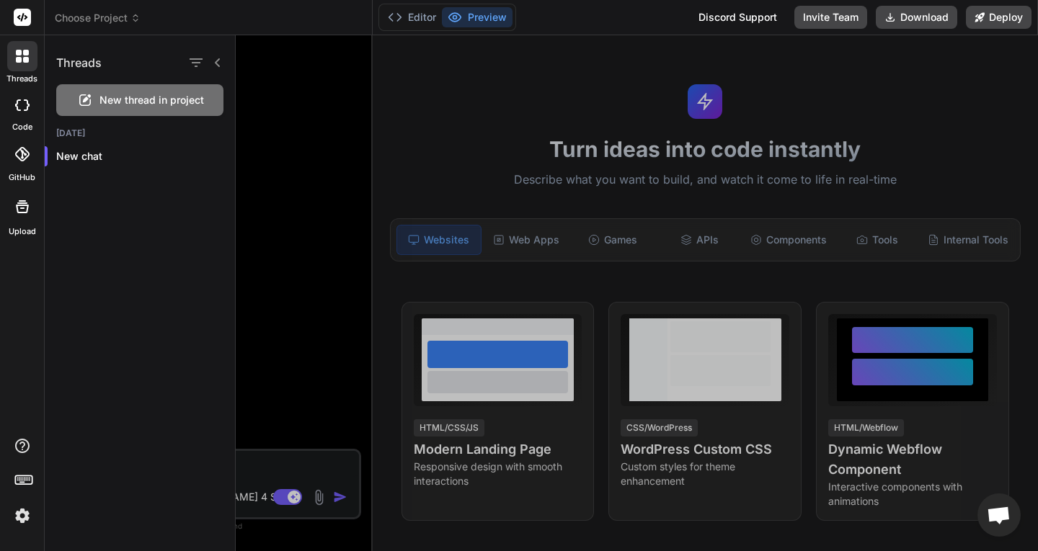
click at [32, 104] on div at bounding box center [22, 105] width 32 height 29
type textarea "x"
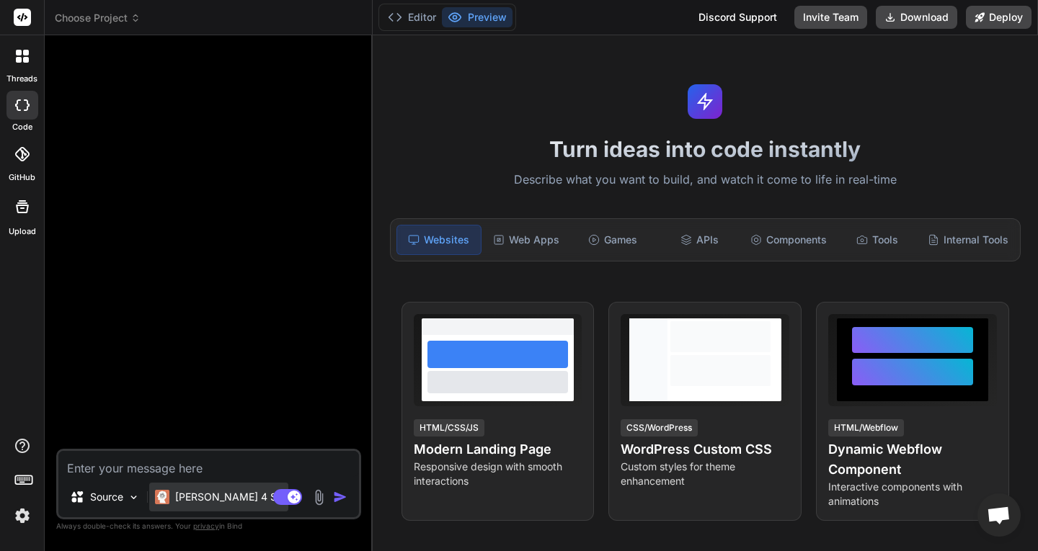
click at [215, 504] on p "Claude 4 S.." at bounding box center [228, 497] width 107 height 14
click at [192, 508] on div "Claude 4 S.." at bounding box center [218, 497] width 139 height 29
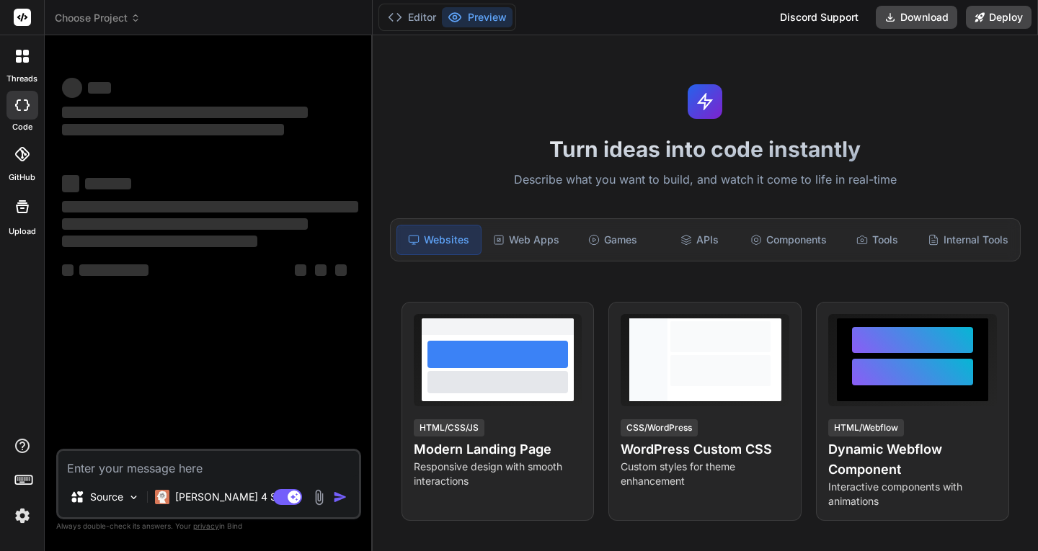
type textarea "x"
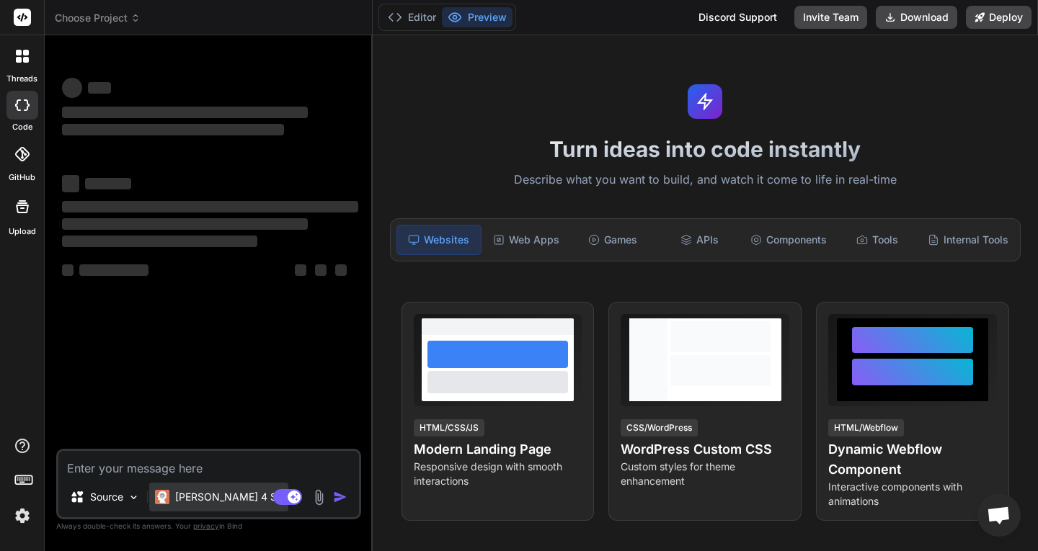
click at [205, 496] on p "Claude 4 S.." at bounding box center [228, 497] width 107 height 14
click at [208, 494] on p "Claude 4 S.." at bounding box center [228, 497] width 107 height 14
drag, startPoint x: 220, startPoint y: 468, endPoint x: 198, endPoint y: 499, distance: 38.2
click at [221, 468] on textarea at bounding box center [208, 464] width 300 height 26
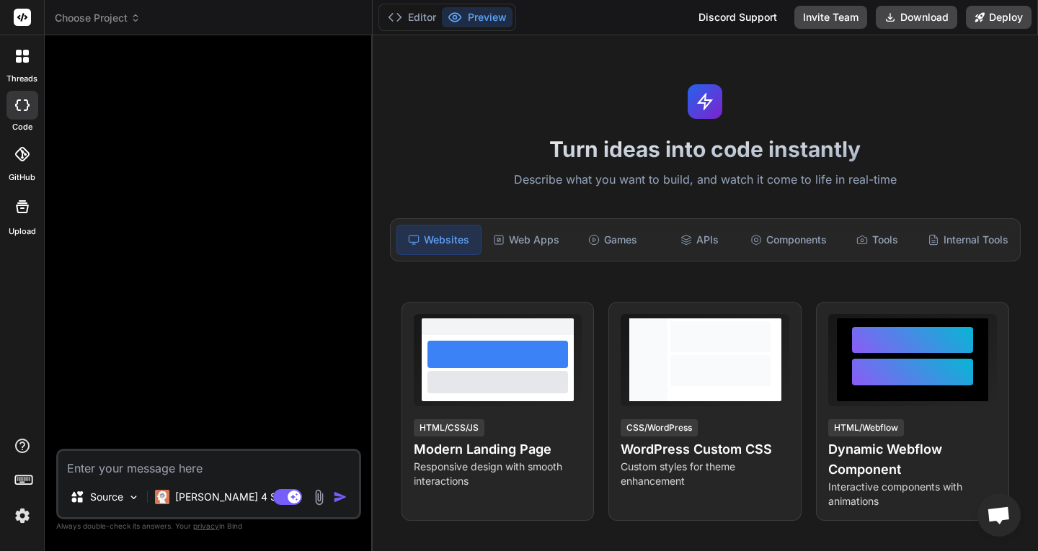
click at [44, 509] on div "threads code GitHub Upload Choose Project Created with Pixso. Bind AI Web Searc…" at bounding box center [519, 275] width 1038 height 551
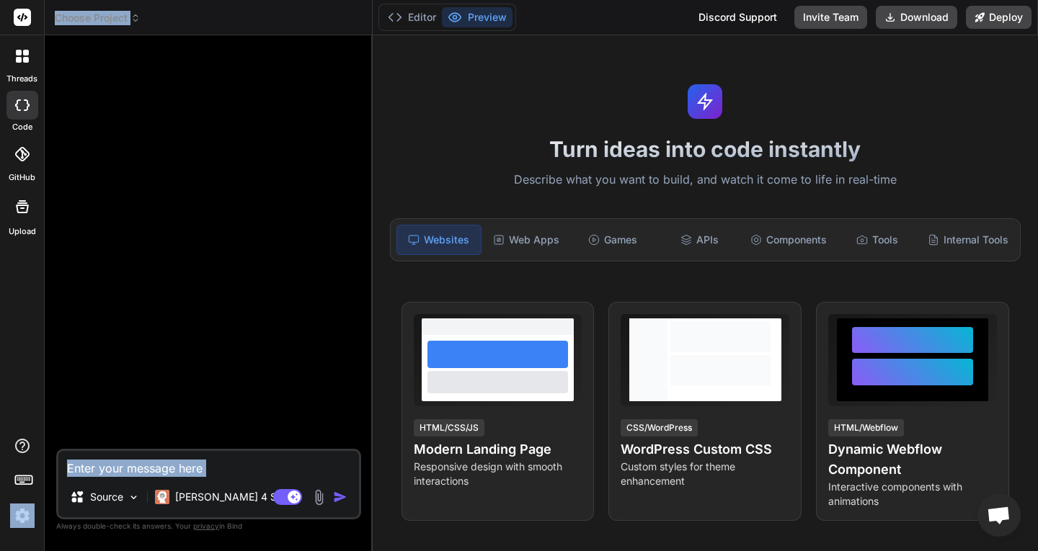
click at [32, 512] on img at bounding box center [22, 516] width 24 height 24
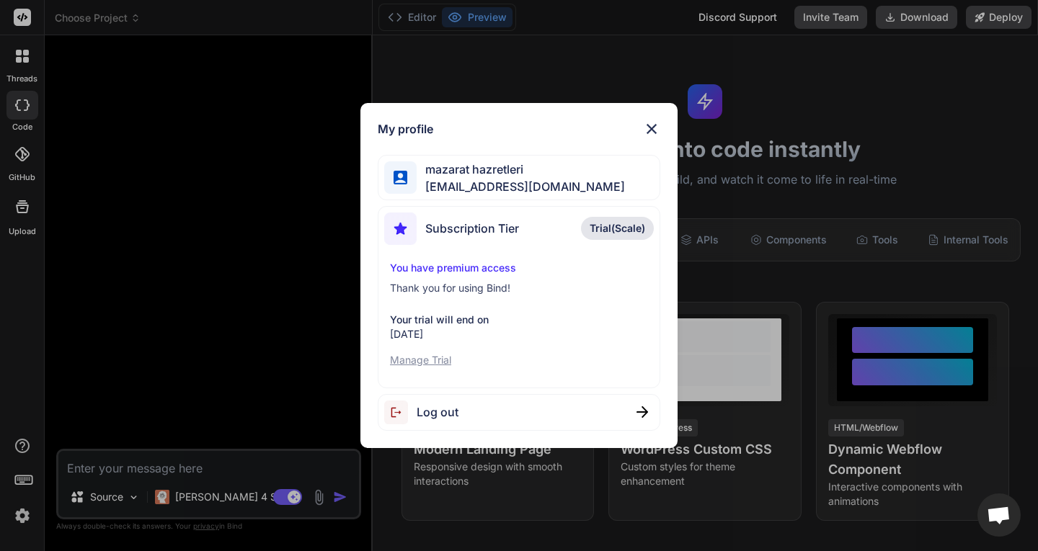
click at [30, 513] on div "My profile mazarat hazretleri mazarathazretleri0@gmail.com Subscription Tier Tr…" at bounding box center [519, 275] width 1038 height 551
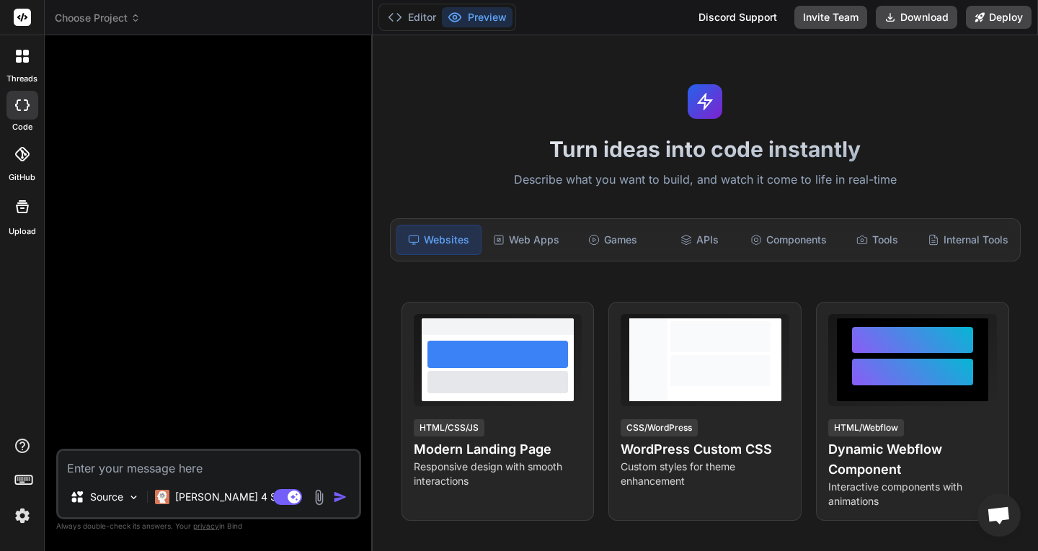
click at [30, 513] on img at bounding box center [22, 516] width 24 height 24
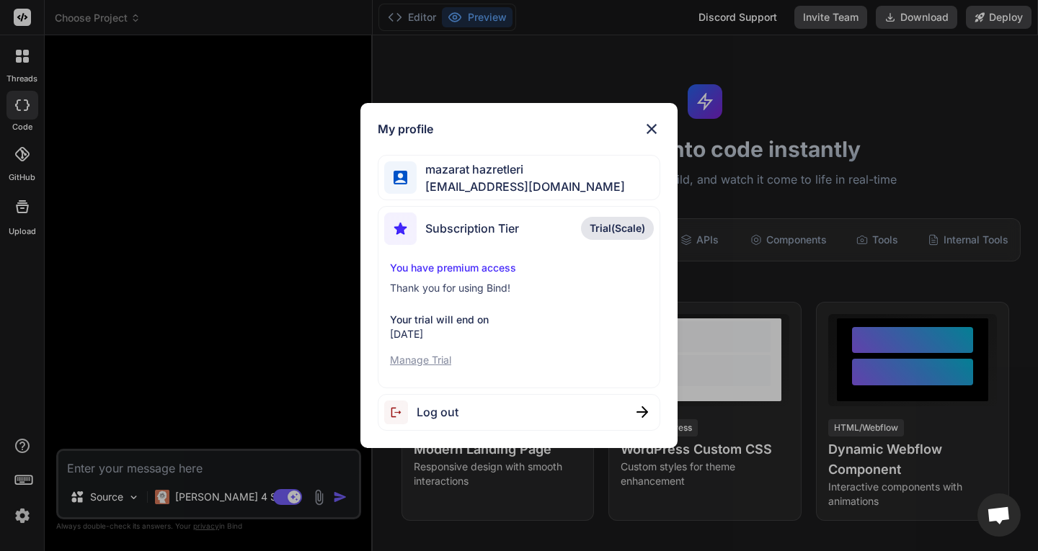
click at [30, 513] on div "My profile mazarat hazretleri mazarathazretleri0@gmail.com Subscription Tier Tr…" at bounding box center [519, 275] width 1038 height 551
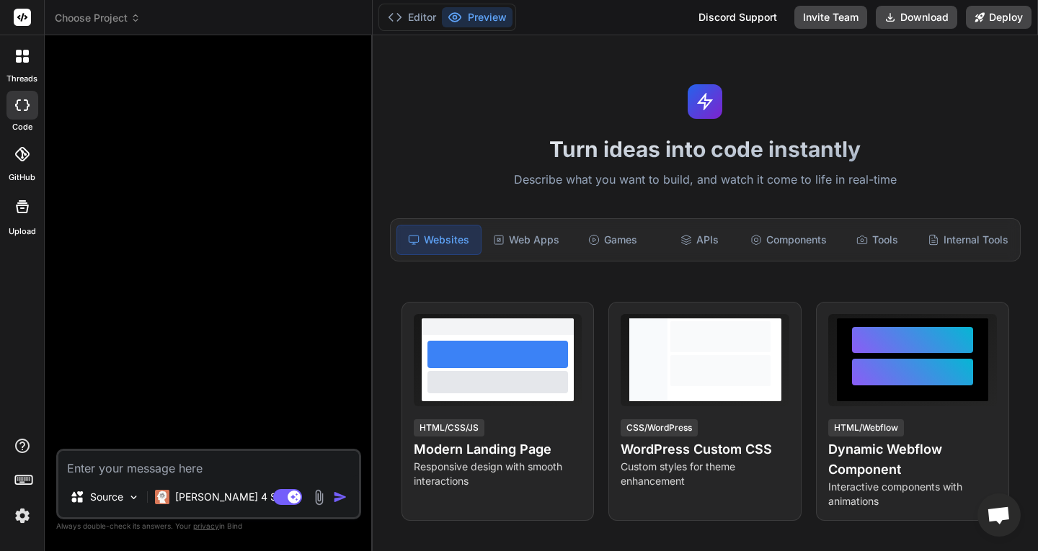
click at [27, 210] on icon at bounding box center [22, 206] width 13 height 13
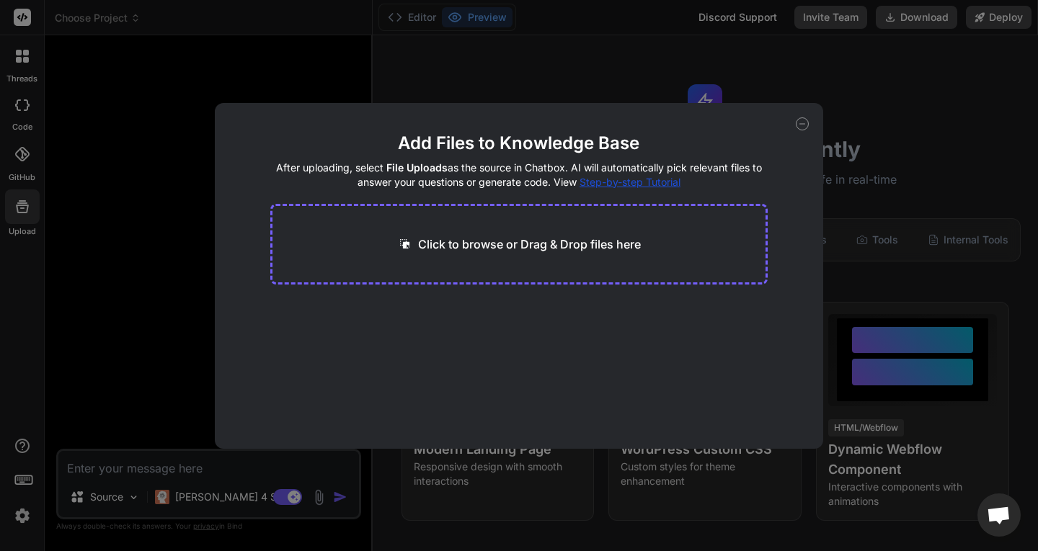
click at [36, 166] on div "Add Files to Knowledge Base After uploading, select File Uploads as the source …" at bounding box center [519, 275] width 1038 height 551
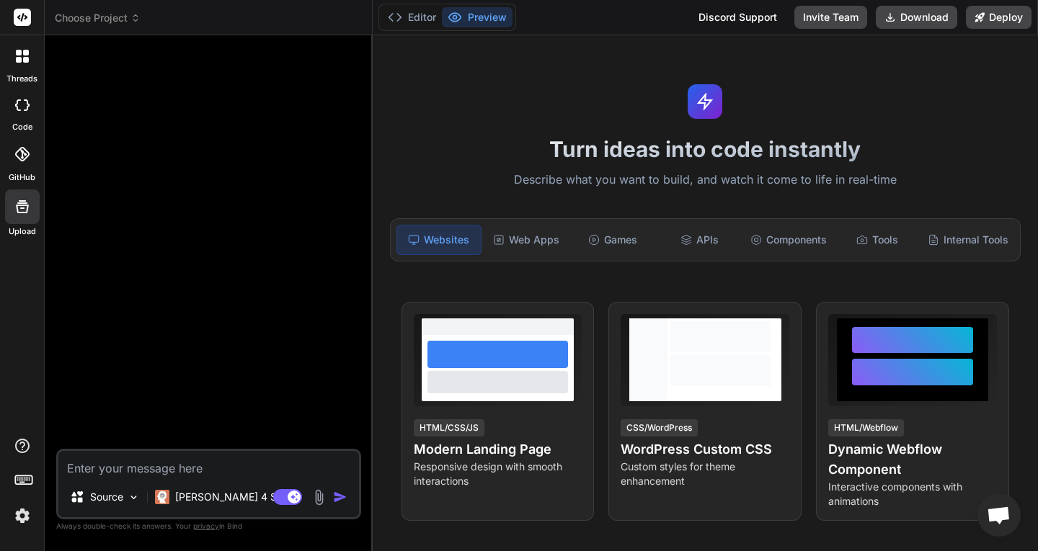
click at [23, 163] on div at bounding box center [22, 154] width 32 height 32
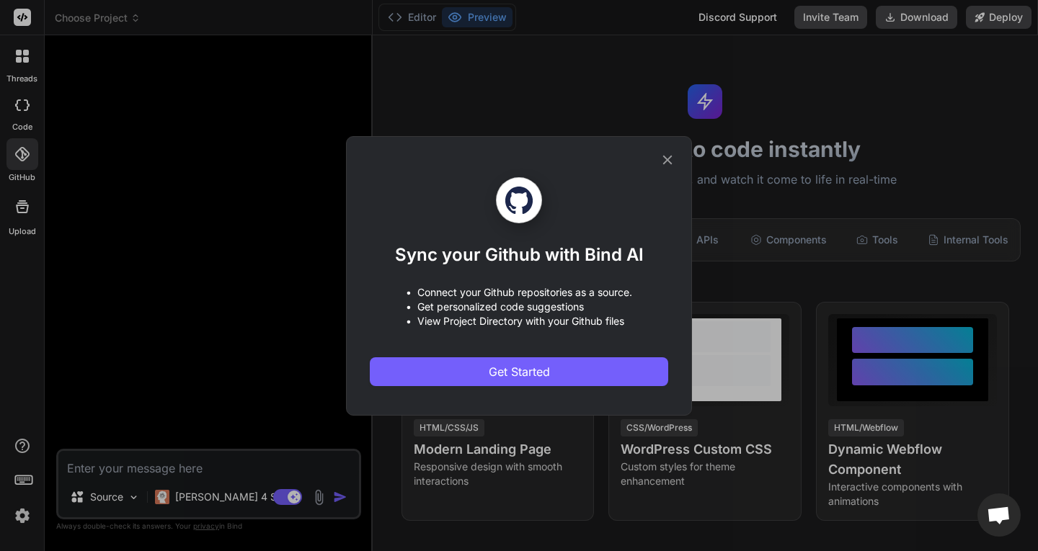
click at [23, 125] on div "Sync your Github with Bind AI • Connect your Github repositories as a source. •…" at bounding box center [519, 275] width 1038 height 551
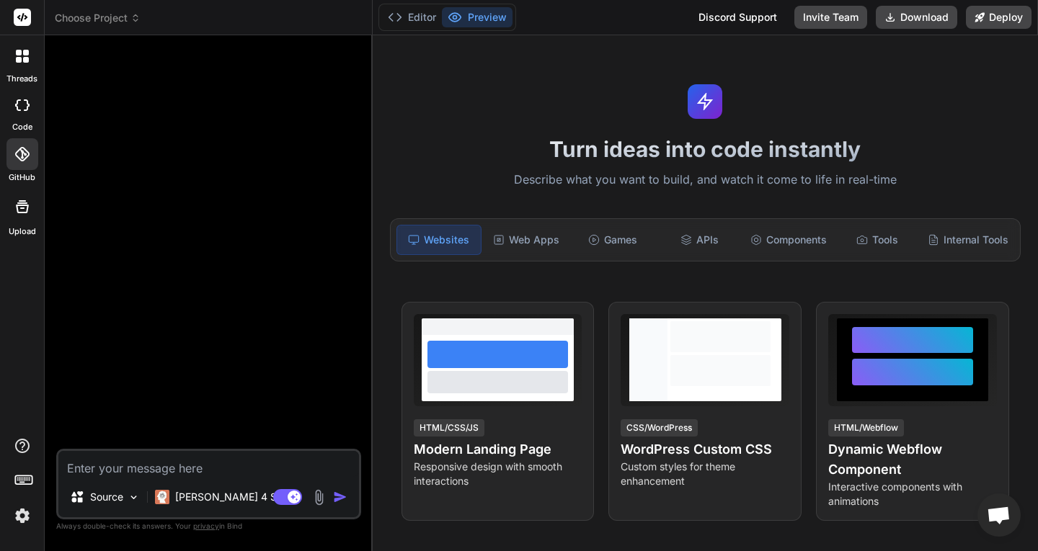
click at [18, 110] on icon at bounding box center [18, 105] width 6 height 12
type textarea "x"
click at [403, 25] on button "Editor" at bounding box center [412, 17] width 60 height 20
